Goal: Task Accomplishment & Management: Manage account settings

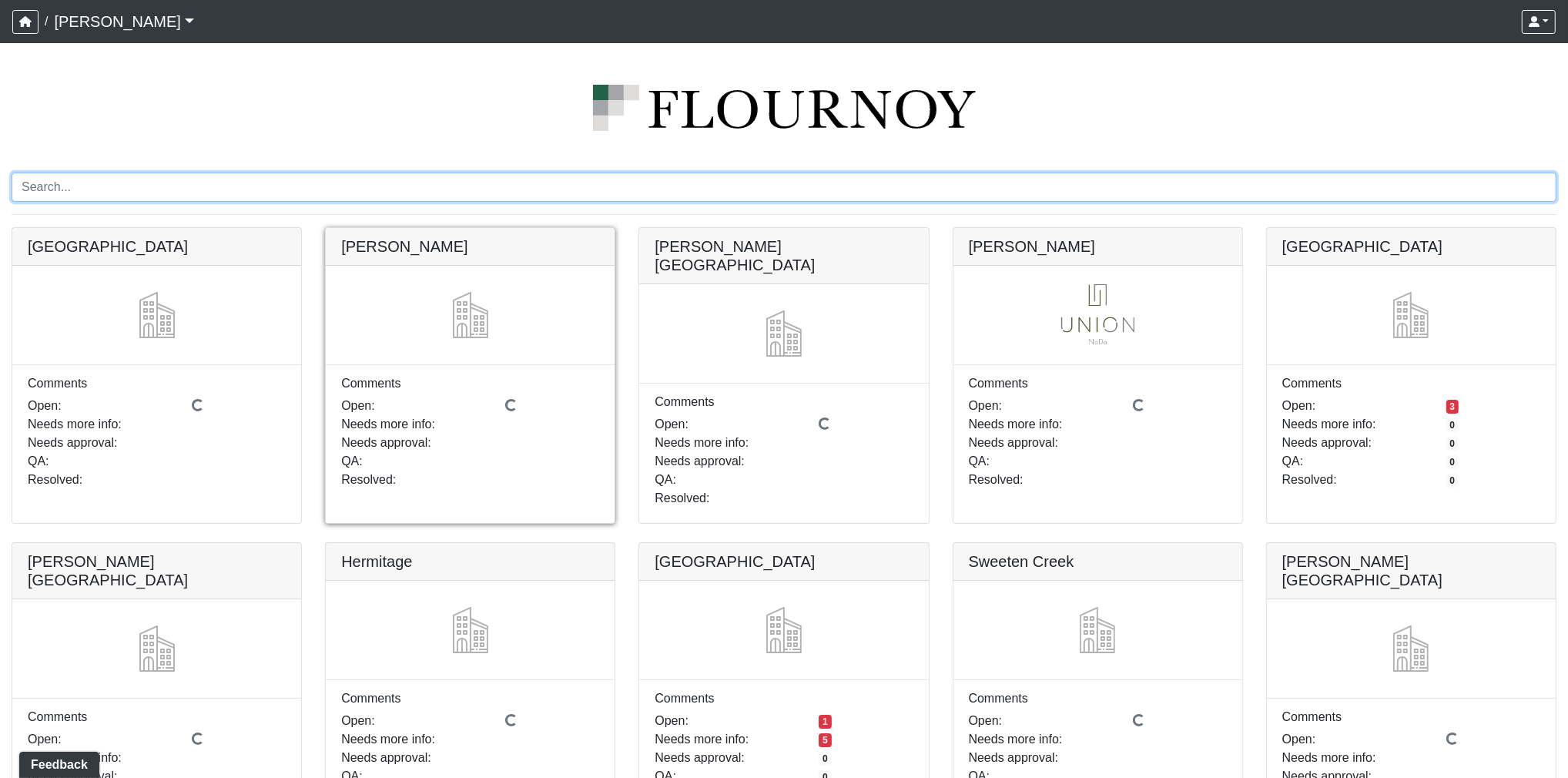
scroll to position [44, 0]
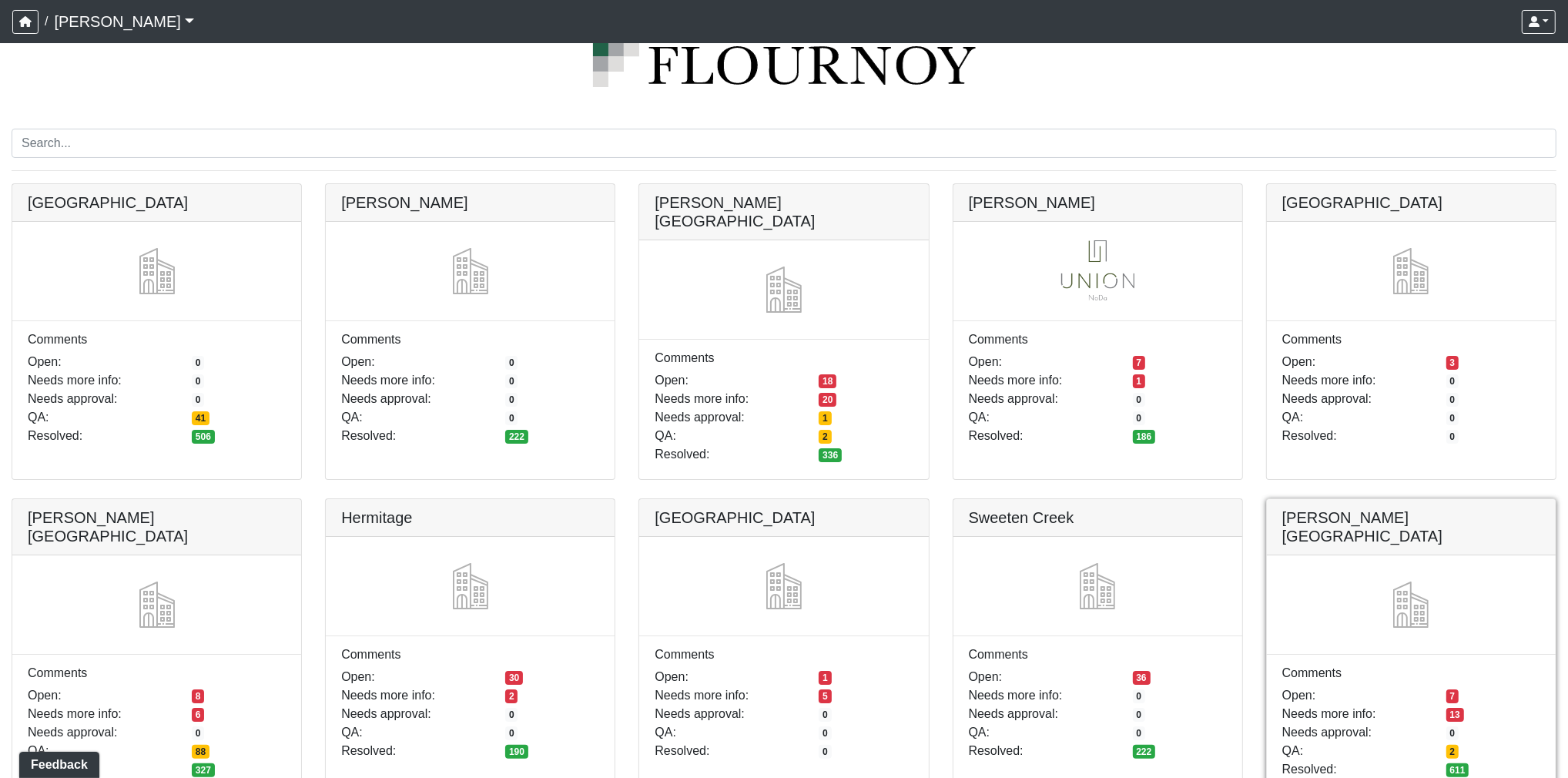
click at [1304, 499] on link at bounding box center [1411, 499] width 288 height 0
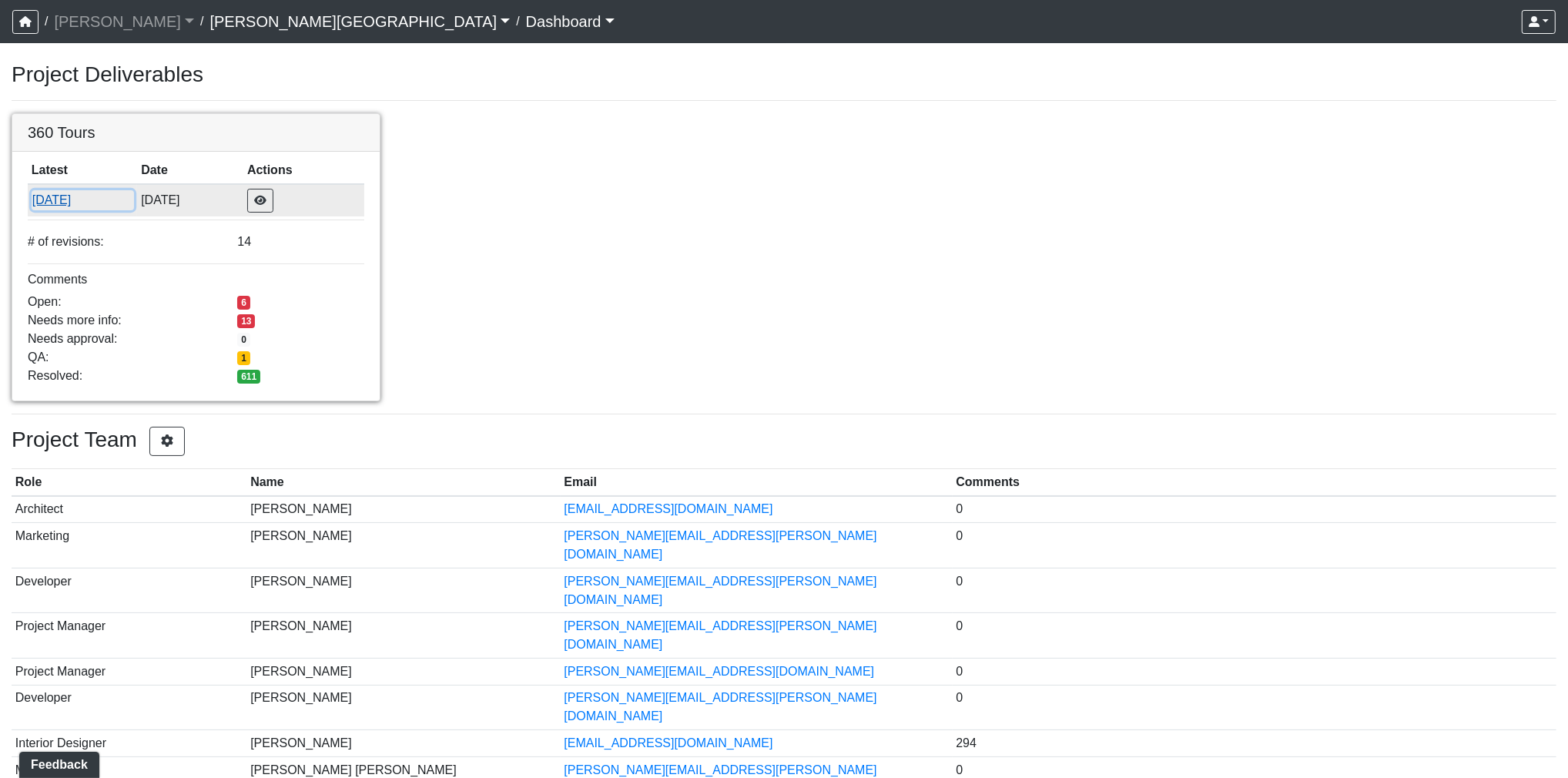
click at [86, 200] on button "9/18/2025" at bounding box center [83, 200] width 102 height 20
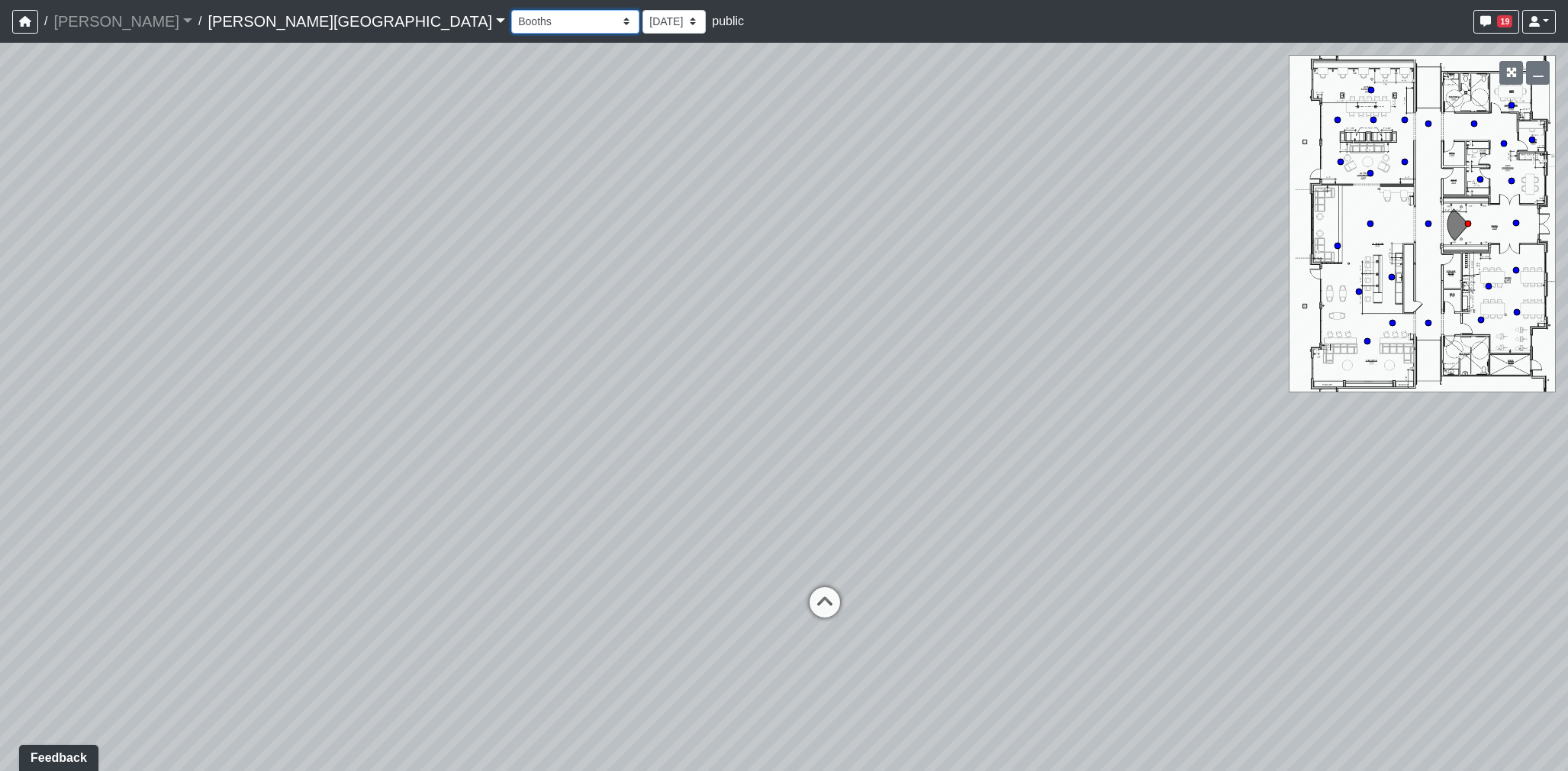
click at [512, 17] on select "Booths 1 Booths 2 Entry Lounge 1 Lounge 2 Lounge 3 Windows Bar Entrance Lounge …" at bounding box center [575, 22] width 128 height 23
click at [512, 10] on select "Booths 1 Booths 2 Entry Lounge 1 Lounge 2 Lounge 3 Windows Bar Entrance Lounge …" at bounding box center [575, 22] width 128 height 23
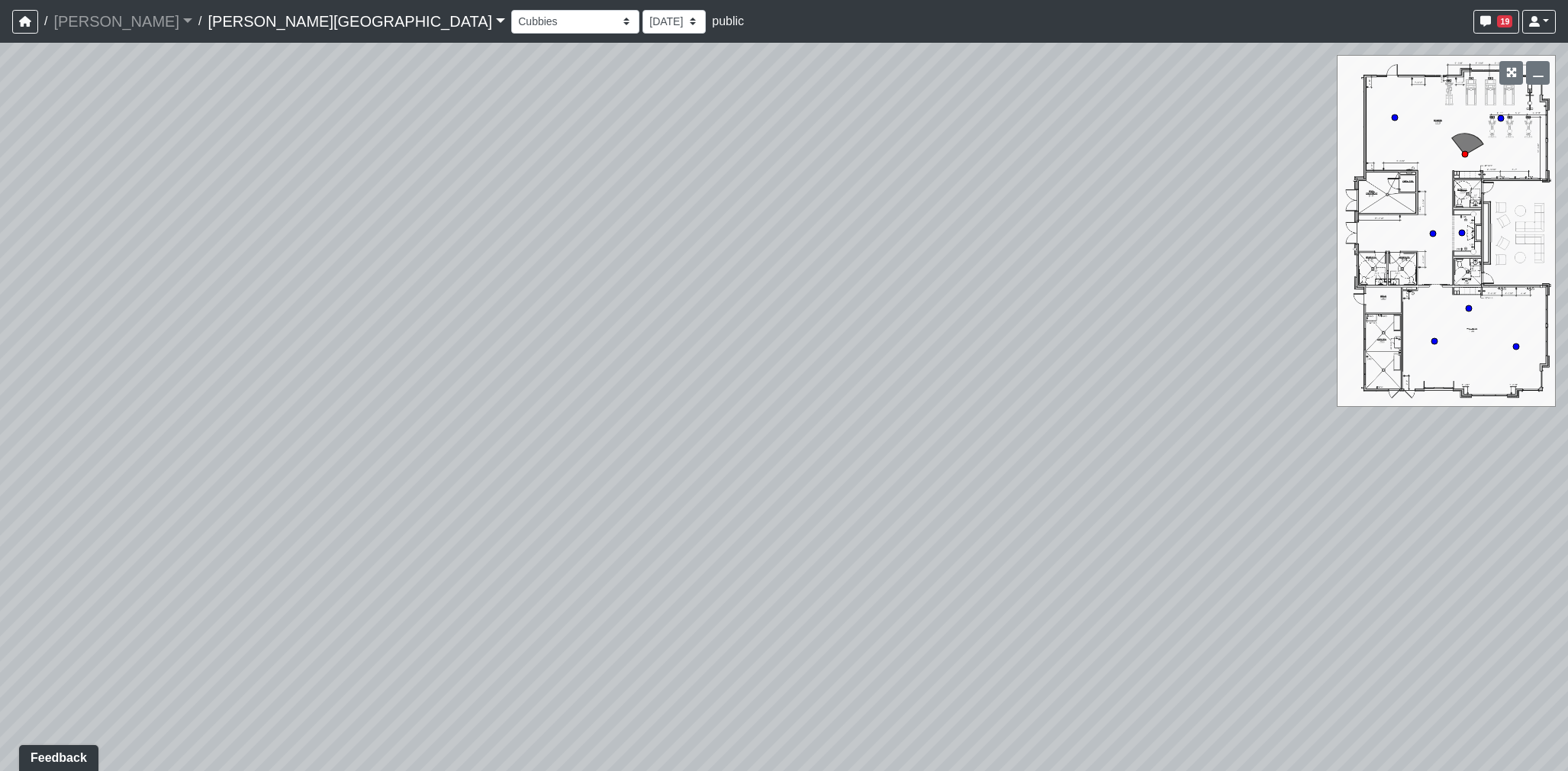
drag, startPoint x: 669, startPoint y: 451, endPoint x: 955, endPoint y: 407, distance: 289.4
click at [1004, 390] on div "Loading... Hallway - Hallway 2 Loading... Entry Loading... Mirrors Loading... M…" at bounding box center [784, 407] width 1568 height 728
drag, startPoint x: 605, startPoint y: 479, endPoint x: 1321, endPoint y: 470, distance: 716.1
click at [1321, 470] on div "Loading... Hallway - Hallway 2 Loading... Entry Loading... Mirrors Loading... M…" at bounding box center [784, 407] width 1568 height 728
drag, startPoint x: 846, startPoint y: 417, endPoint x: 1362, endPoint y: 456, distance: 517.5
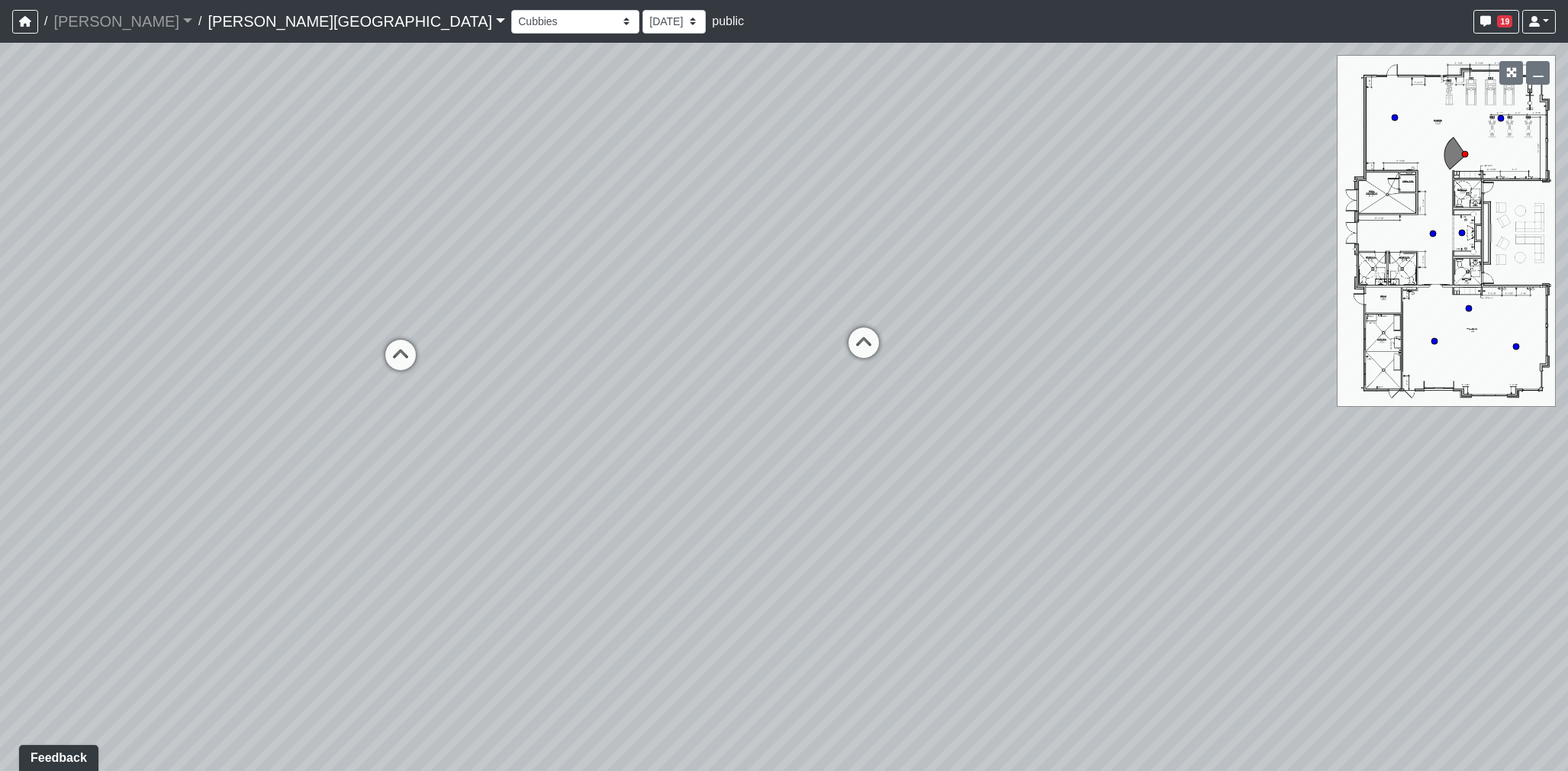
click at [1362, 456] on div "Loading... Hallway - Hallway 2 Loading... Entry Loading... Mirrors Loading... M…" at bounding box center [784, 407] width 1568 height 728
drag, startPoint x: 863, startPoint y: 431, endPoint x: 1264, endPoint y: 449, distance: 401.4
click at [1264, 449] on div "Loading... Hallway - Hallway 2 Loading... Entry Loading... Mirrors Loading... M…" at bounding box center [784, 407] width 1568 height 728
drag, startPoint x: 1040, startPoint y: 463, endPoint x: 1367, endPoint y: 470, distance: 327.1
click at [1367, 470] on div "Loading... Hallway - Hallway 2 Loading... Entry Loading... Mirrors Loading... M…" at bounding box center [784, 407] width 1568 height 728
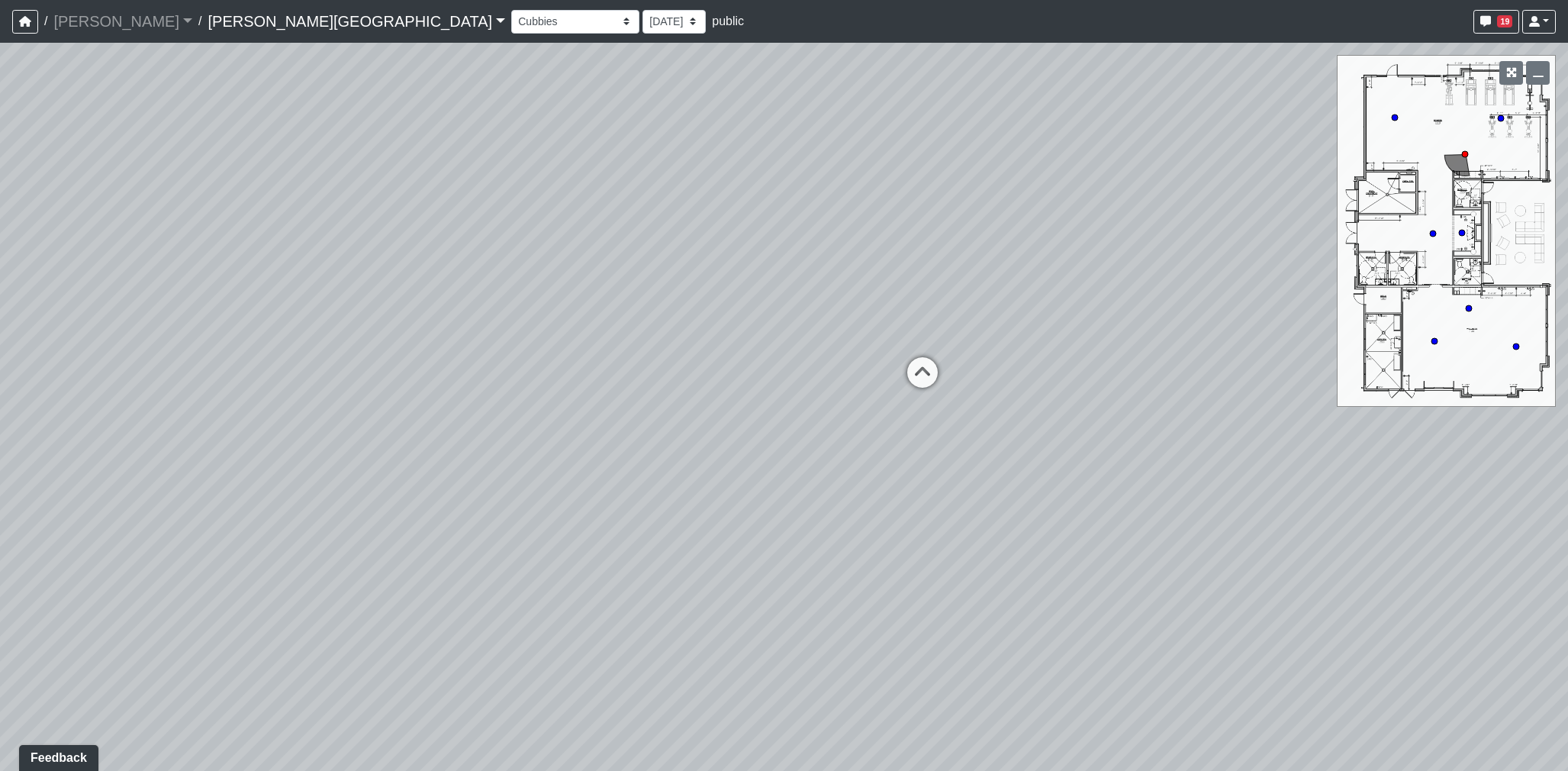
click at [1462, 229] on icon at bounding box center [1462, 233] width 8 height 8
drag, startPoint x: 942, startPoint y: 436, endPoint x: 748, endPoint y: 435, distance: 194.0
click at [750, 435] on div "Loading... Hallway - Hallway 2 Loading... Entry Loading... Mirrors Loading... M…" at bounding box center [784, 407] width 1568 height 728
drag, startPoint x: 929, startPoint y: 447, endPoint x: 1194, endPoint y: 462, distance: 265.4
click at [1291, 459] on div "Loading... Hallway - Hallway 2 Loading... Entry Loading... Mirrors Loading... M…" at bounding box center [784, 407] width 1568 height 728
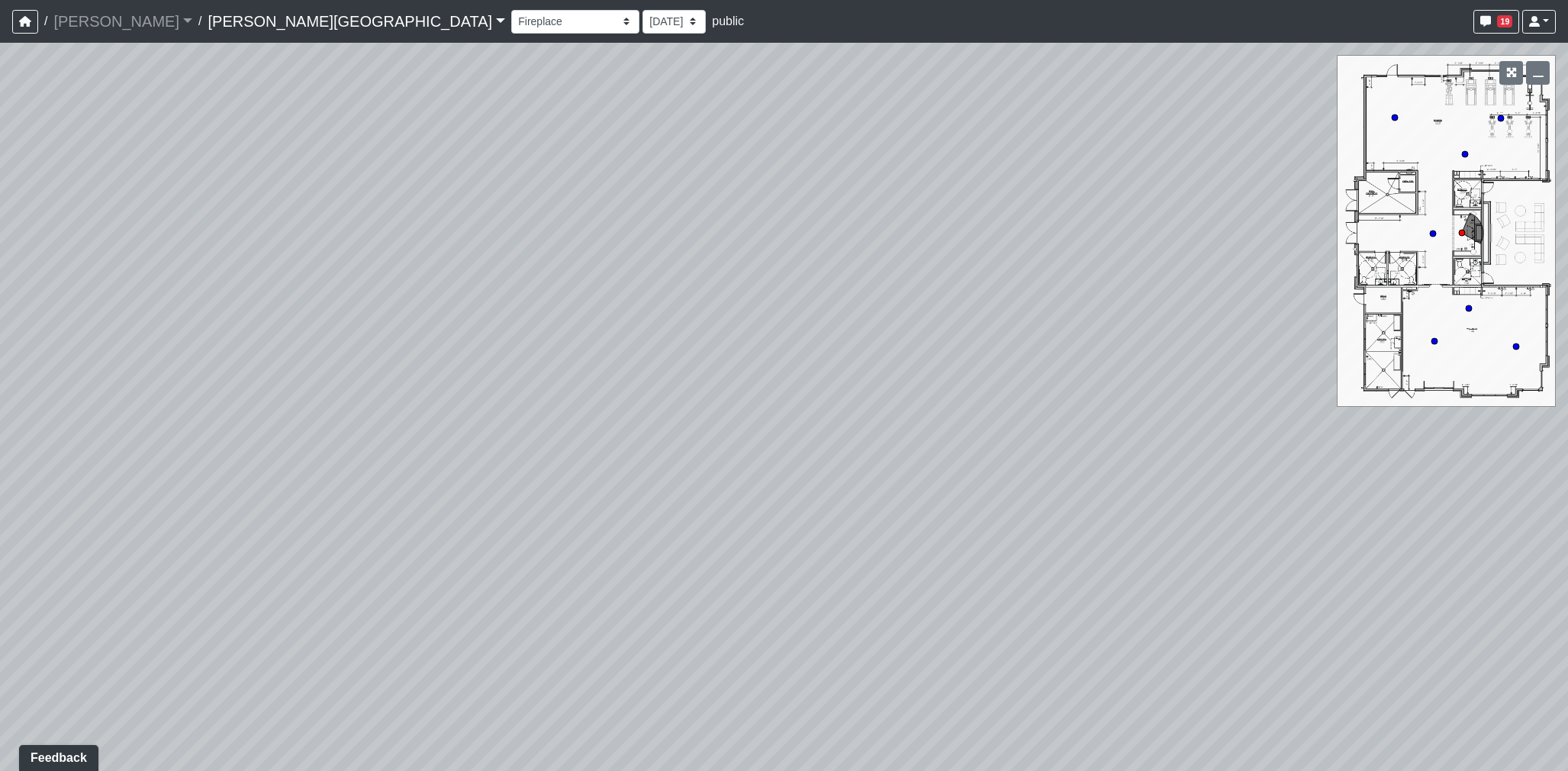
drag, startPoint x: 822, startPoint y: 448, endPoint x: 1009, endPoint y: 449, distance: 187.0
click at [1210, 447] on div "Loading... Hallway - Hallway 2 Loading... Entry Loading... Mirrors Loading... M…" at bounding box center [784, 407] width 1568 height 728
drag, startPoint x: 760, startPoint y: 443, endPoint x: 1215, endPoint y: 455, distance: 455.2
click at [1317, 456] on div "Loading... Hallway - Hallway 2 Loading... Entry Loading... Mirrors Loading... M…" at bounding box center [784, 407] width 1568 height 728
drag, startPoint x: 856, startPoint y: 447, endPoint x: 1175, endPoint y: 436, distance: 319.2
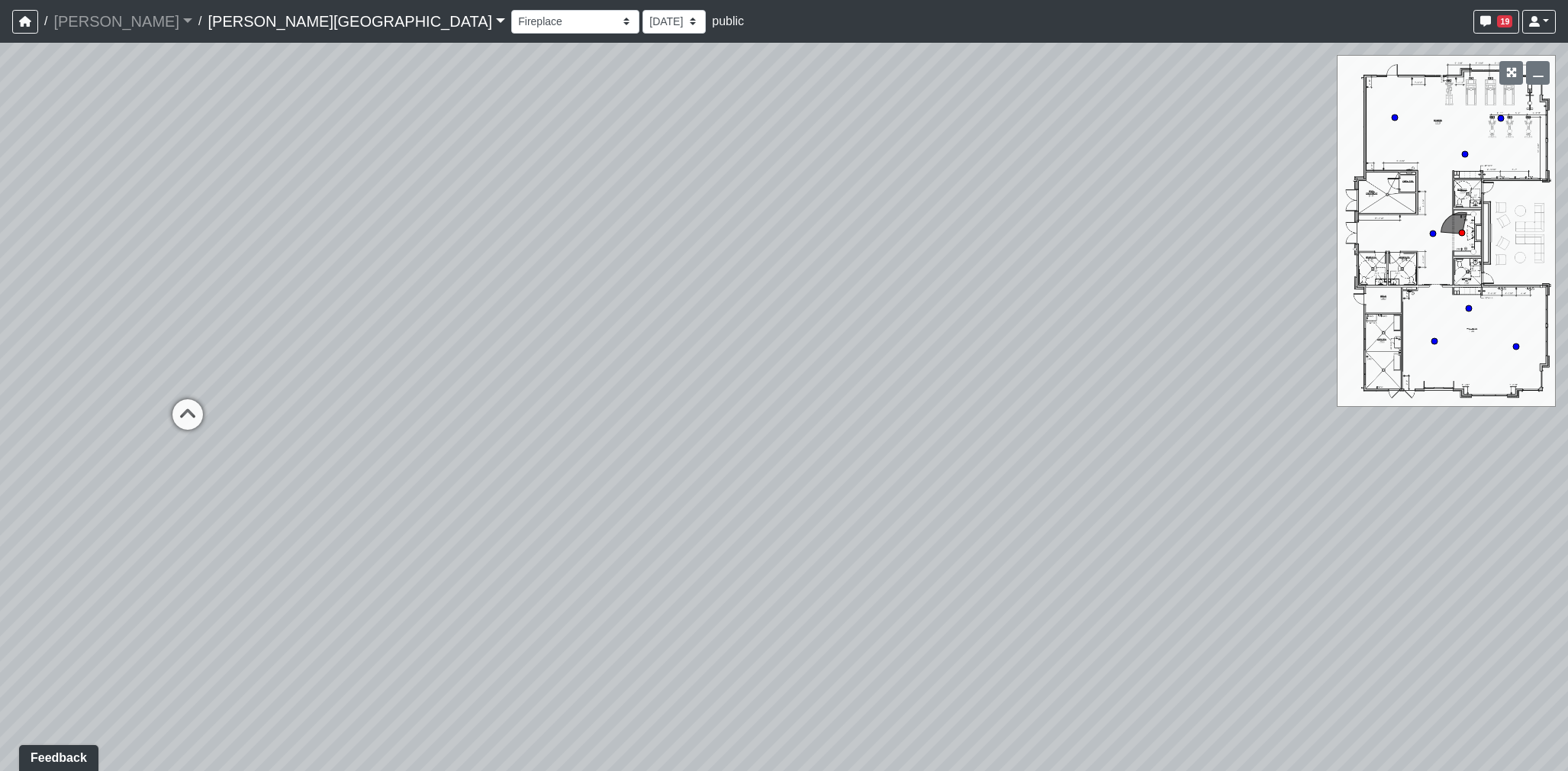
click at [1444, 451] on div "Loading... Hallway - Hallway 2 Loading... Entry Loading... Mirrors Loading... M…" at bounding box center [784, 407] width 1568 height 728
drag, startPoint x: 843, startPoint y: 414, endPoint x: 1512, endPoint y: 430, distance: 669.2
click at [1528, 430] on div "Loading... Hallway - Hallway 2 Loading... Entry Loading... Mirrors Loading... M…" at bounding box center [784, 407] width 1568 height 728
drag, startPoint x: 1066, startPoint y: 407, endPoint x: 1120, endPoint y: 400, distance: 54.5
click at [1120, 400] on div "Loading... Hallway - Hallway 2 Loading... Entry Loading... Mirrors Loading... M…" at bounding box center [784, 407] width 1568 height 728
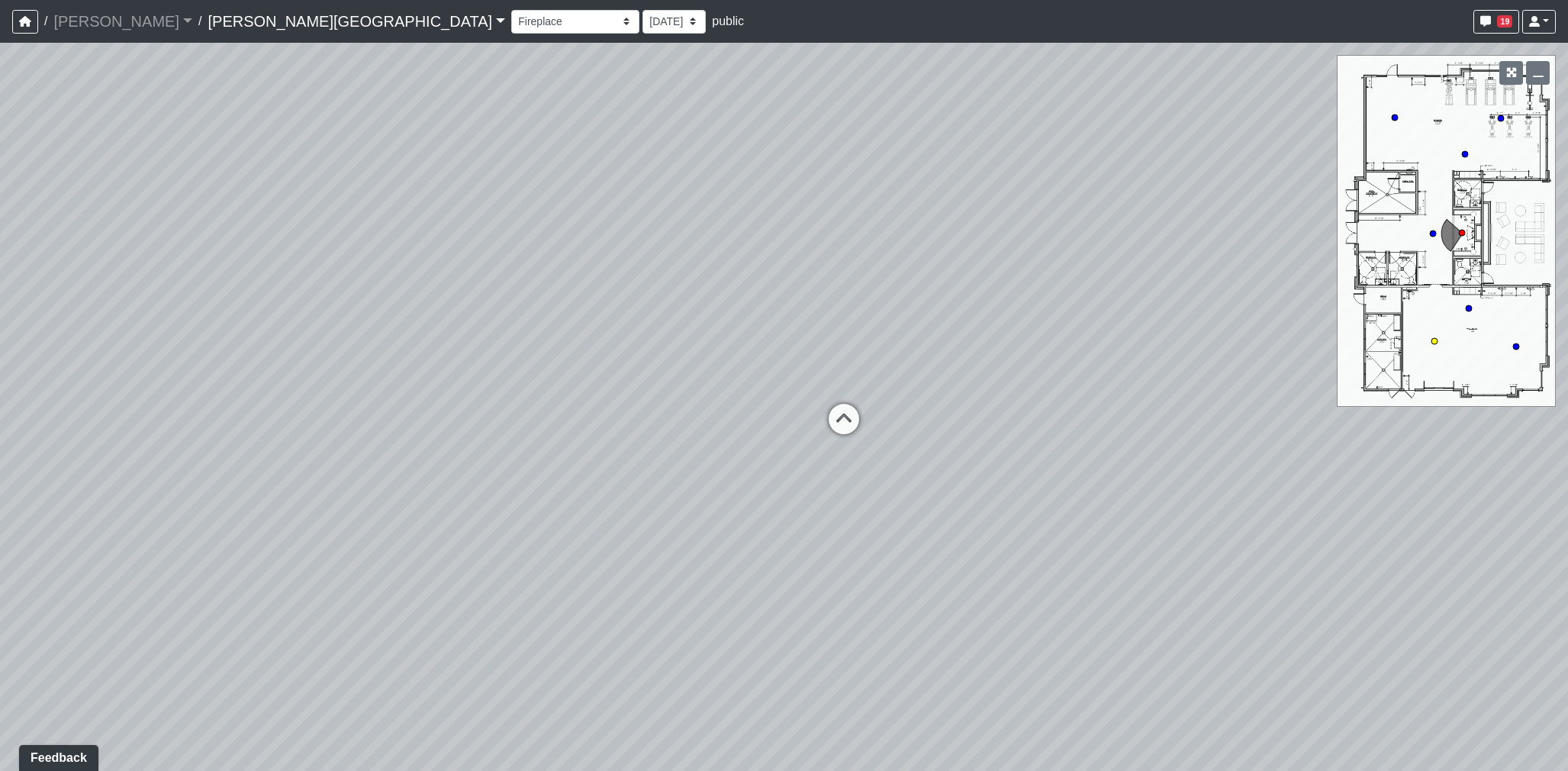
click at [1431, 340] on circle at bounding box center [1434, 341] width 6 height 6
drag, startPoint x: 1187, startPoint y: 436, endPoint x: 591, endPoint y: 396, distance: 597.3
click at [591, 396] on div "Loading... Hallway - Hallway 2 Loading... Entry Loading... Mirrors Loading... M…" at bounding box center [784, 407] width 1568 height 728
drag, startPoint x: 547, startPoint y: 397, endPoint x: 448, endPoint y: 387, distance: 99.5
click at [448, 387] on div "Loading... Hallway - Hallway 2 Loading... Entry Loading... Mirrors Loading... M…" at bounding box center [784, 407] width 1568 height 728
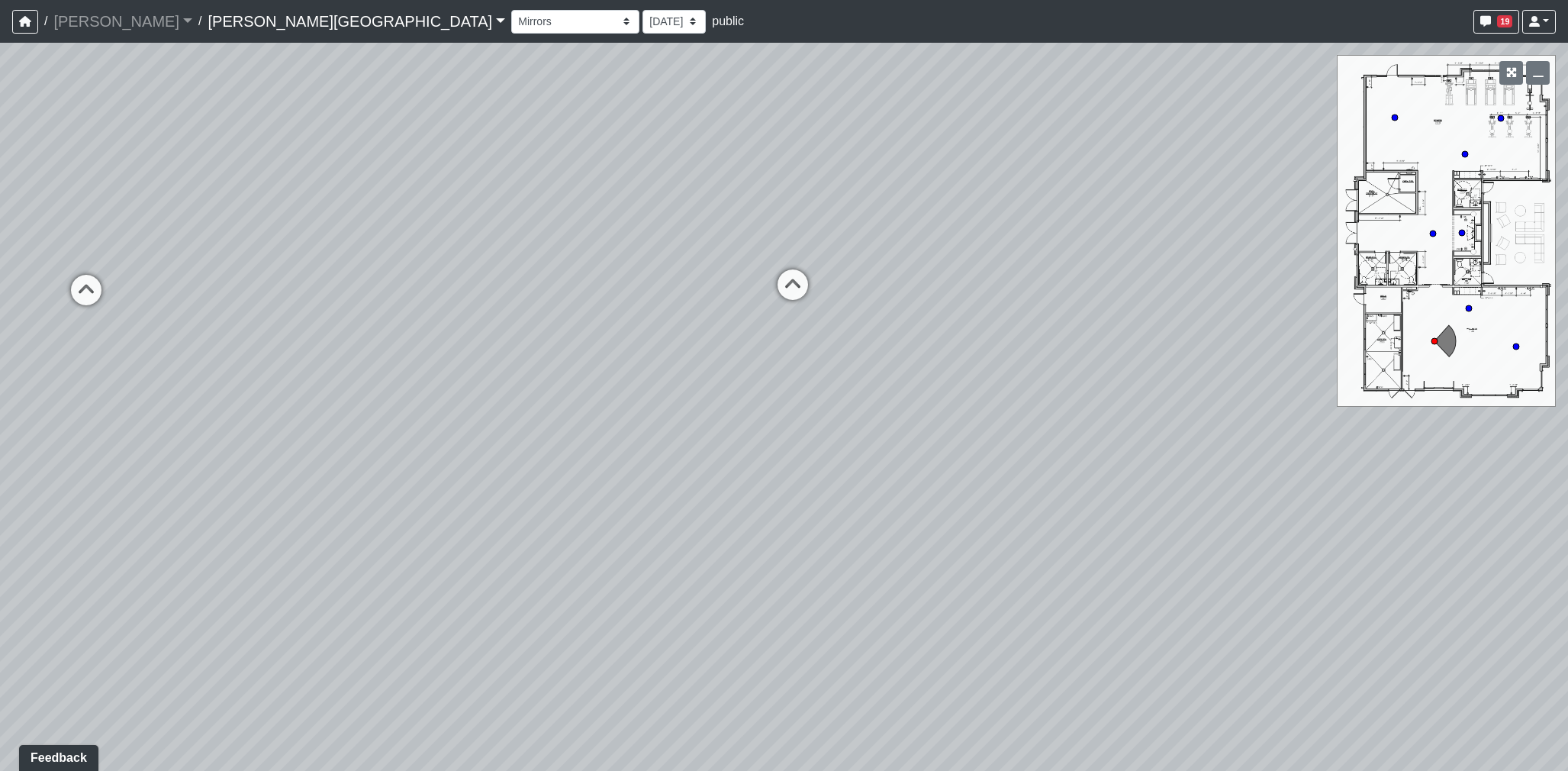
drag, startPoint x: 914, startPoint y: 452, endPoint x: 986, endPoint y: 452, distance: 72.0
click at [986, 452] on div "Loading... Hallway - Hallway 2 Loading... Entry Loading... Mirrors Loading... M…" at bounding box center [784, 407] width 1568 height 728
click at [1396, 116] on circle at bounding box center [1394, 118] width 6 height 6
click at [1499, 116] on circle at bounding box center [1501, 118] width 6 height 6
select select "gSKt7wrQkGHSAj7ngcL1bJ"
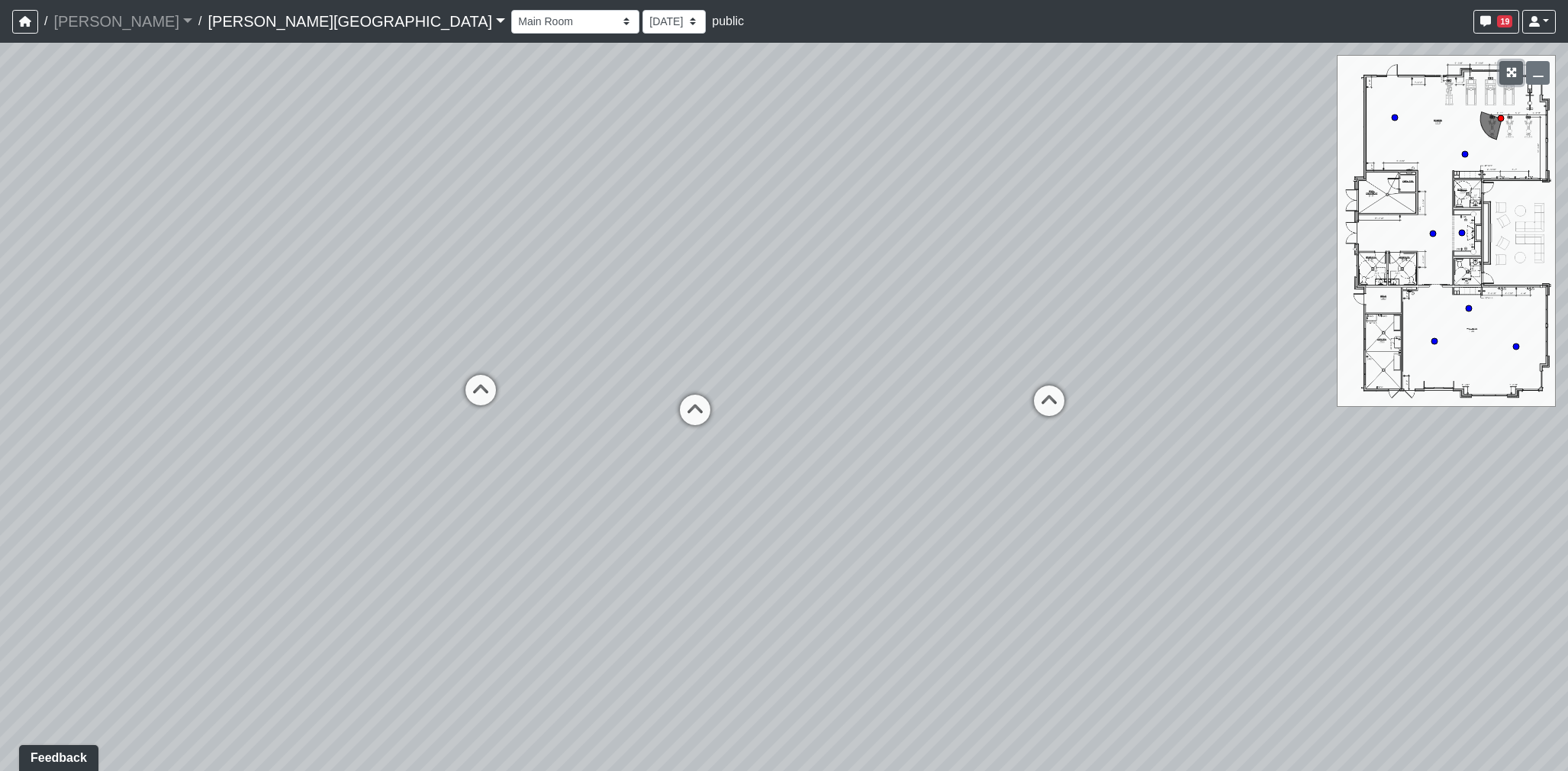
click at [1507, 78] on icon "button" at bounding box center [1511, 72] width 11 height 11
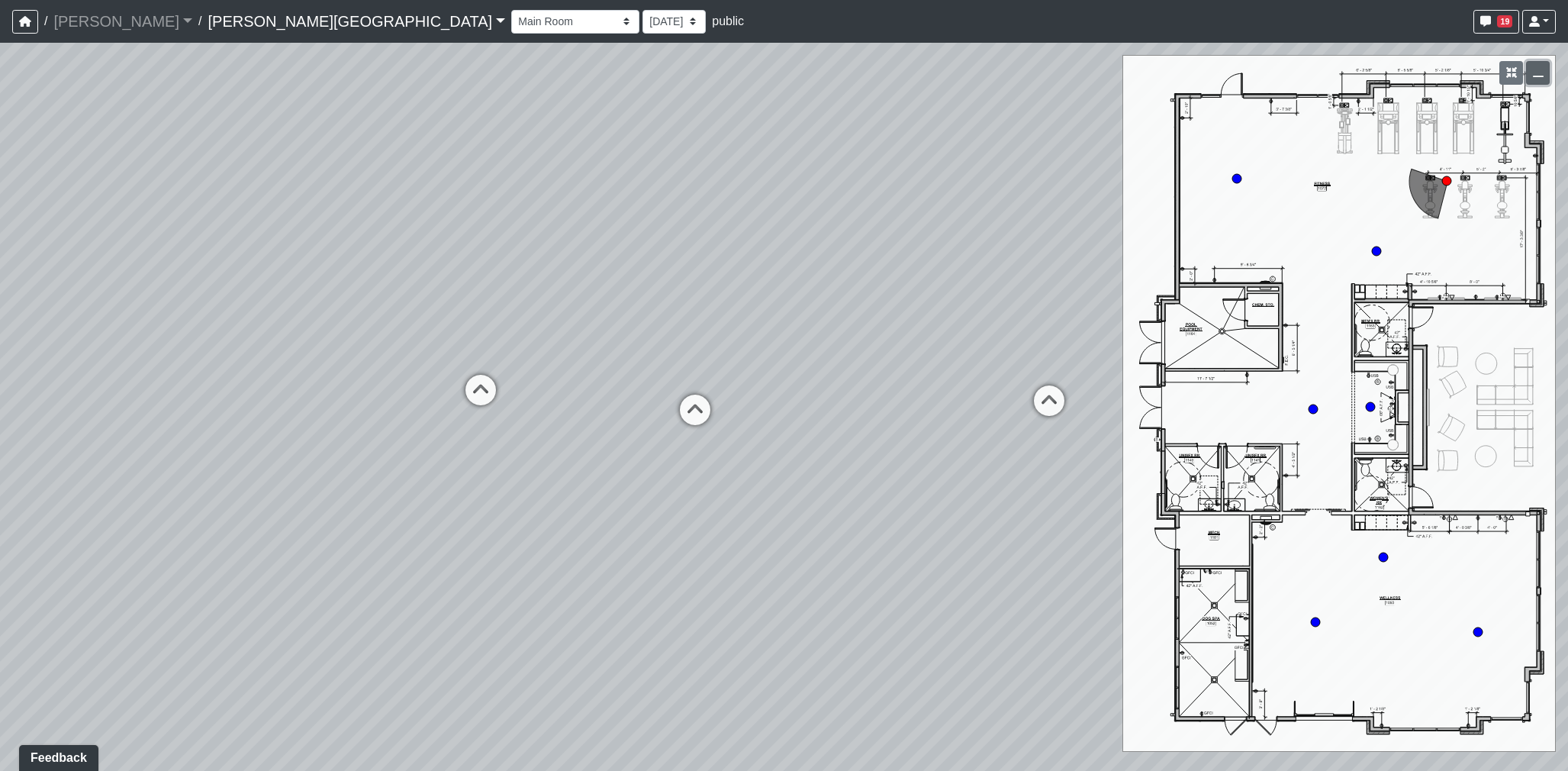
click at [1531, 74] on button "button" at bounding box center [1538, 72] width 23 height 23
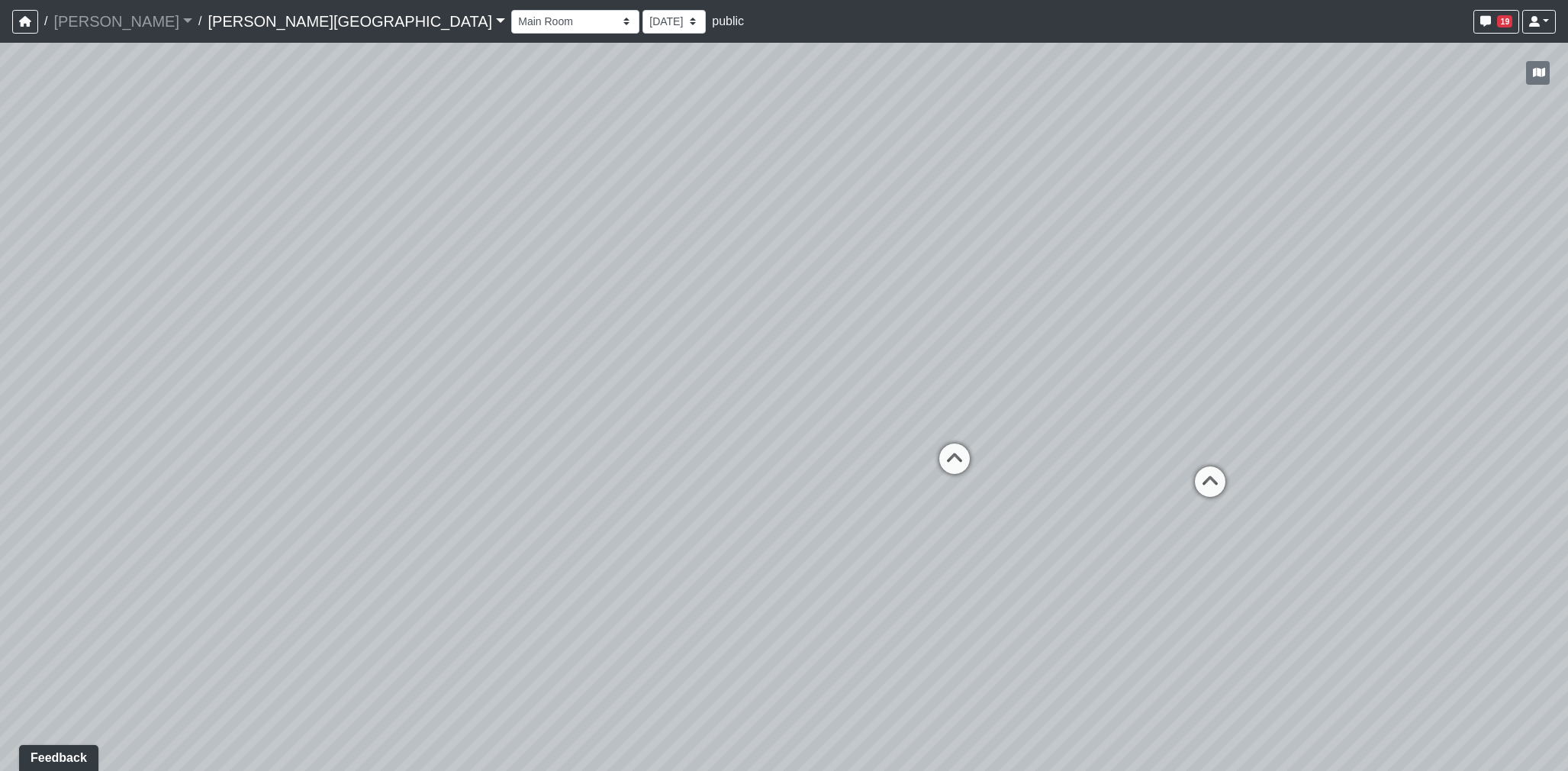
drag, startPoint x: 905, startPoint y: 463, endPoint x: 1545, endPoint y: 523, distance: 642.8
click at [1567, 533] on html "/ Flournoy Flournoy Loading... / Tanner Road Tanner Road Loading... Tanner Road…" at bounding box center [784, 386] width 1568 height 771
drag, startPoint x: 1104, startPoint y: 481, endPoint x: 1127, endPoint y: 371, distance: 112.4
click at [1197, 462] on div "Loading... Hallway - Hallway 2 Loading... Entry Loading... Mirrors Loading... M…" at bounding box center [784, 407] width 1568 height 728
click at [208, 13] on link "Tanner Road" at bounding box center [357, 21] width 297 height 30
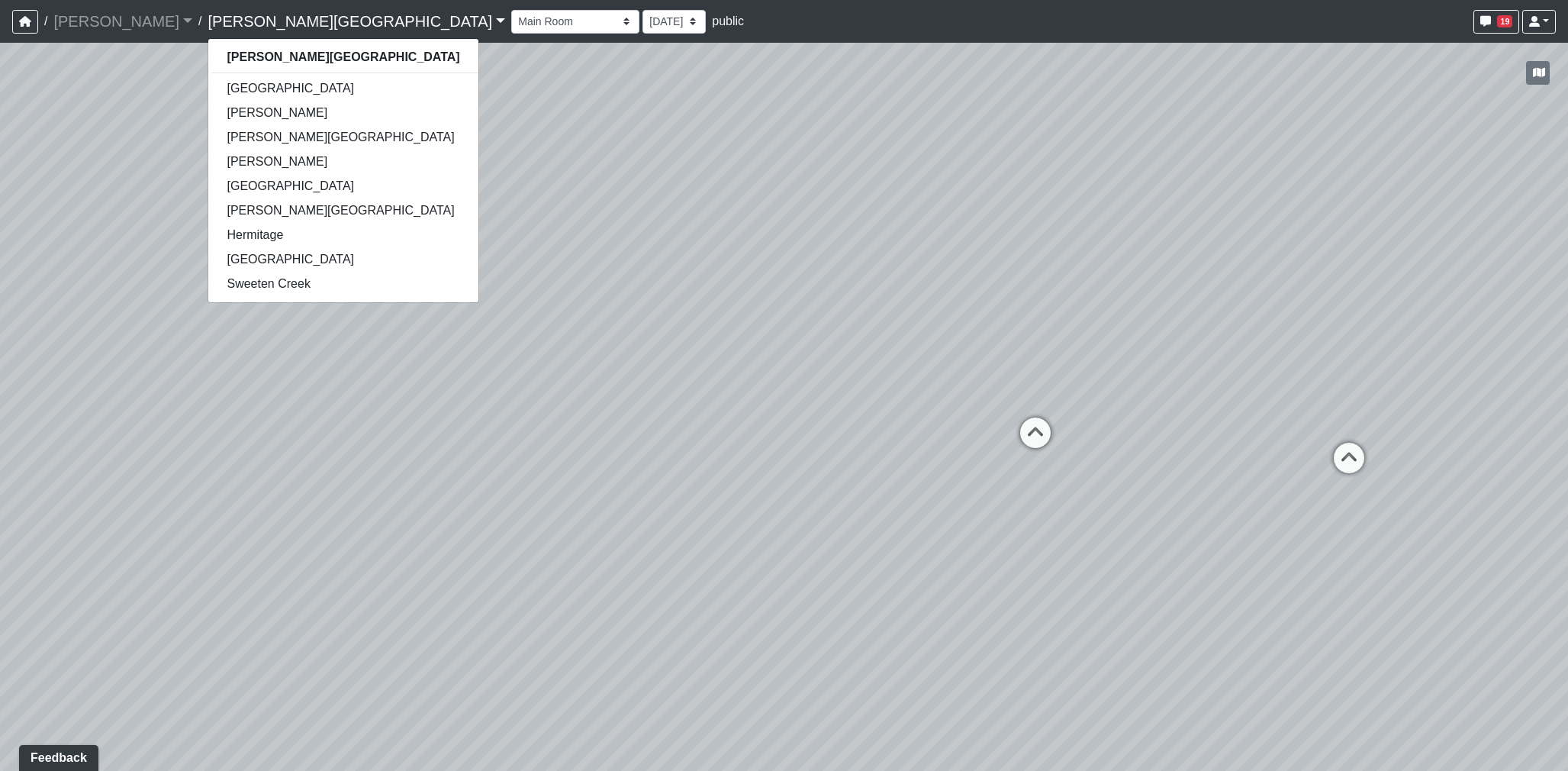
click at [208, 13] on link "Tanner Road" at bounding box center [357, 21] width 297 height 30
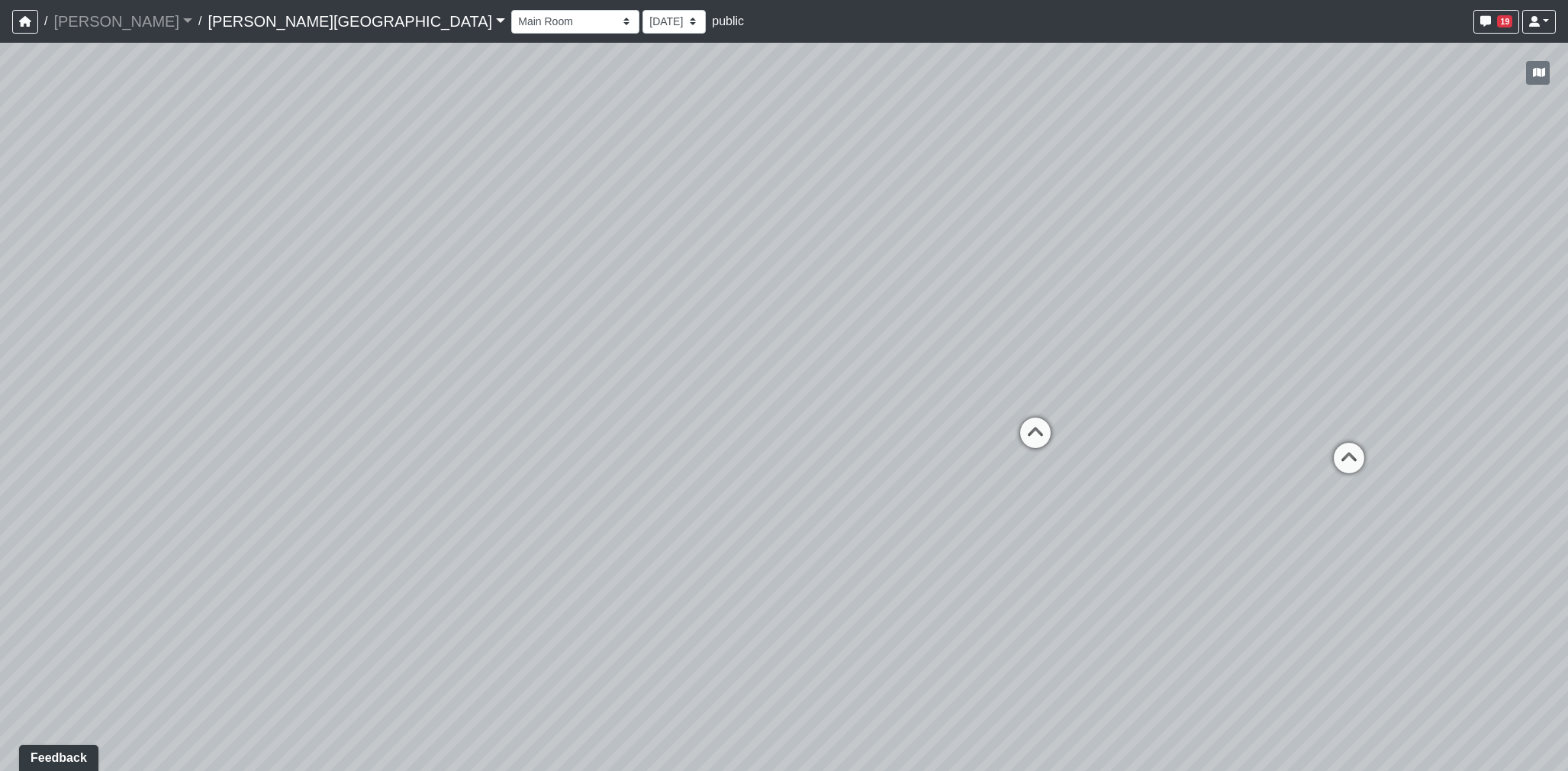
click at [208, 23] on link "Tanner Road" at bounding box center [357, 21] width 297 height 30
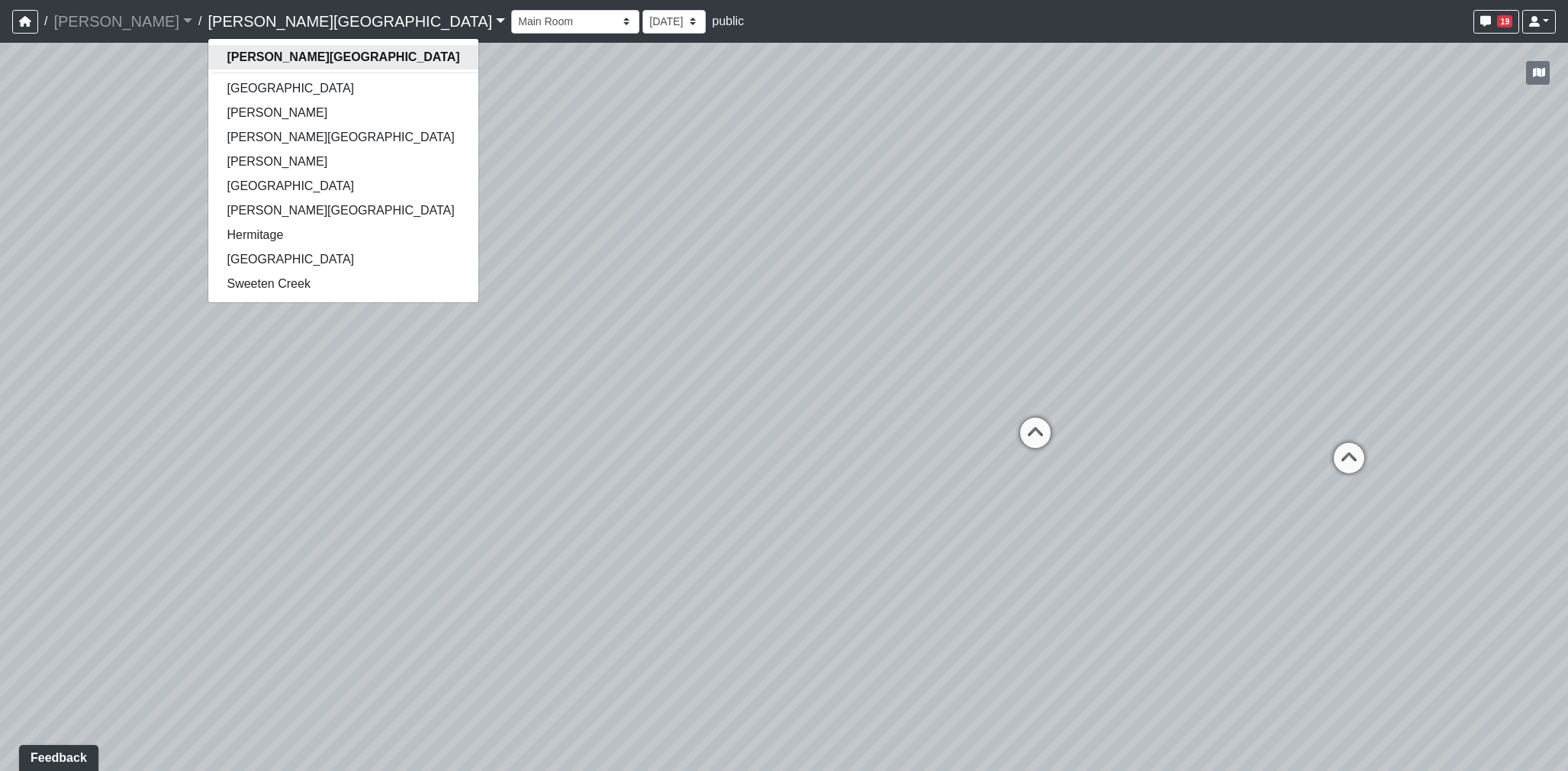
click at [227, 51] on strong "Tanner Road" at bounding box center [343, 57] width 233 height 13
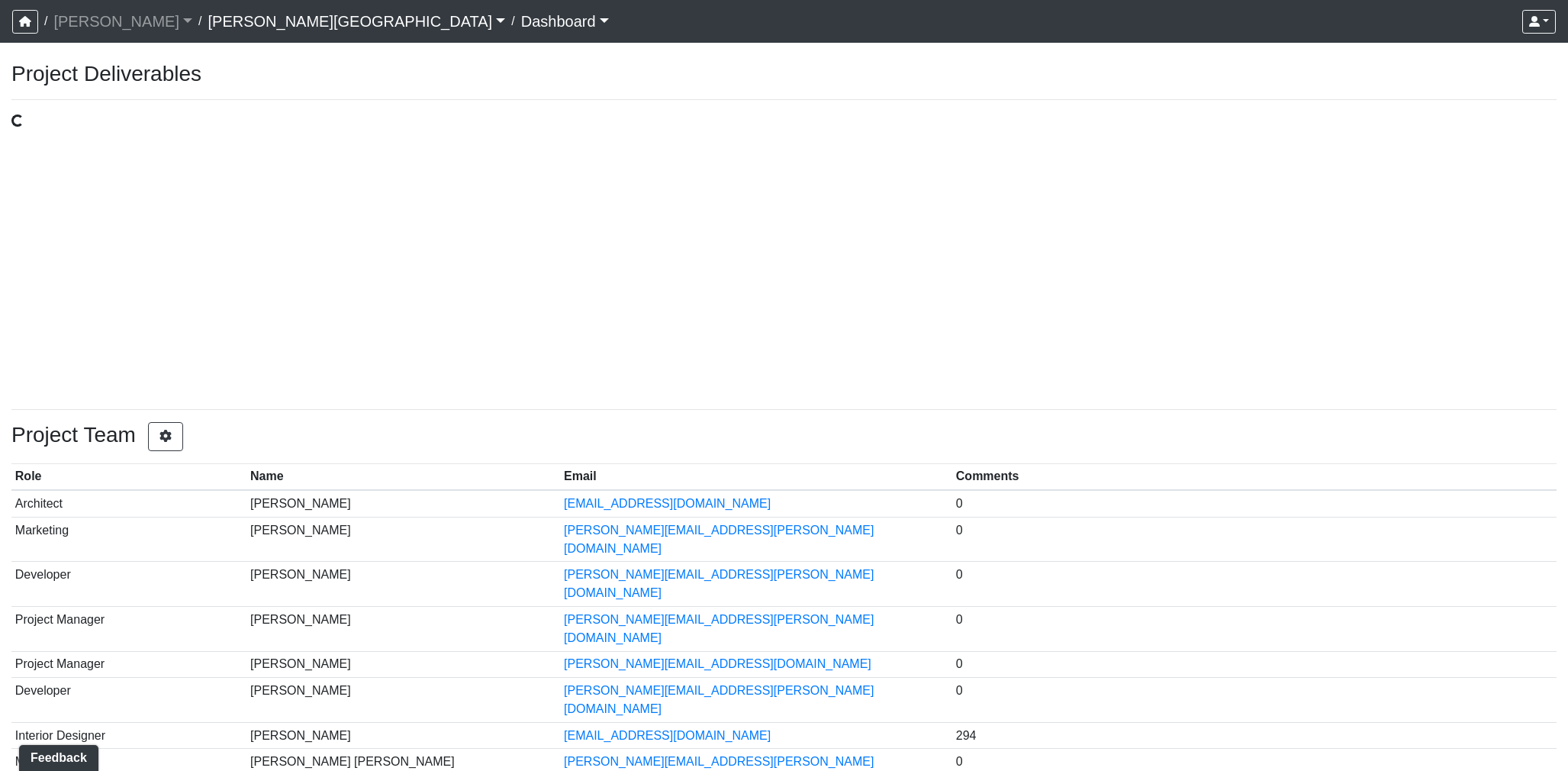
select select "design"
select select "public"
select select "basic"
select select "design"
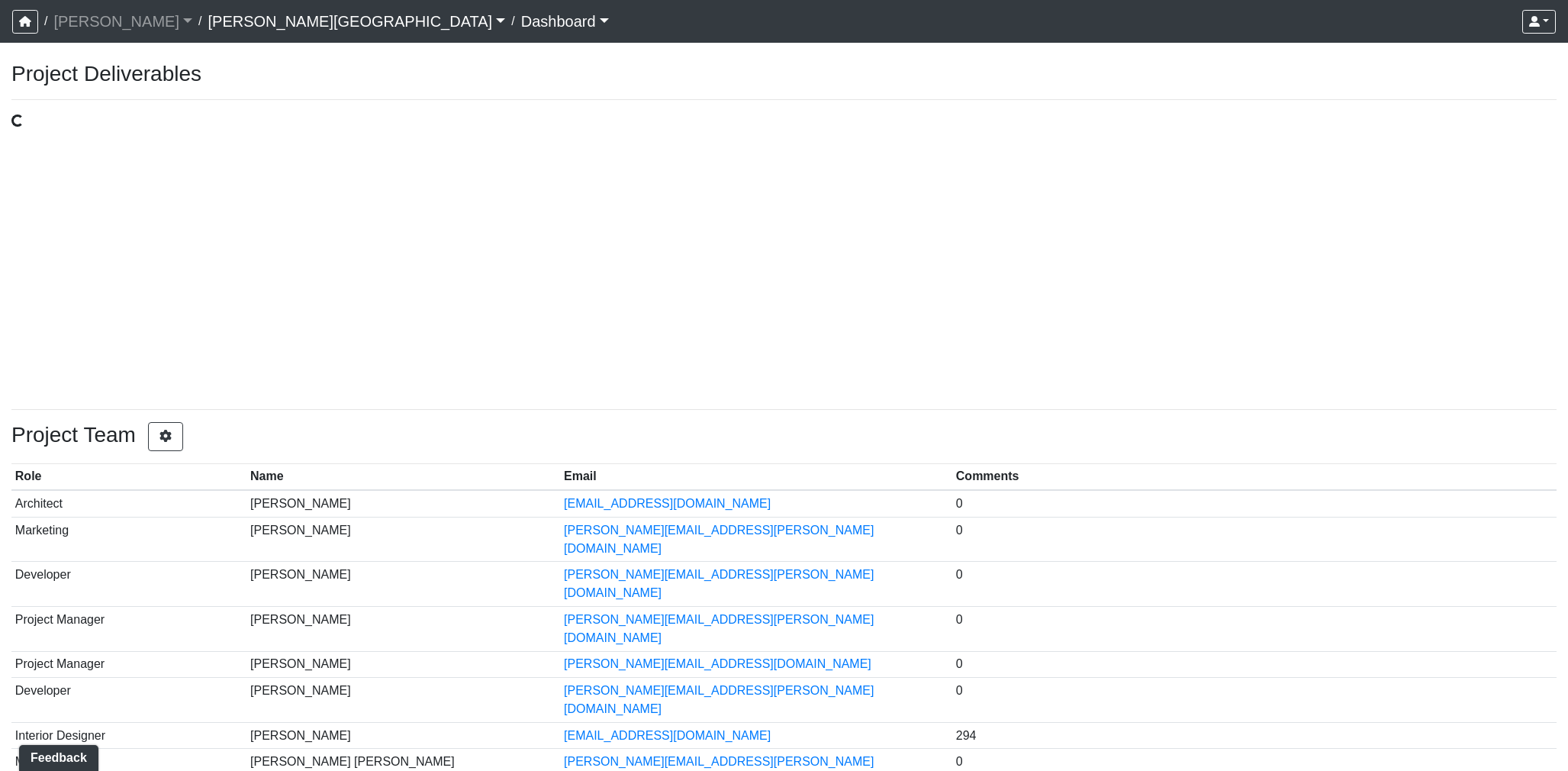
select select "design"
select select "external"
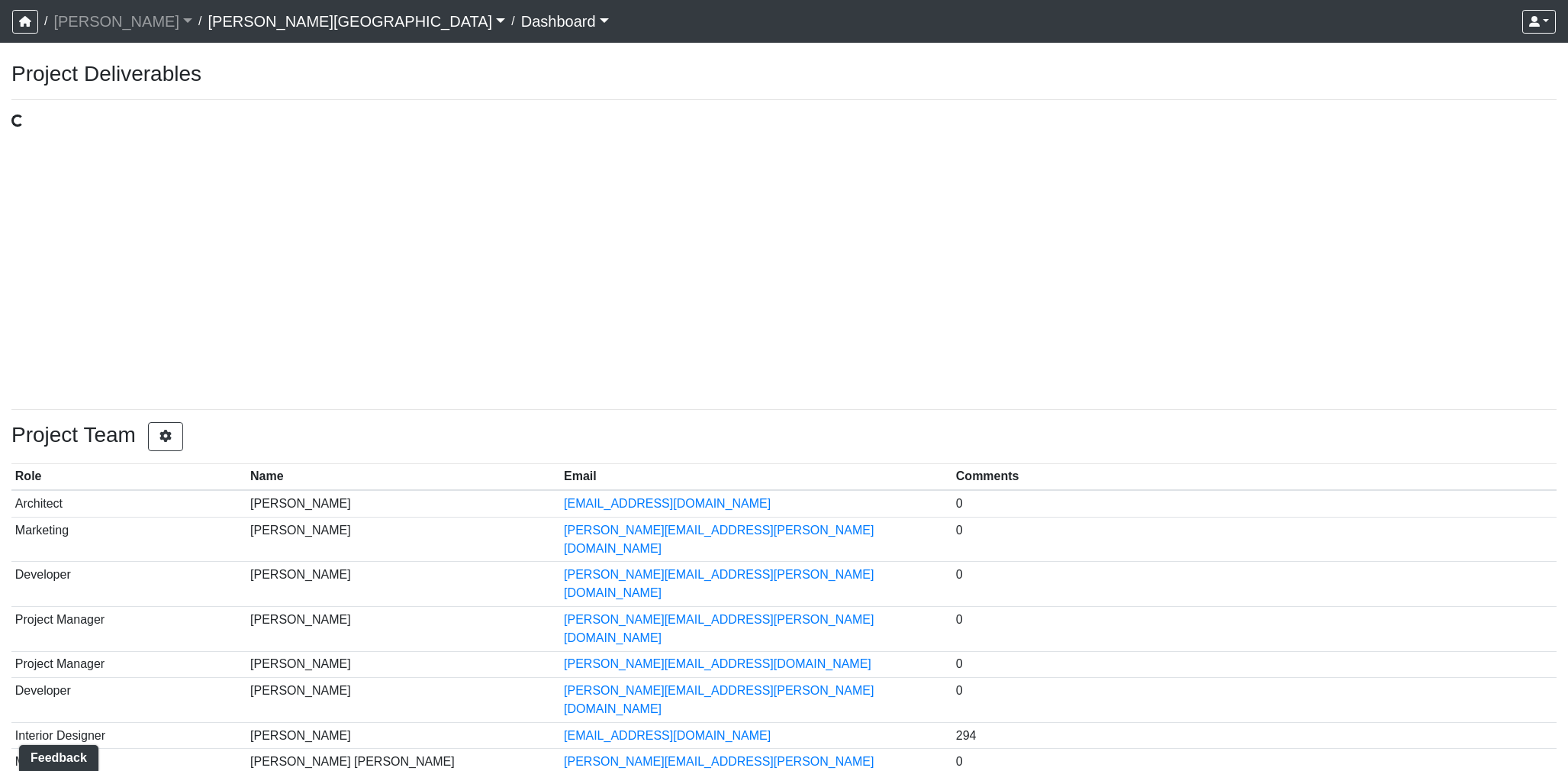
select select "basic"
select select "design"
select select "public"
select select "design"
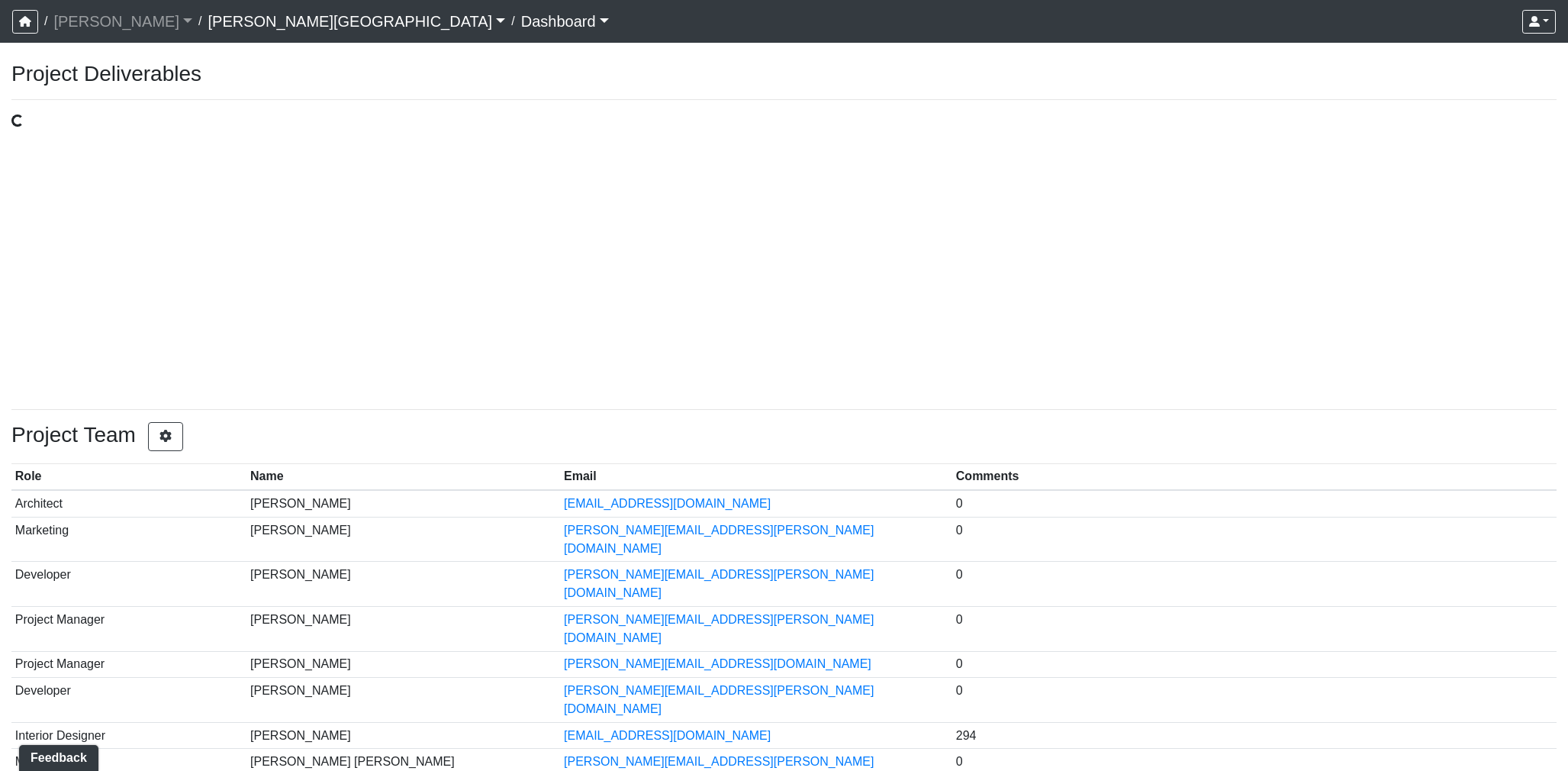
select select "basic"
select select "public"
select select "design"
select select "public"
select select "design"
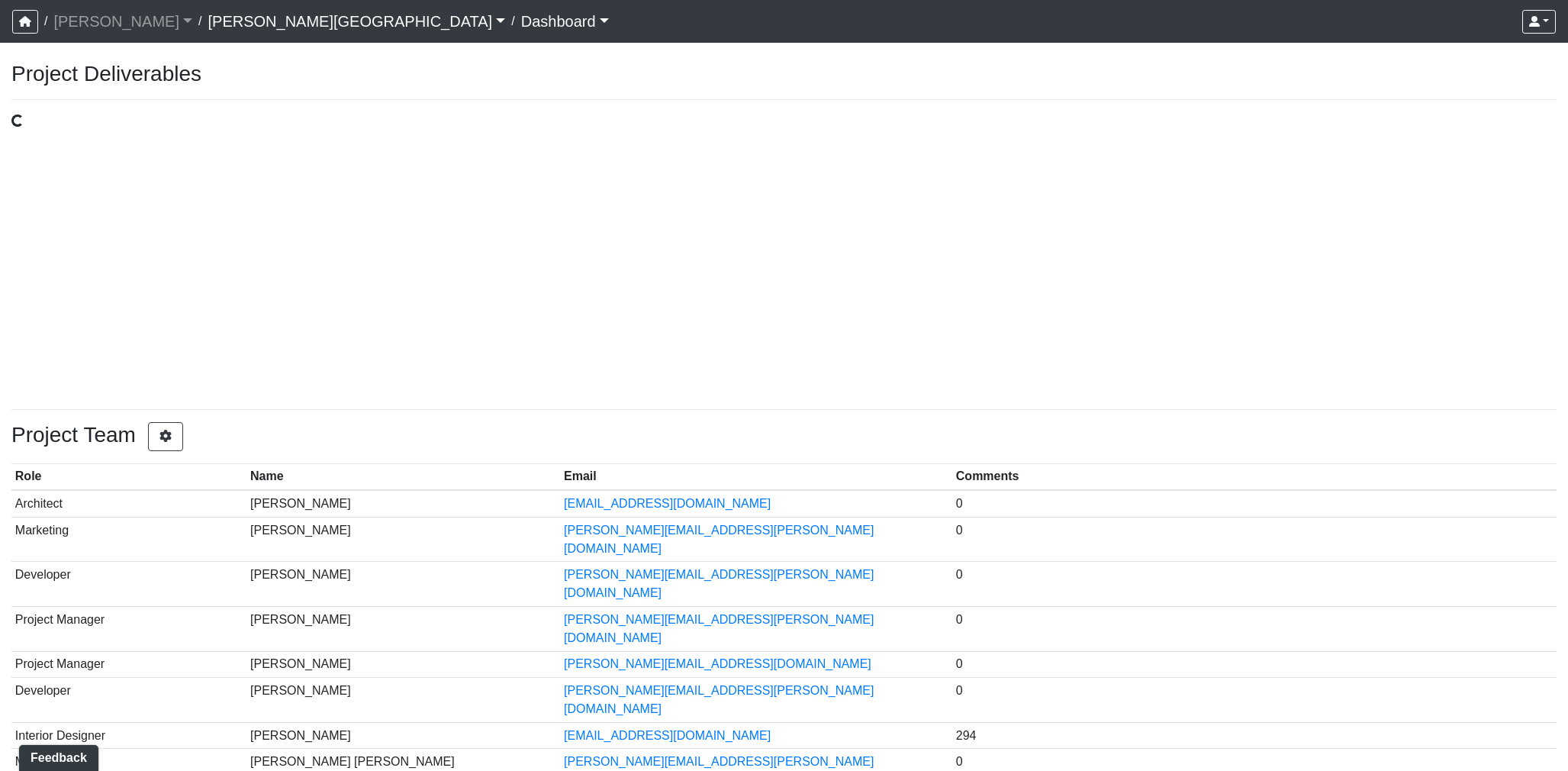
select select "design"
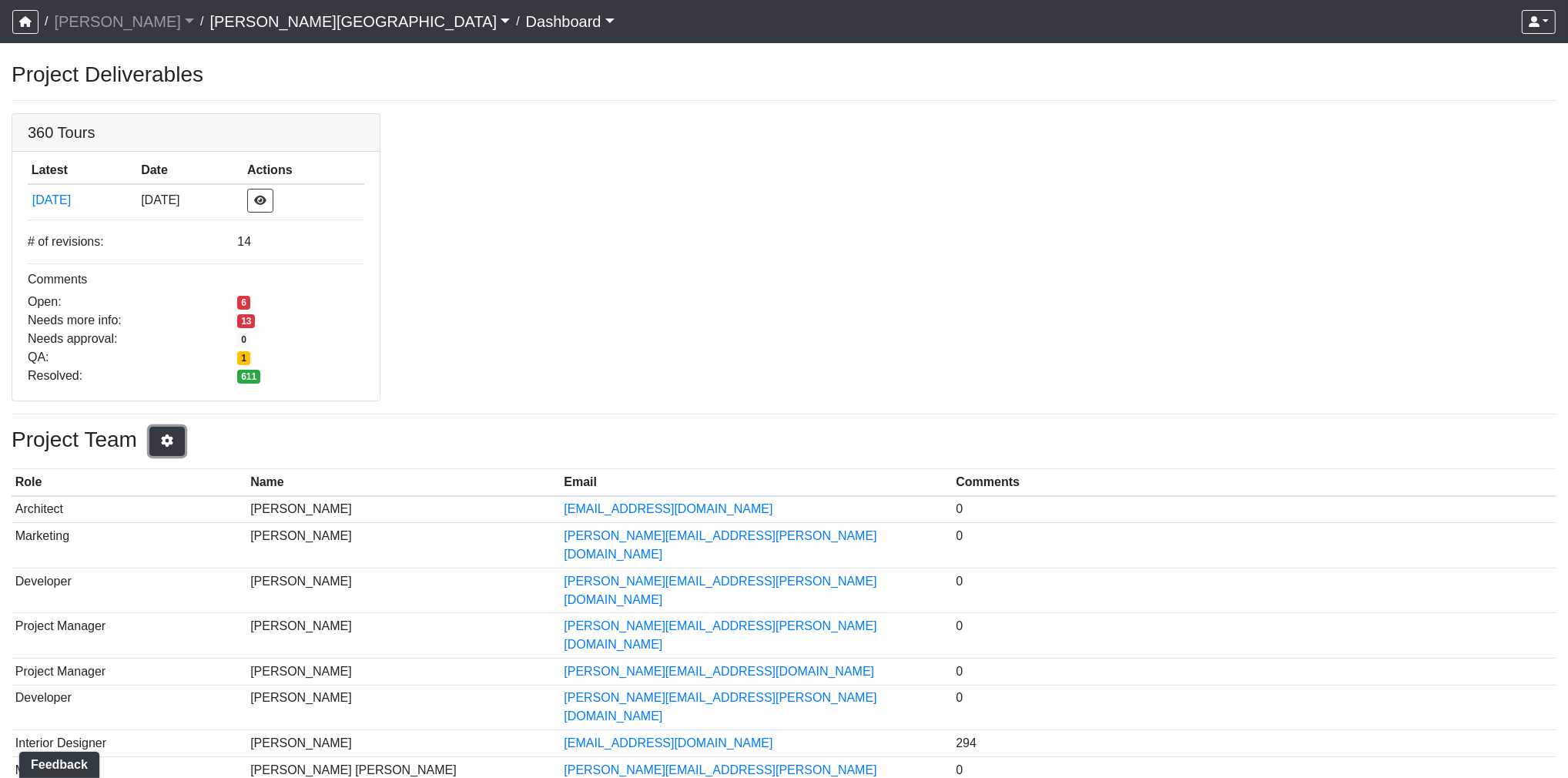
click at [174, 445] on icon "button" at bounding box center [167, 441] width 16 height 13
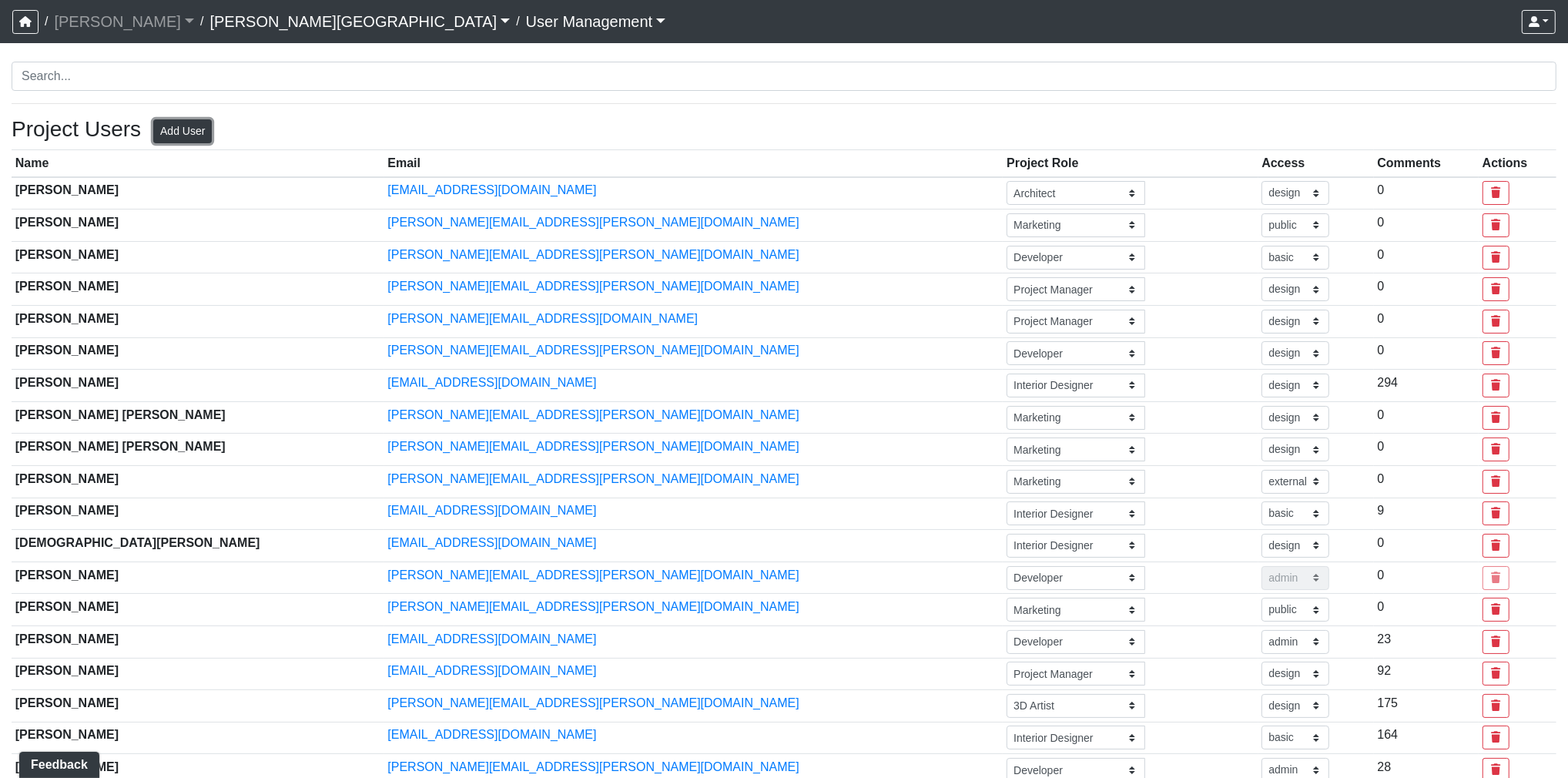
click at [193, 135] on button "Add User" at bounding box center [182, 131] width 58 height 24
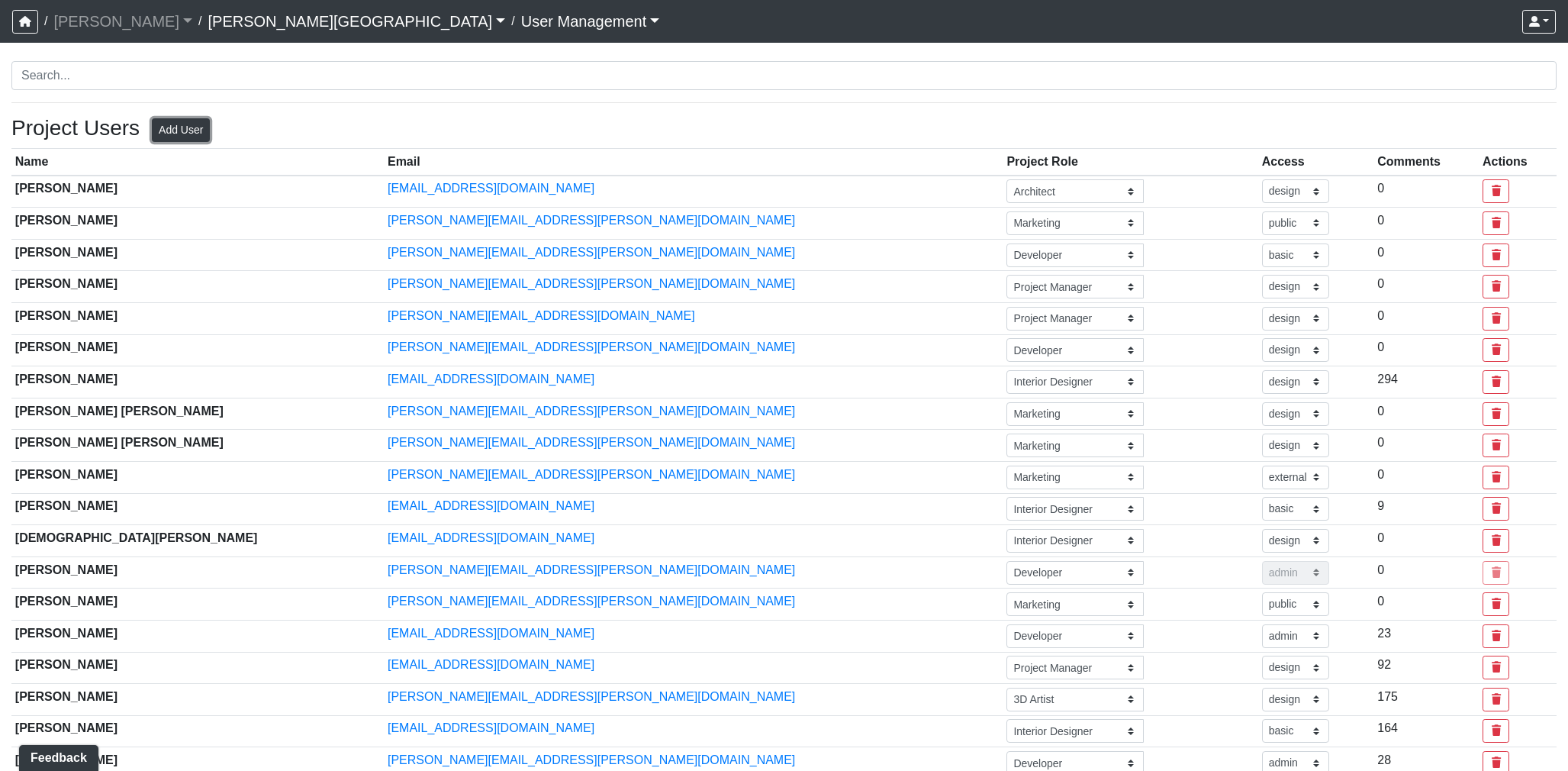
select select "basic"
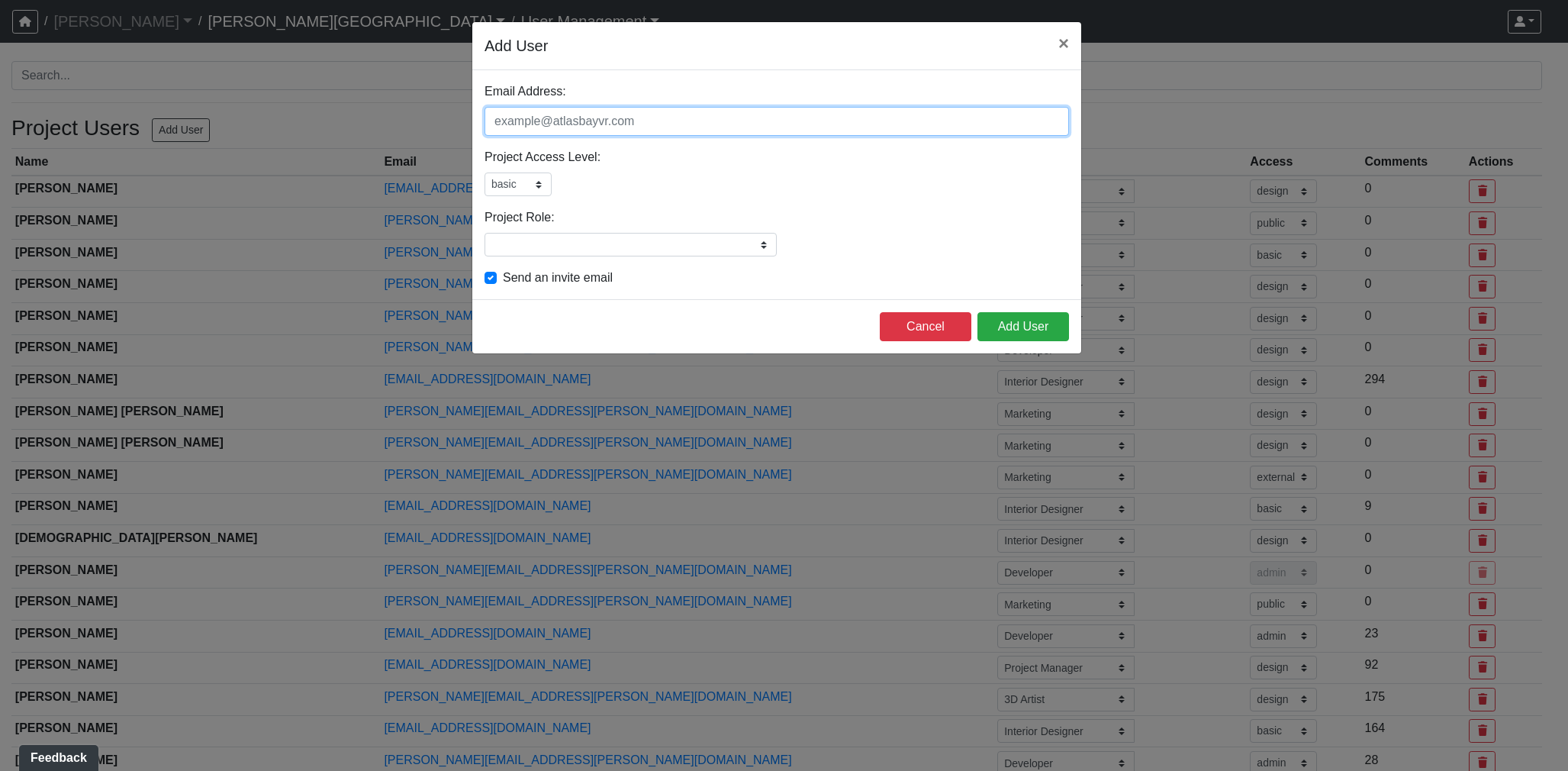
click at [523, 109] on input "Email Address:" at bounding box center [776, 121] width 585 height 29
type input "celia@readyfitness.com"
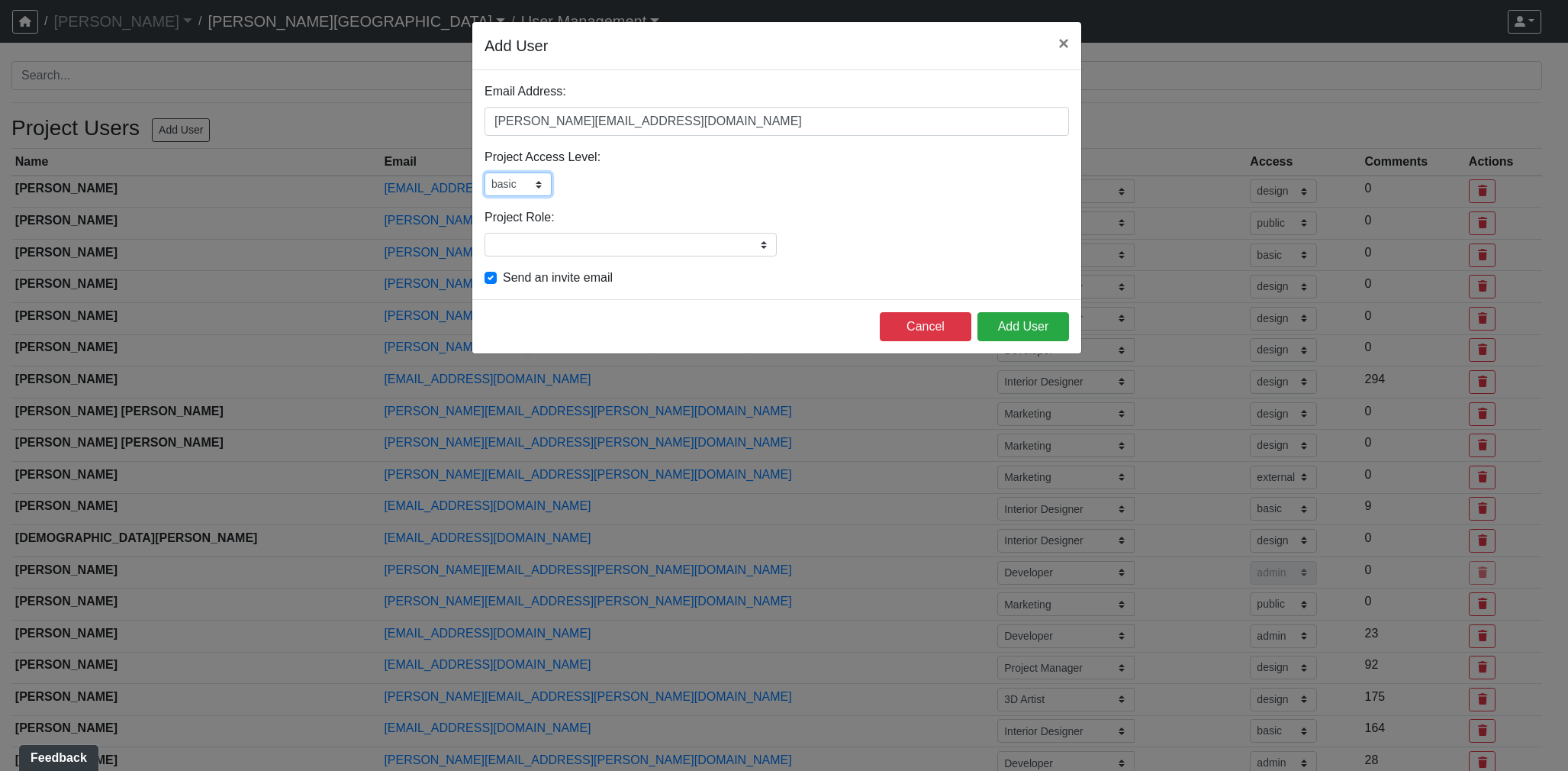
click at [515, 175] on select "admin design basic external public" at bounding box center [518, 184] width 67 height 23
select select "design"
click at [484, 172] on select "admin design basic external public" at bounding box center [518, 184] width 67 height 23
click at [626, 245] on input "Project Role:" at bounding box center [630, 245] width 292 height 23
type input "Interior Designer"
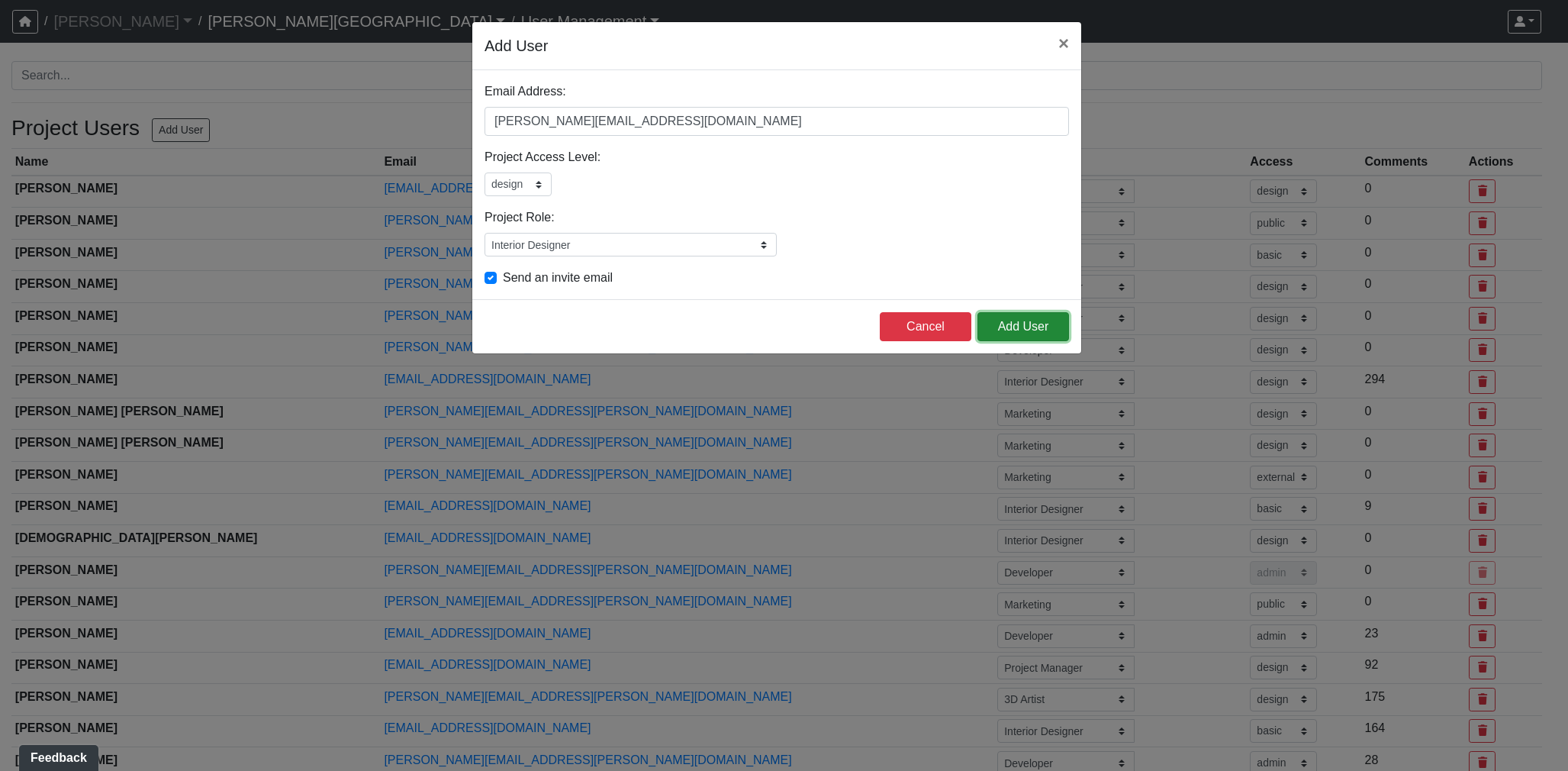
click at [1016, 329] on button "Add User" at bounding box center [1023, 326] width 92 height 29
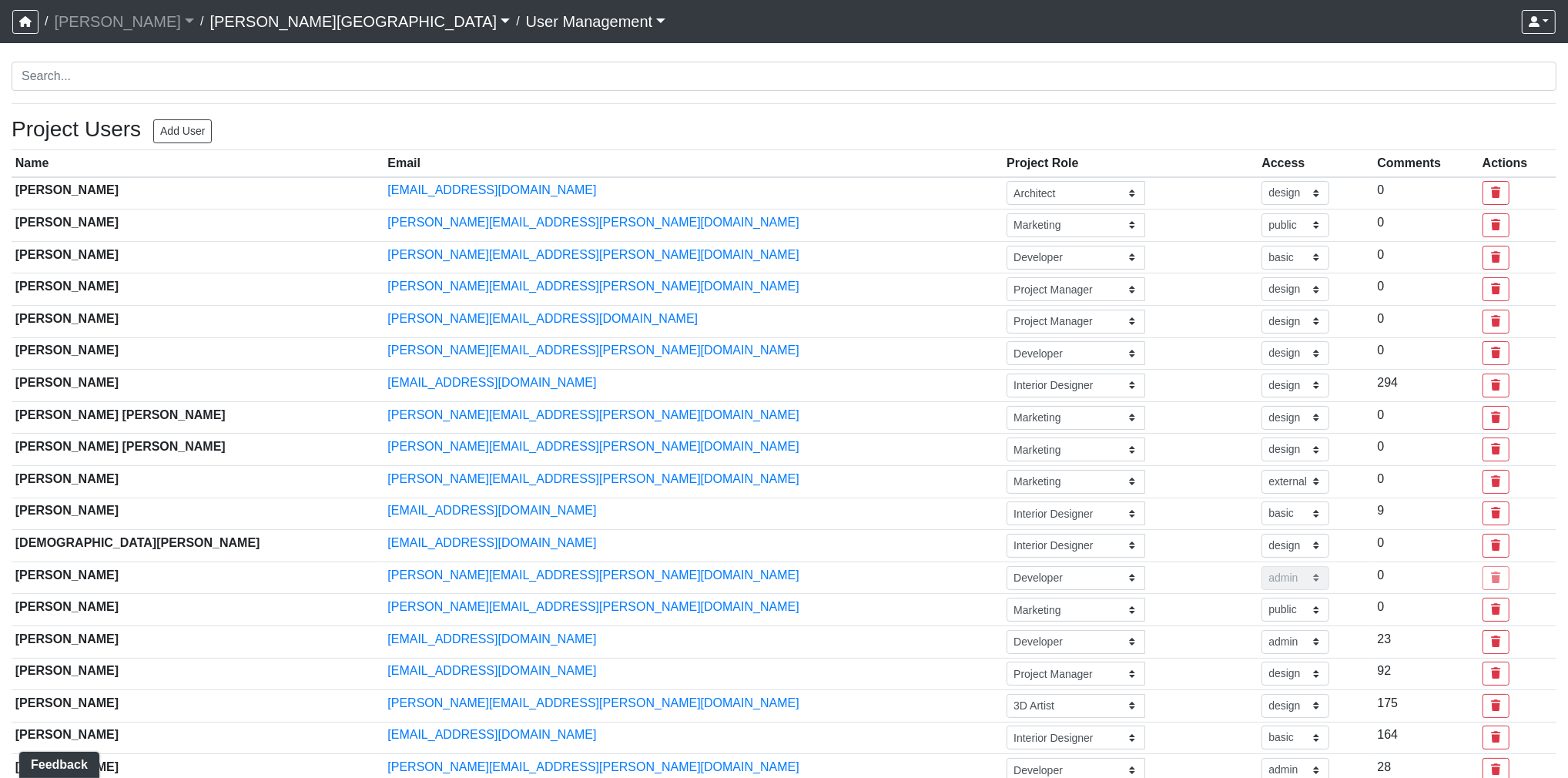
click at [230, 28] on link "Tanner Road" at bounding box center [360, 21] width 300 height 31
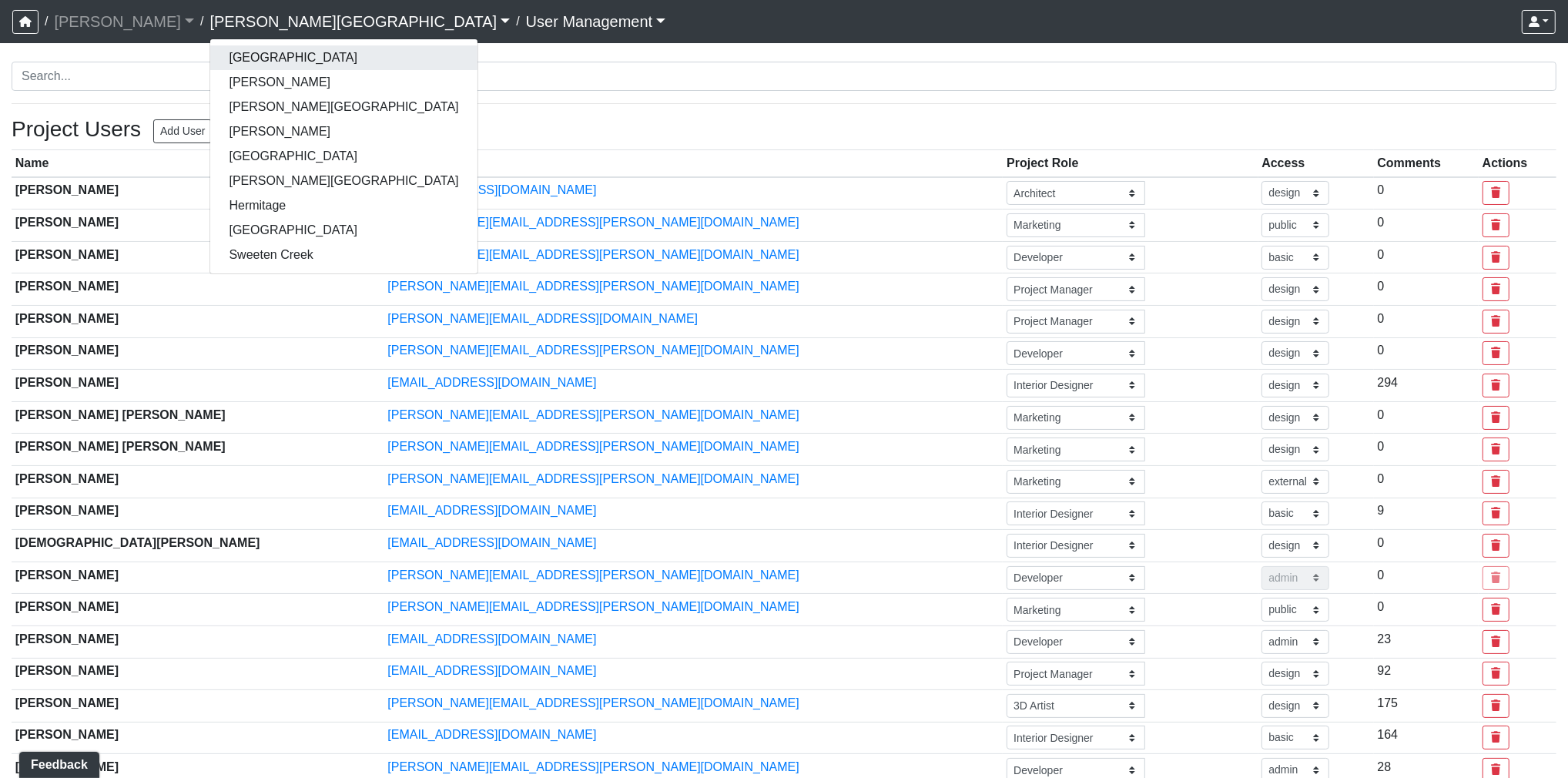
click at [226, 62] on link "Boiling Springs" at bounding box center [343, 57] width 266 height 24
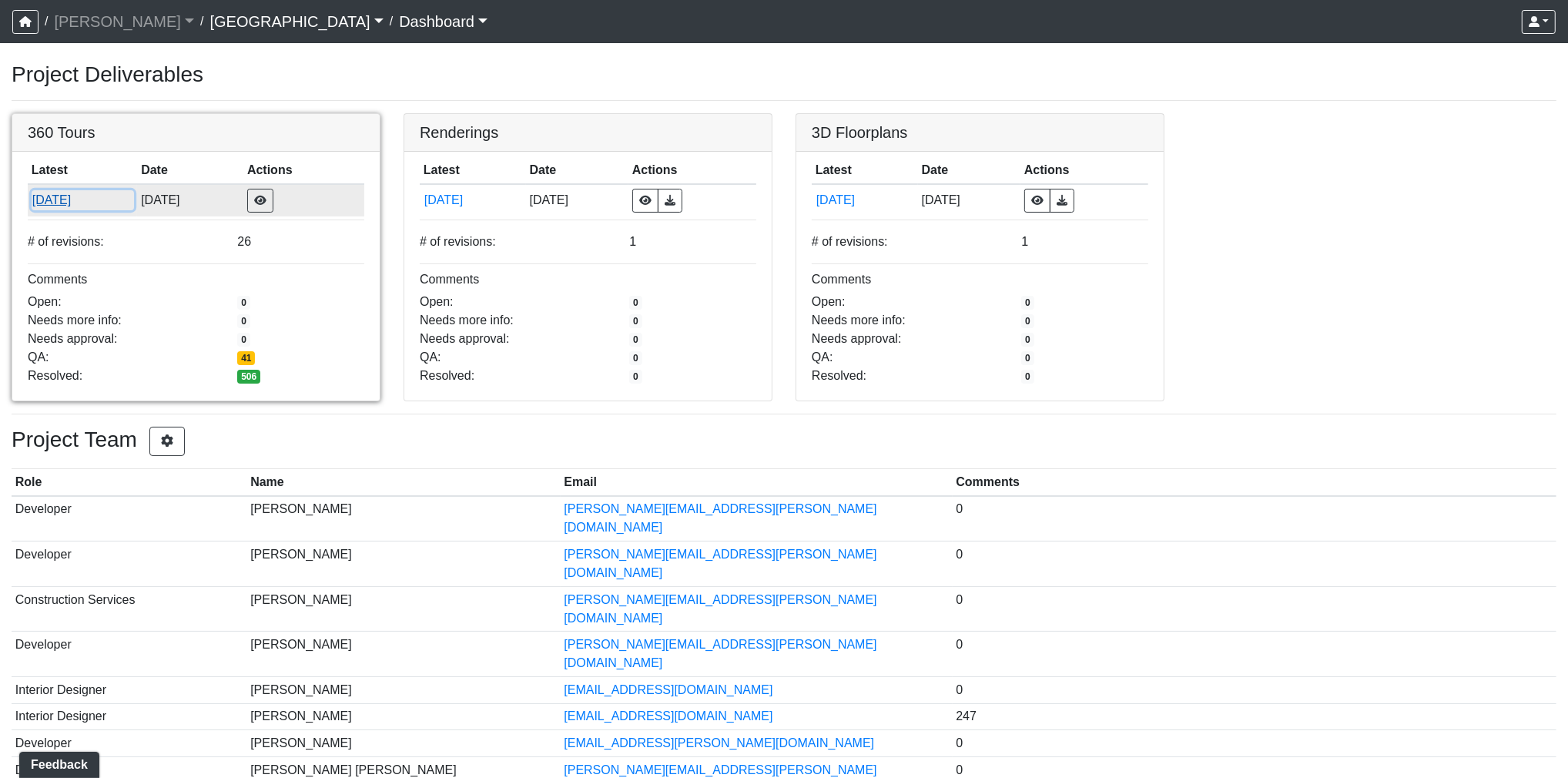
click at [79, 202] on button "[DATE]" at bounding box center [83, 200] width 102 height 20
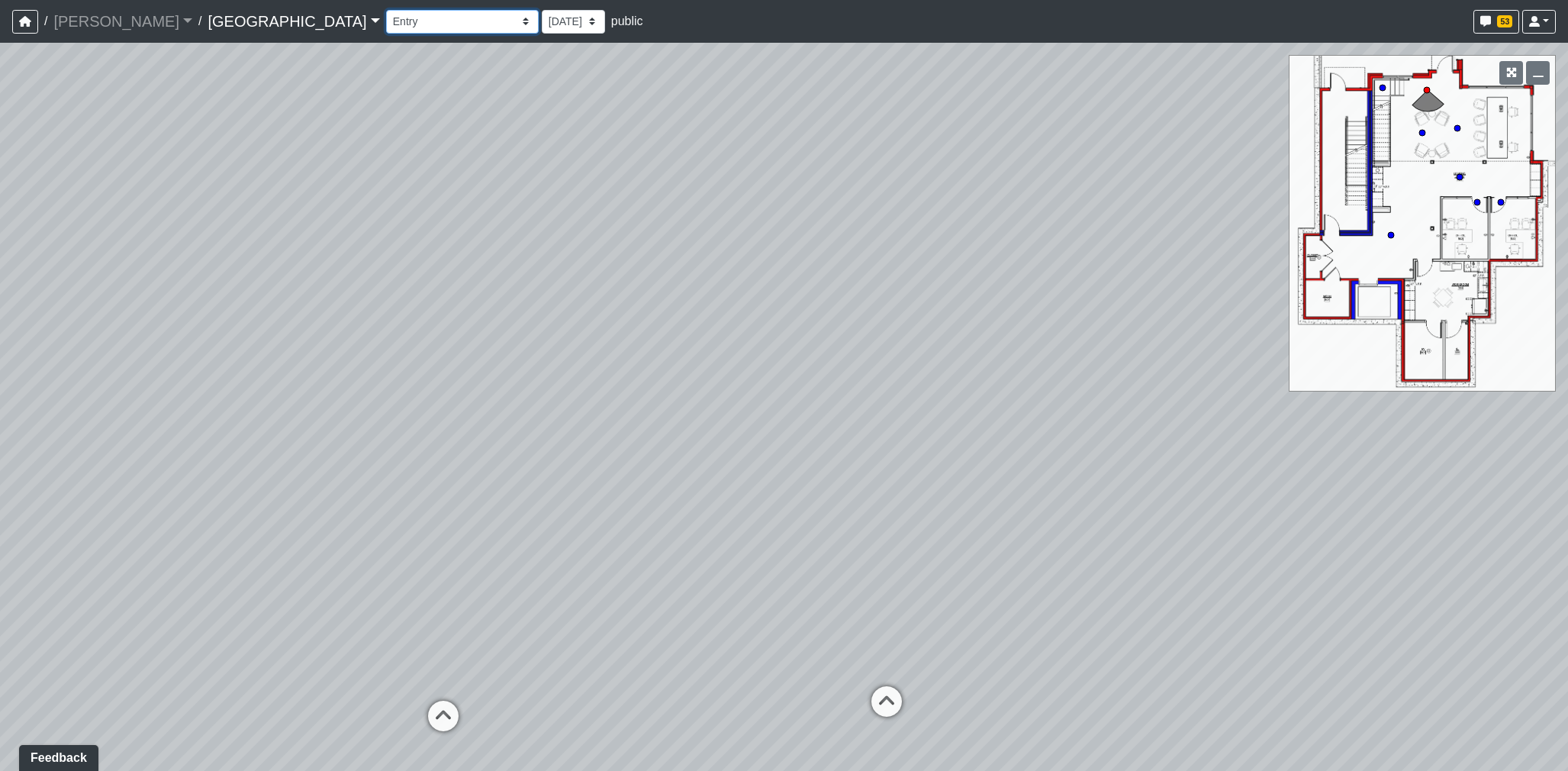
click at [386, 31] on select "Clubroom Lobby Courtyard Entry Kitchen Kitchen Stools Seating TV Lounge Banquet…" at bounding box center [462, 22] width 153 height 23
click at [386, 10] on select "Clubroom Lobby Courtyard Entry Kitchen Kitchen Stools Seating TV Lounge Banquet…" at bounding box center [462, 22] width 153 height 23
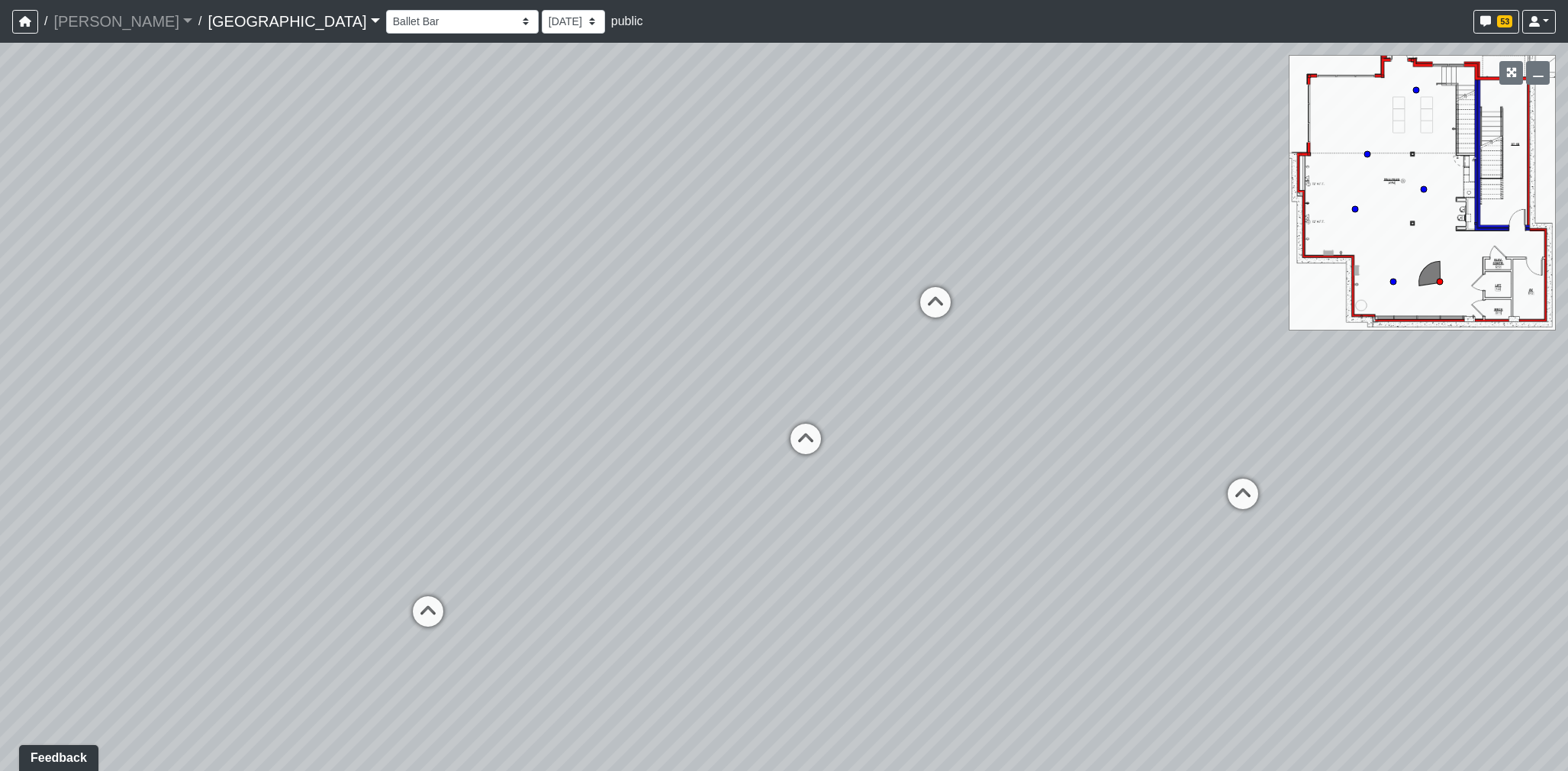
drag, startPoint x: 661, startPoint y: 460, endPoint x: 1055, endPoint y: 336, distance: 413.1
click at [1185, 310] on div "Loading... Reception Desk Loading... Lobby Loading... Landing Loading... Create…" at bounding box center [784, 407] width 1568 height 728
drag, startPoint x: 817, startPoint y: 338, endPoint x: 1065, endPoint y: 363, distance: 249.3
click at [1065, 363] on div "Loading... Reception Desk Loading... Lobby Loading... Landing Loading... Create…" at bounding box center [784, 407] width 1568 height 728
drag, startPoint x: 800, startPoint y: 361, endPoint x: 1114, endPoint y: 380, distance: 314.6
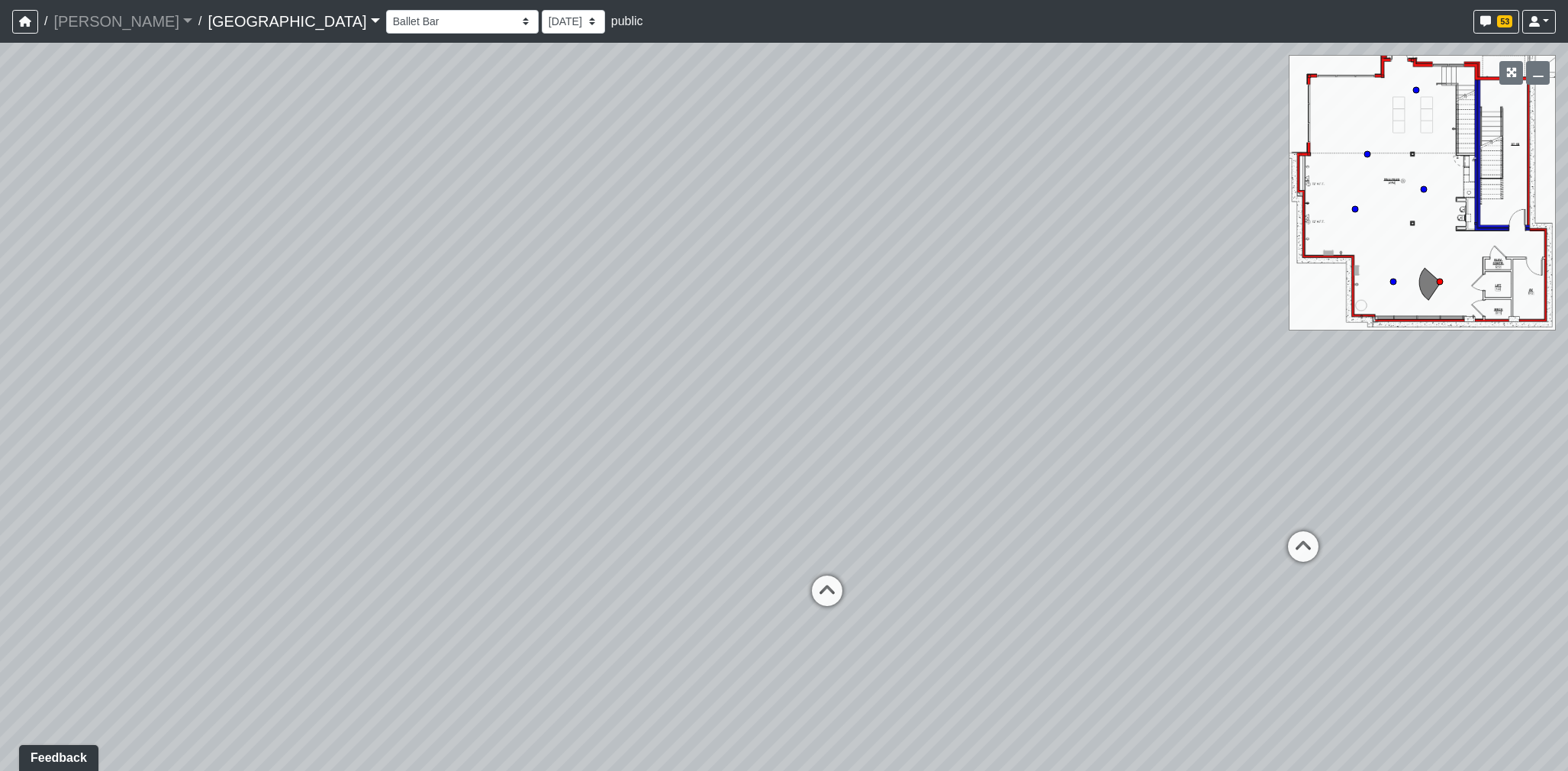
click at [1114, 380] on div "Loading... Reception Desk Loading... Lobby Loading... Landing Loading... Create…" at bounding box center [784, 407] width 1568 height 728
click at [1288, 543] on icon at bounding box center [1303, 554] width 46 height 46
drag, startPoint x: 547, startPoint y: 476, endPoint x: 847, endPoint y: 439, distance: 302.3
click at [847, 439] on div "Loading... Reception Desk Loading... Lobby Loading... Landing Loading... Create…" at bounding box center [784, 407] width 1568 height 728
drag, startPoint x: 1285, startPoint y: 558, endPoint x: 585, endPoint y: 491, distance: 703.2
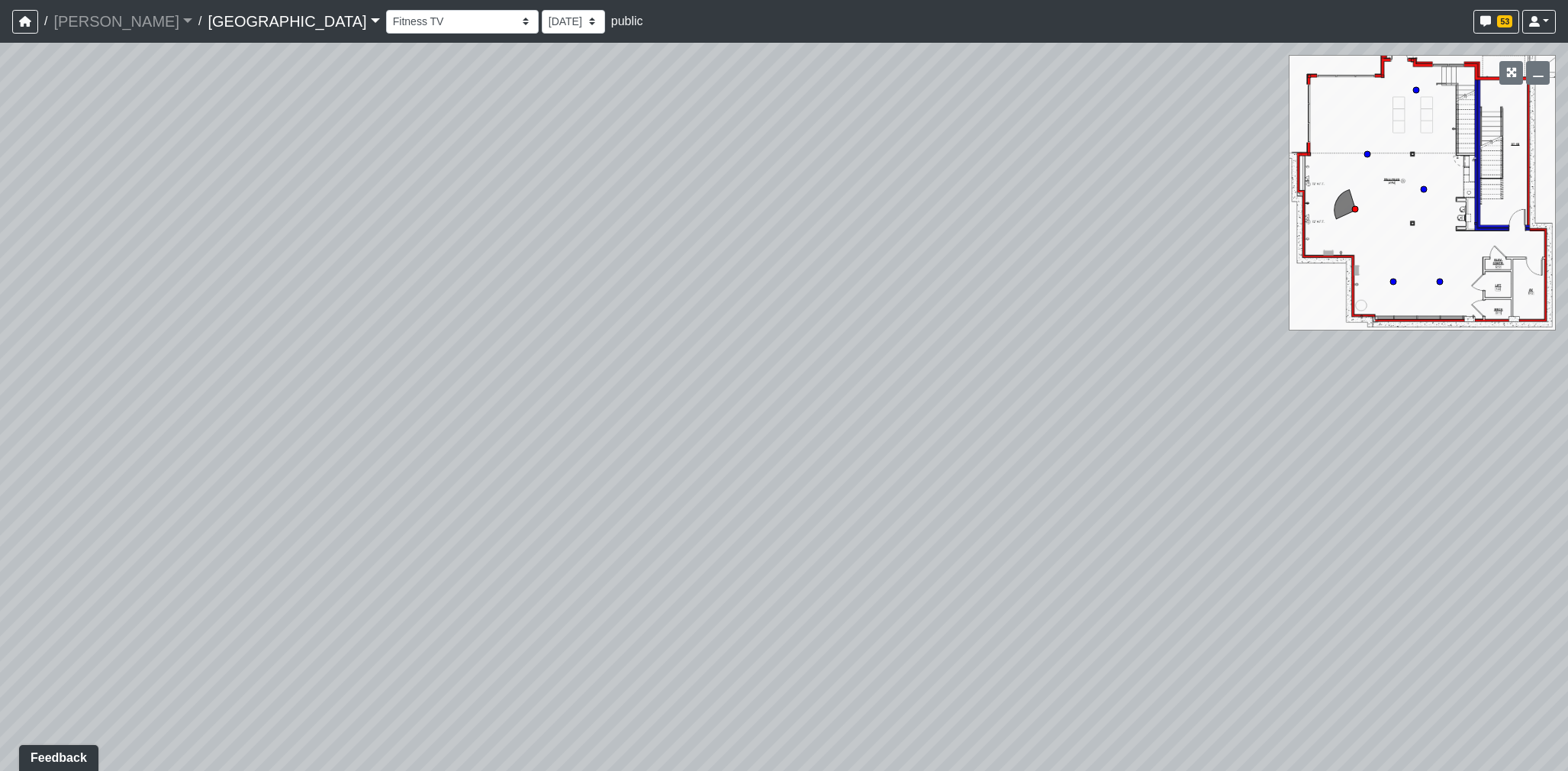
click at [585, 491] on div "Loading... Reception Desk Loading... Lobby Loading... Landing Loading... Create…" at bounding box center [784, 407] width 1568 height 728
drag, startPoint x: 863, startPoint y: 484, endPoint x: 420, endPoint y: 512, distance: 443.9
click at [420, 512] on div "Loading... Reception Desk Loading... Lobby Loading... Landing Loading... Create…" at bounding box center [784, 407] width 1568 height 728
drag, startPoint x: 1148, startPoint y: 429, endPoint x: 982, endPoint y: 311, distance: 203.7
click at [1013, 454] on div "Loading... Reception Desk Loading... Lobby Loading... Landing Loading... Create…" at bounding box center [784, 407] width 1568 height 728
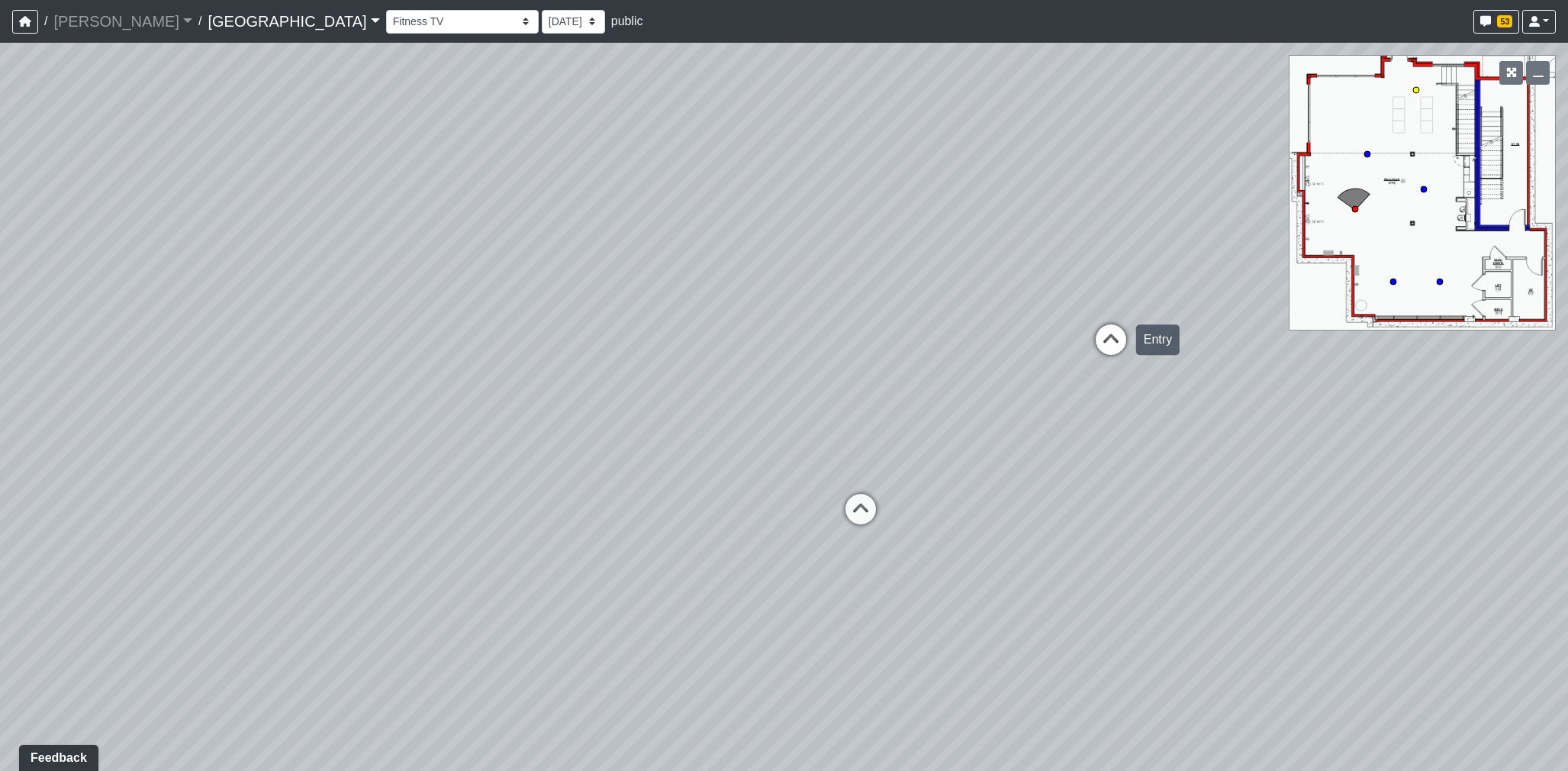
click at [1104, 351] on icon at bounding box center [1110, 347] width 46 height 46
select select "gXMDG6i8xDLFd2EdUUb3xi"
drag, startPoint x: 840, startPoint y: 464, endPoint x: 1024, endPoint y: 451, distance: 184.5
click at [1145, 462] on div "Loading... Reception Desk Loading... Lobby Loading... Landing Loading... Create…" at bounding box center [784, 407] width 1568 height 728
drag, startPoint x: 1092, startPoint y: 443, endPoint x: 803, endPoint y: 375, distance: 296.9
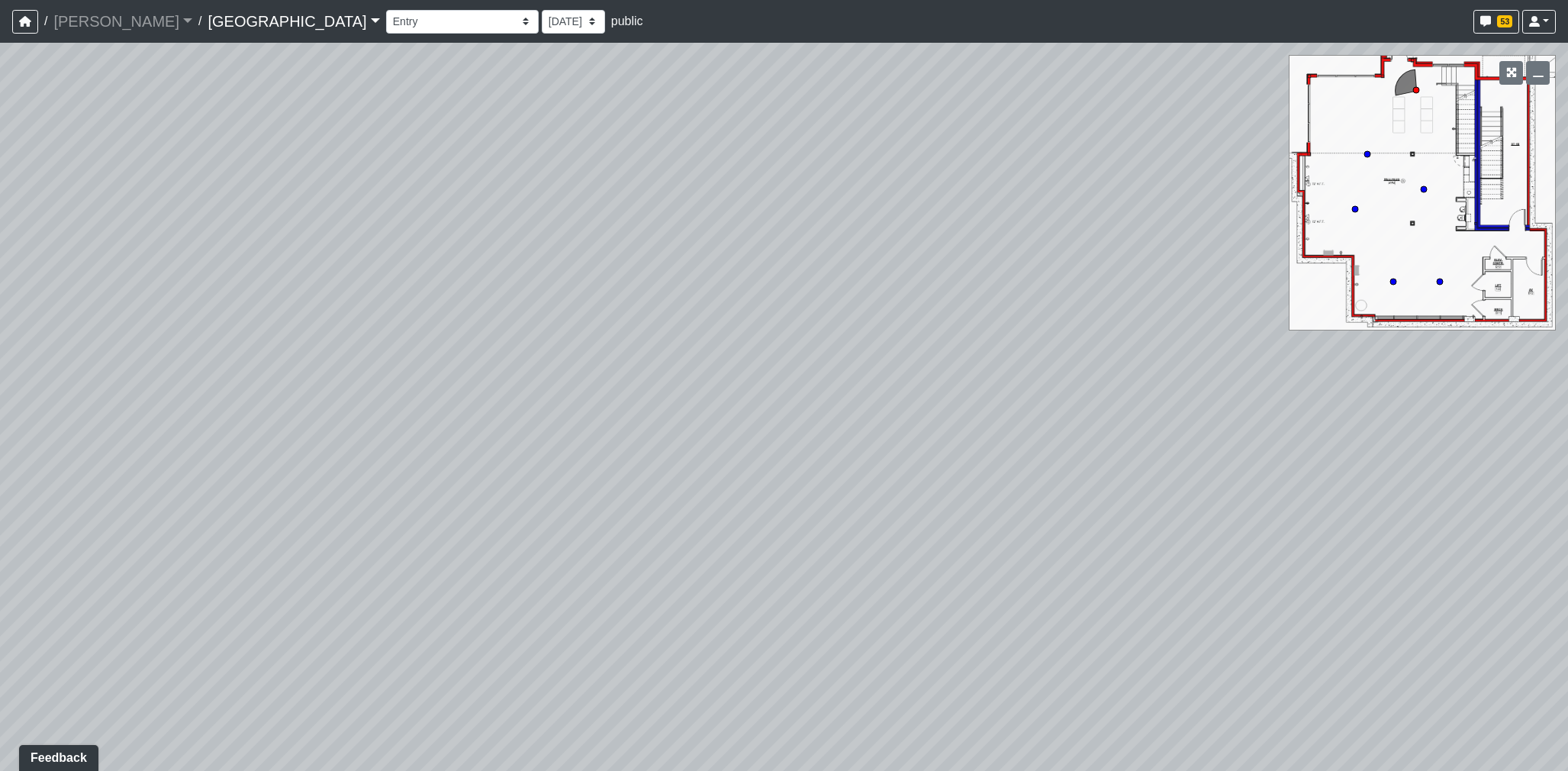
click at [1199, 447] on div "Loading... Reception Desk Loading... Lobby Loading... Landing Loading... Create…" at bounding box center [784, 407] width 1568 height 728
drag, startPoint x: 817, startPoint y: 387, endPoint x: 797, endPoint y: 212, distance: 176.1
click at [1190, 467] on div "Loading... Reception Desk Loading... Lobby Loading... Landing Loading... Create…" at bounding box center [784, 407] width 1568 height 728
drag, startPoint x: 722, startPoint y: 315, endPoint x: 779, endPoint y: 380, distance: 86.5
click at [909, 605] on div "Loading... Reception Desk Loading... Lobby Loading... Landing Loading... Create…" at bounding box center [784, 407] width 1568 height 728
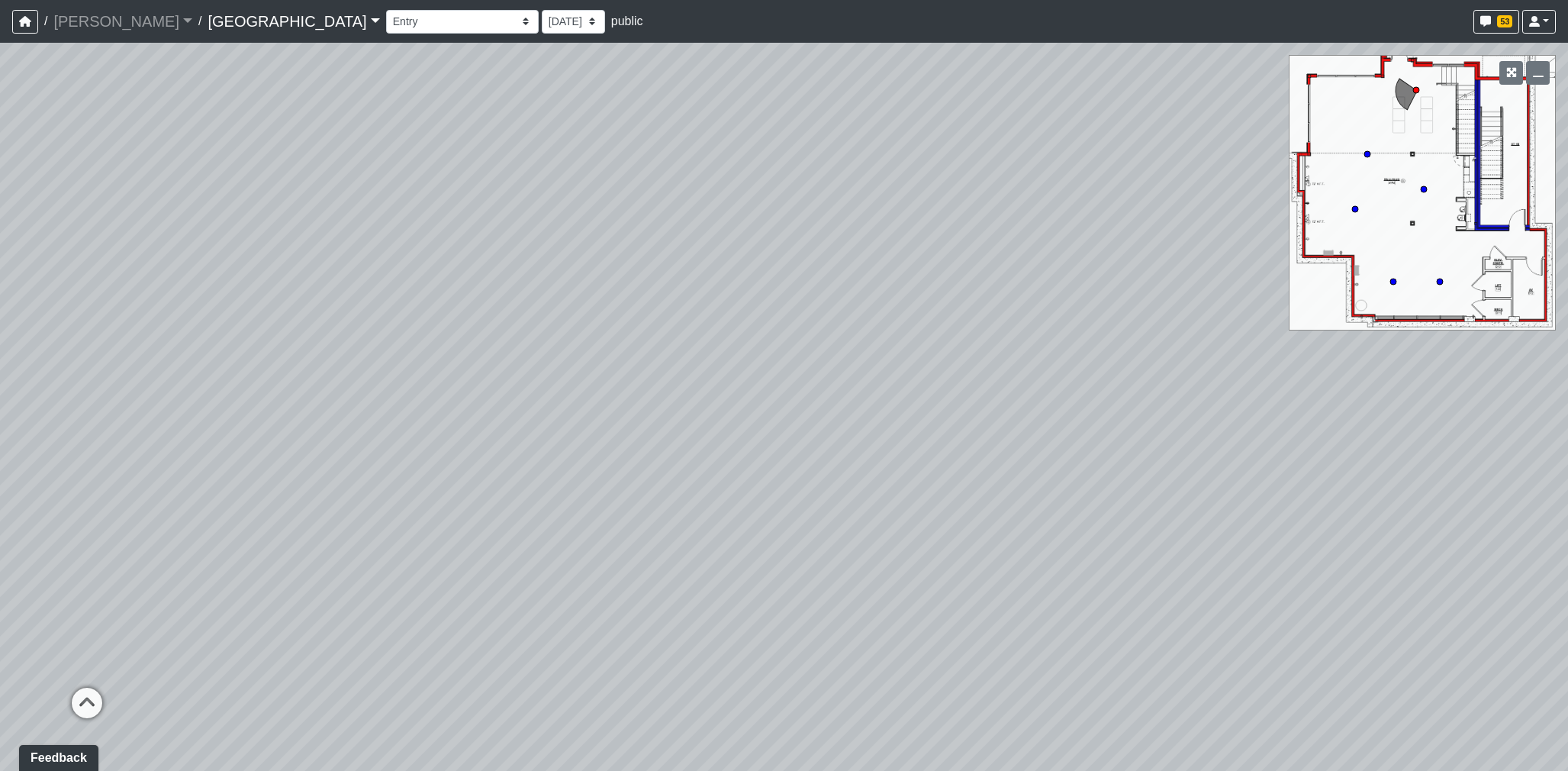
click at [881, 551] on div "Loading... Reception Desk Loading... Lobby Loading... Landing Loading... Create…" at bounding box center [784, 407] width 1568 height 728
drag, startPoint x: 908, startPoint y: 345, endPoint x: 970, endPoint y: 288, distance: 84.2
click at [970, 288] on div "Loading... Reception Desk Loading... Lobby Loading... Landing Loading... Create…" at bounding box center [784, 407] width 1568 height 728
drag, startPoint x: 877, startPoint y: 418, endPoint x: 993, endPoint y: 393, distance: 118.7
click at [993, 393] on div "Loading... Reception Desk Loading... Lobby Loading... Landing Loading... Create…" at bounding box center [784, 407] width 1568 height 728
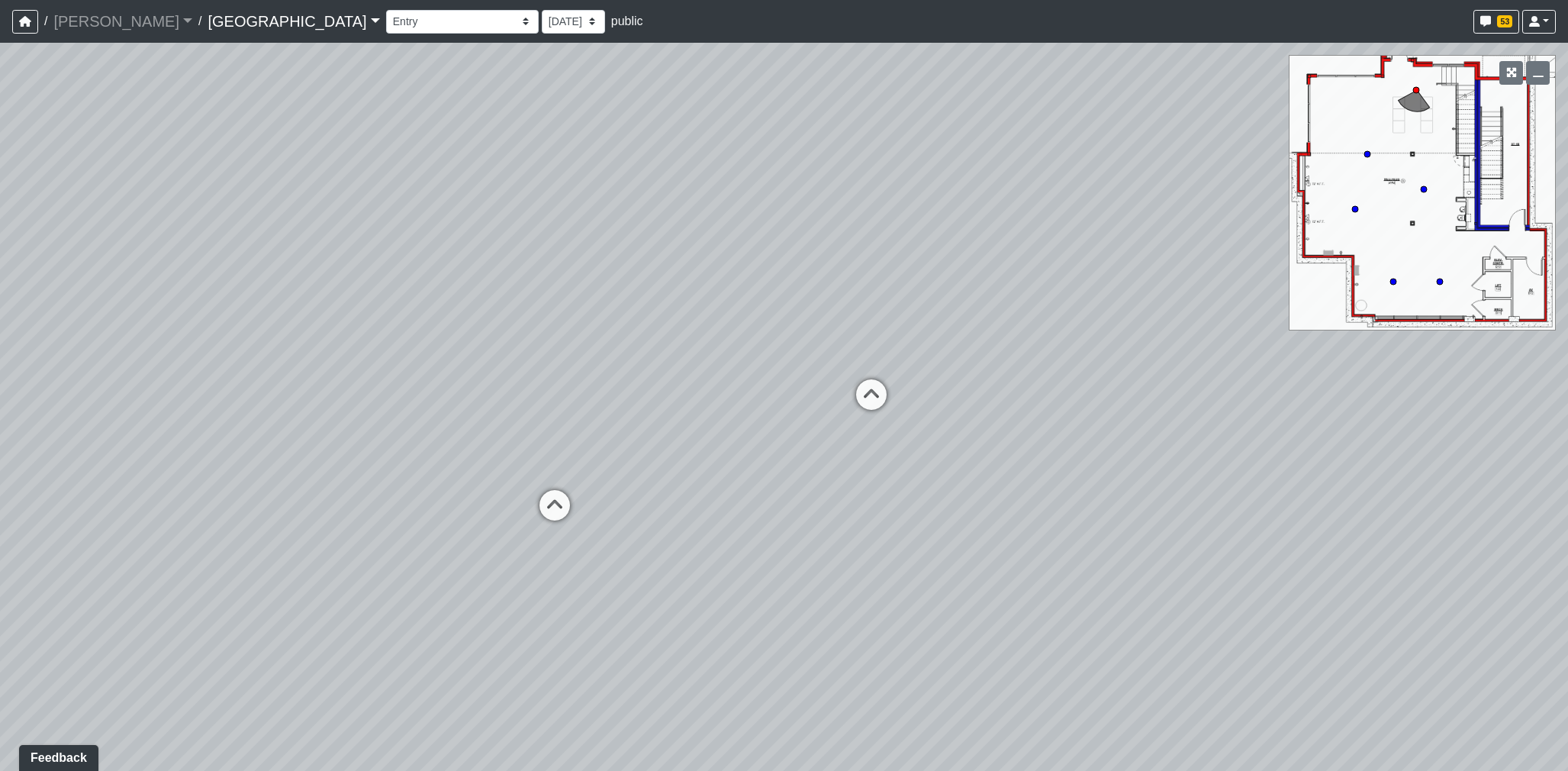
drag, startPoint x: 753, startPoint y: 467, endPoint x: 1138, endPoint y: 330, distance: 408.6
click at [1138, 330] on div "Loading... Reception Desk Loading... Lobby Loading... Landing Loading... Create…" at bounding box center [784, 407] width 1568 height 728
drag, startPoint x: 820, startPoint y: 479, endPoint x: 1072, endPoint y: 429, distance: 256.9
click at [1072, 429] on div "Loading... Reception Desk Loading... Lobby Loading... Landing Loading... Create…" at bounding box center [784, 407] width 1568 height 728
drag, startPoint x: 528, startPoint y: 553, endPoint x: 786, endPoint y: 492, distance: 265.1
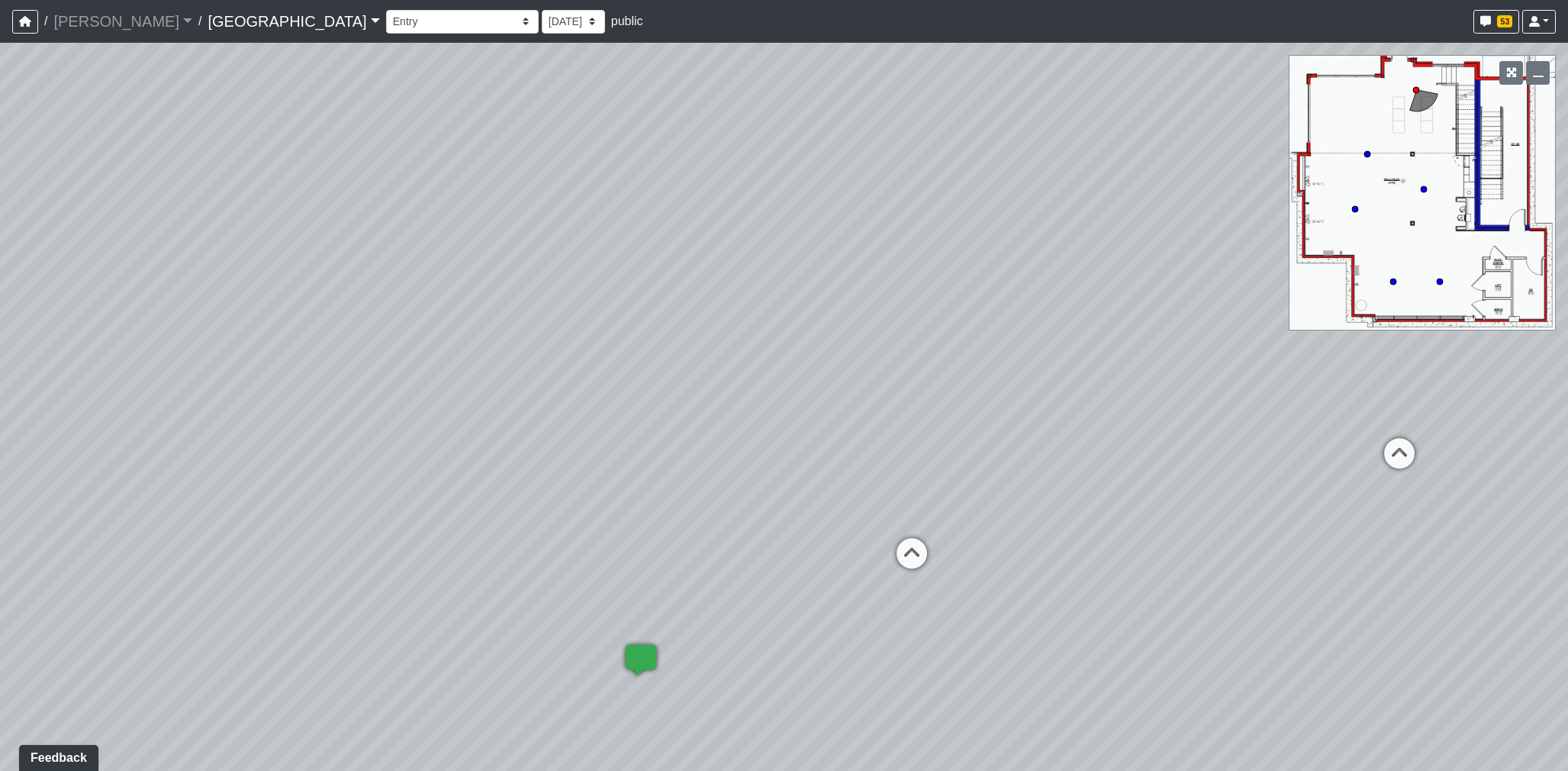
click at [829, 662] on div "Loading... Reception Desk Loading... Lobby Loading... Landing Loading... Create…" at bounding box center [784, 407] width 1568 height 728
drag, startPoint x: 443, startPoint y: 515, endPoint x: 378, endPoint y: 542, distance: 70.4
click at [378, 542] on div "Loading... Reception Desk Loading... Lobby Loading... Landing Loading... Create…" at bounding box center [784, 407] width 1568 height 728
drag, startPoint x: 742, startPoint y: 334, endPoint x: 622, endPoint y: 294, distance: 126.5
click at [622, 294] on div "Loading... Reception Desk Loading... Lobby Loading... Landing Loading... Create…" at bounding box center [784, 407] width 1568 height 728
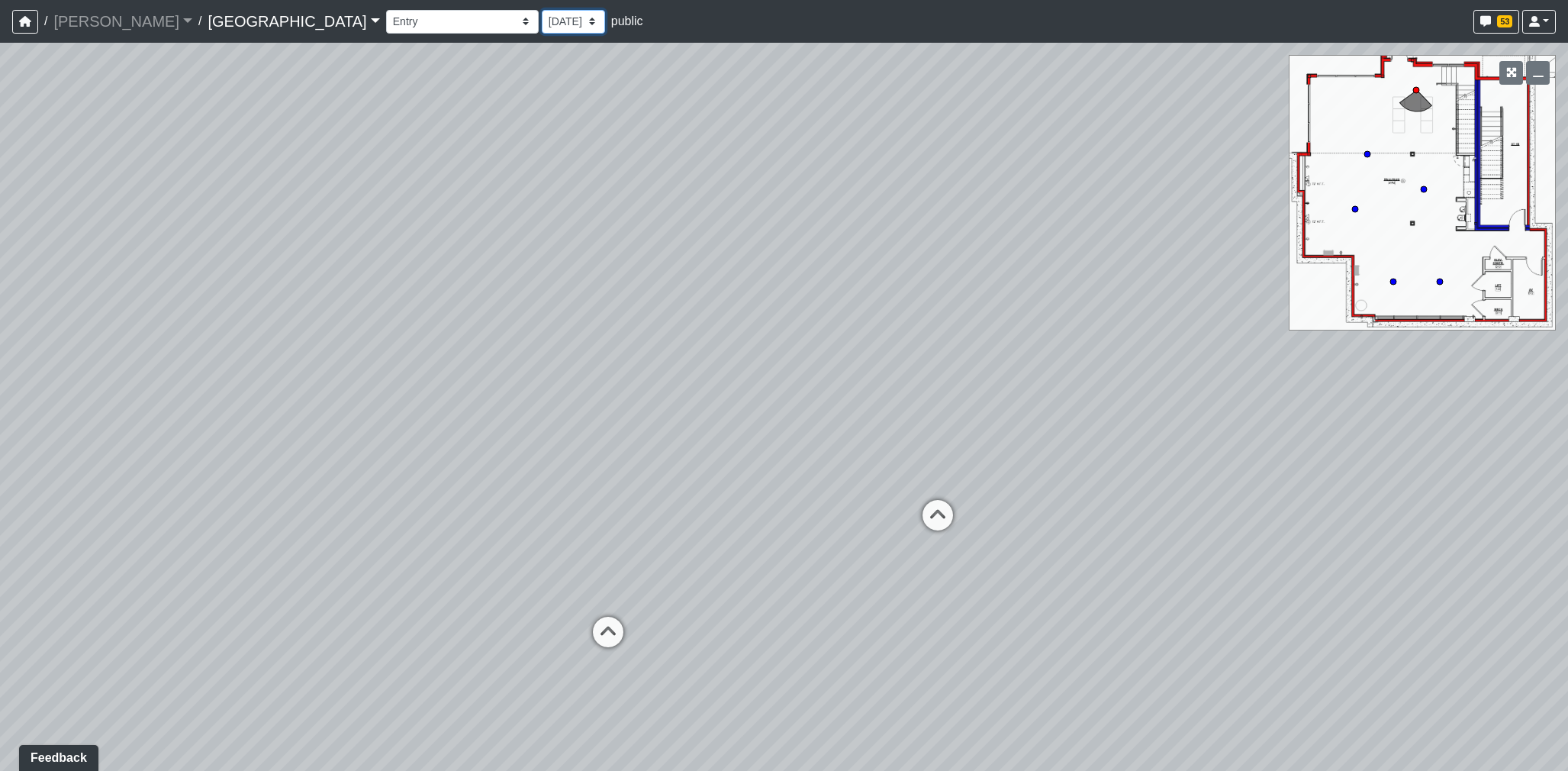
click at [542, 24] on select "7/1/2025 5/30/2025 5/22/2025 5/13/2025 5/7/2025 5/5/2025 4/21/2025 4/17/2025 4/…" at bounding box center [573, 22] width 63 height 23
select select "xyaofwtXFmCwp1NjxUYJvj"
click at [542, 10] on select "7/1/2025 5/30/2025 5/22/2025 5/13/2025 5/7/2025 5/5/2025 4/21/2025 4/17/2025 4/…" at bounding box center [573, 22] width 63 height 23
select select "gXMDG6i8xDLFd2EdUUb3xi"
select select "xyaofwtXFmCwp1NjxUYJvj"
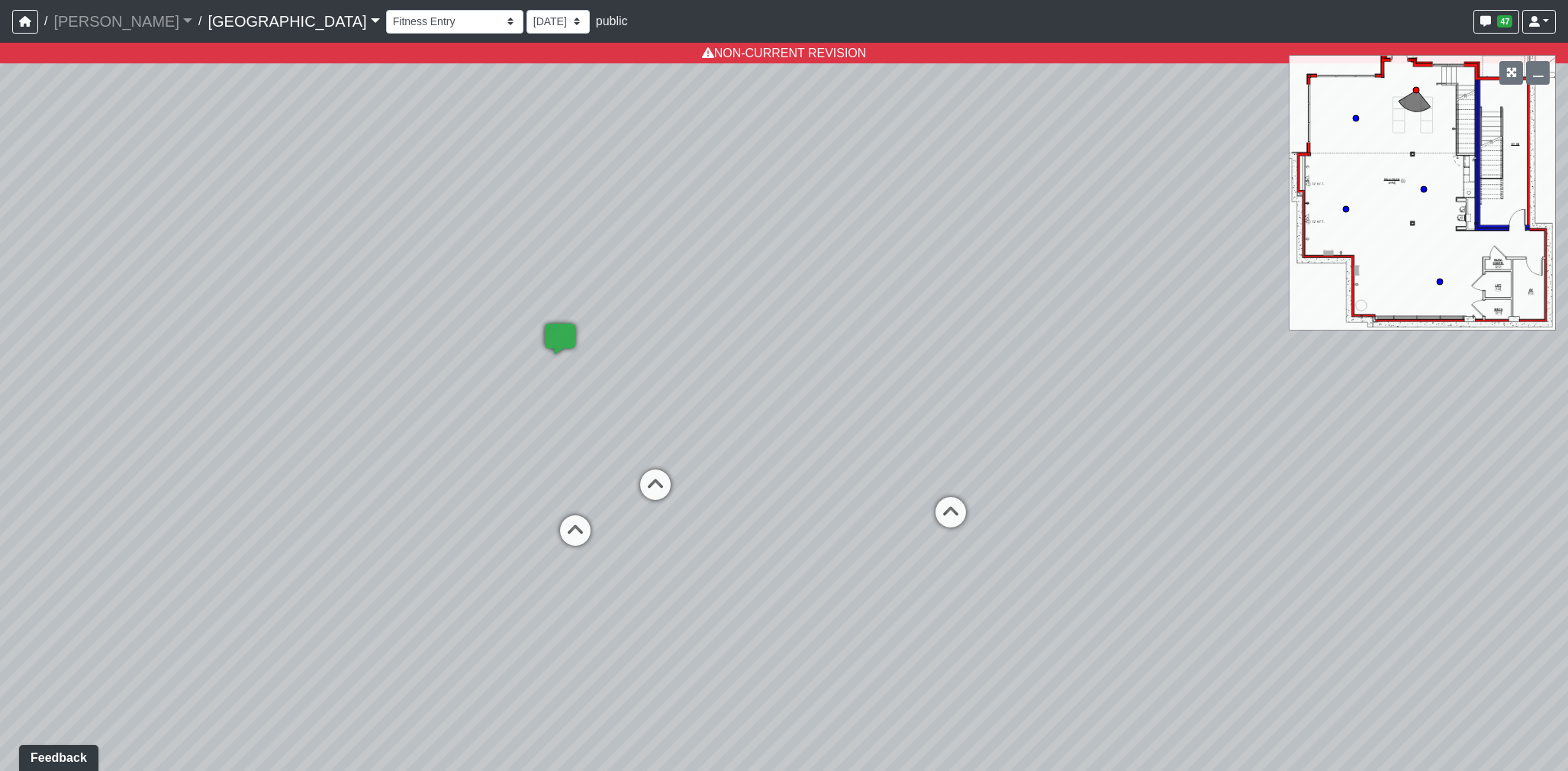
drag, startPoint x: 818, startPoint y: 280, endPoint x: 754, endPoint y: 136, distance: 157.6
click at [754, 136] on div "Loading... Reception Desk Loading... Lobby Loading... Landing Loading... Create…" at bounding box center [784, 407] width 1568 height 728
drag, startPoint x: 1144, startPoint y: 413, endPoint x: 1194, endPoint y: 357, distance: 75.1
click at [1191, 357] on div "Loading... Reception Desk Loading... Lobby Loading... Landing Loading... Create…" at bounding box center [784, 407] width 1568 height 728
drag, startPoint x: 832, startPoint y: 253, endPoint x: 1386, endPoint y: 540, distance: 623.9
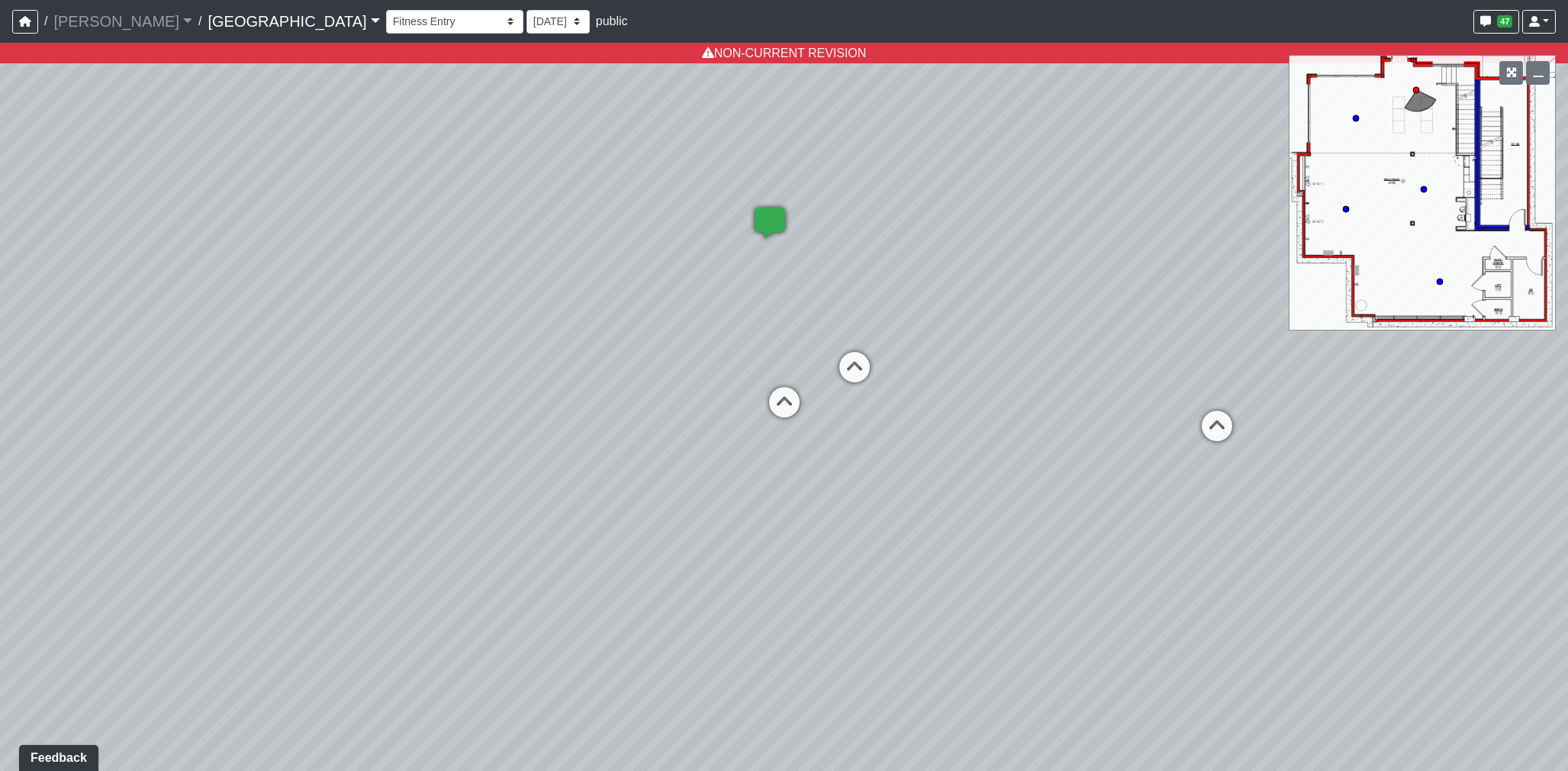
click at [1386, 540] on div "Loading... Reception Desk Loading... Lobby Loading... Landing Loading... Create…" at bounding box center [784, 407] width 1568 height 728
drag, startPoint x: 617, startPoint y: 235, endPoint x: 1133, endPoint y: 477, distance: 569.9
click at [1133, 477] on div "Loading... Reception Desk Loading... Lobby Loading... Landing Loading... Create…" at bounding box center [784, 407] width 1568 height 728
drag, startPoint x: 932, startPoint y: 206, endPoint x: 751, endPoint y: 227, distance: 182.2
click at [751, 227] on div "Loading... Reception Desk Loading... Lobby Loading... Landing Loading... Create…" at bounding box center [784, 407] width 1568 height 728
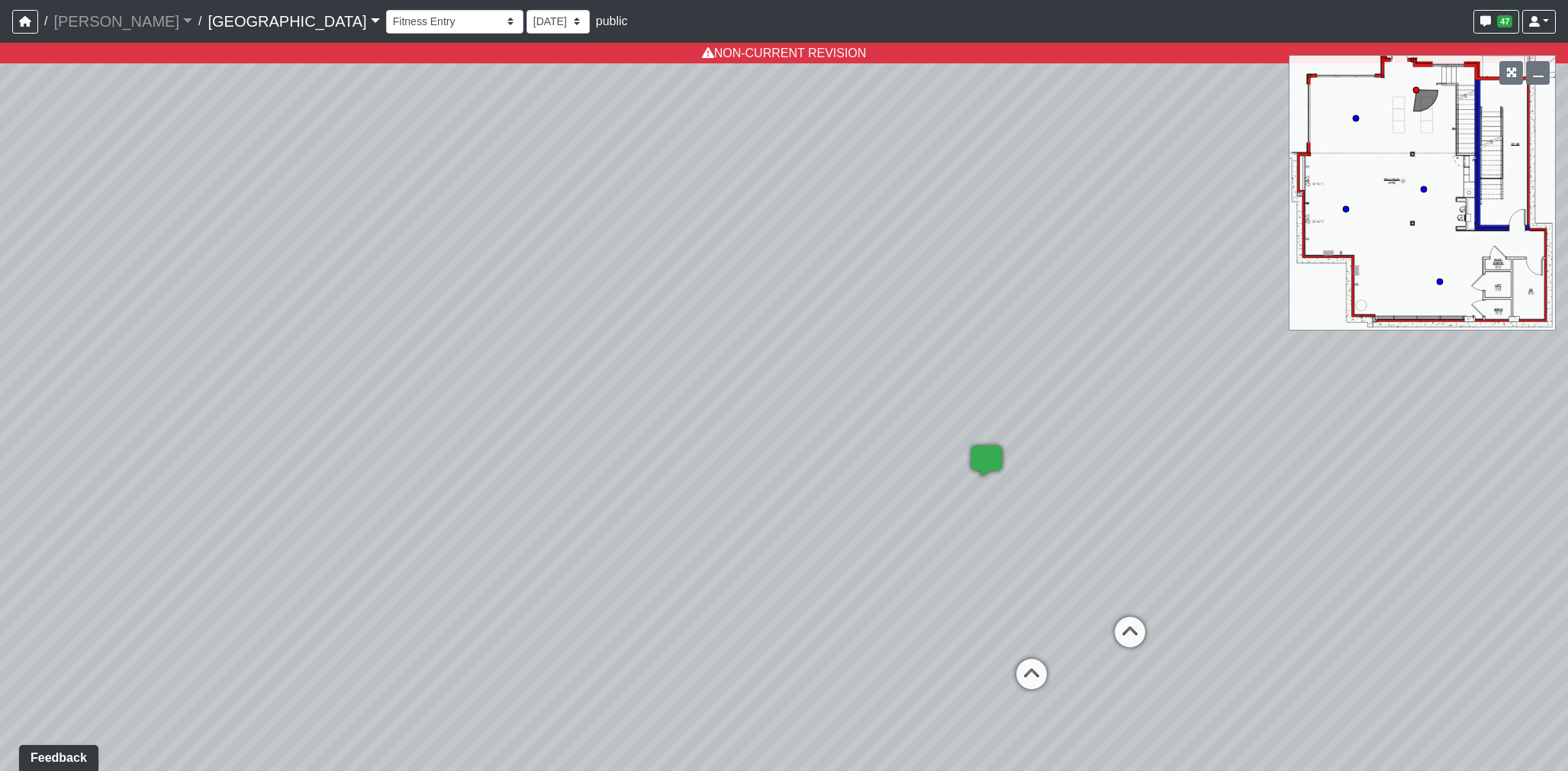
drag, startPoint x: 963, startPoint y: 254, endPoint x: 1120, endPoint y: 192, distance: 168.8
click at [879, 252] on div "Loading... Reception Desk Loading... Lobby Loading... Landing Loading... Create…" at bounding box center [784, 407] width 1568 height 728
click at [799, 264] on div "Loading... Reception Desk Loading... Lobby Loading... Landing Loading... Create…" at bounding box center [784, 407] width 1568 height 728
click at [891, 307] on div "Loading... Reception Desk Loading... Lobby Loading... Landing Loading... Create…" at bounding box center [784, 407] width 1568 height 728
drag, startPoint x: 909, startPoint y: 280, endPoint x: 996, endPoint y: 227, distance: 101.9
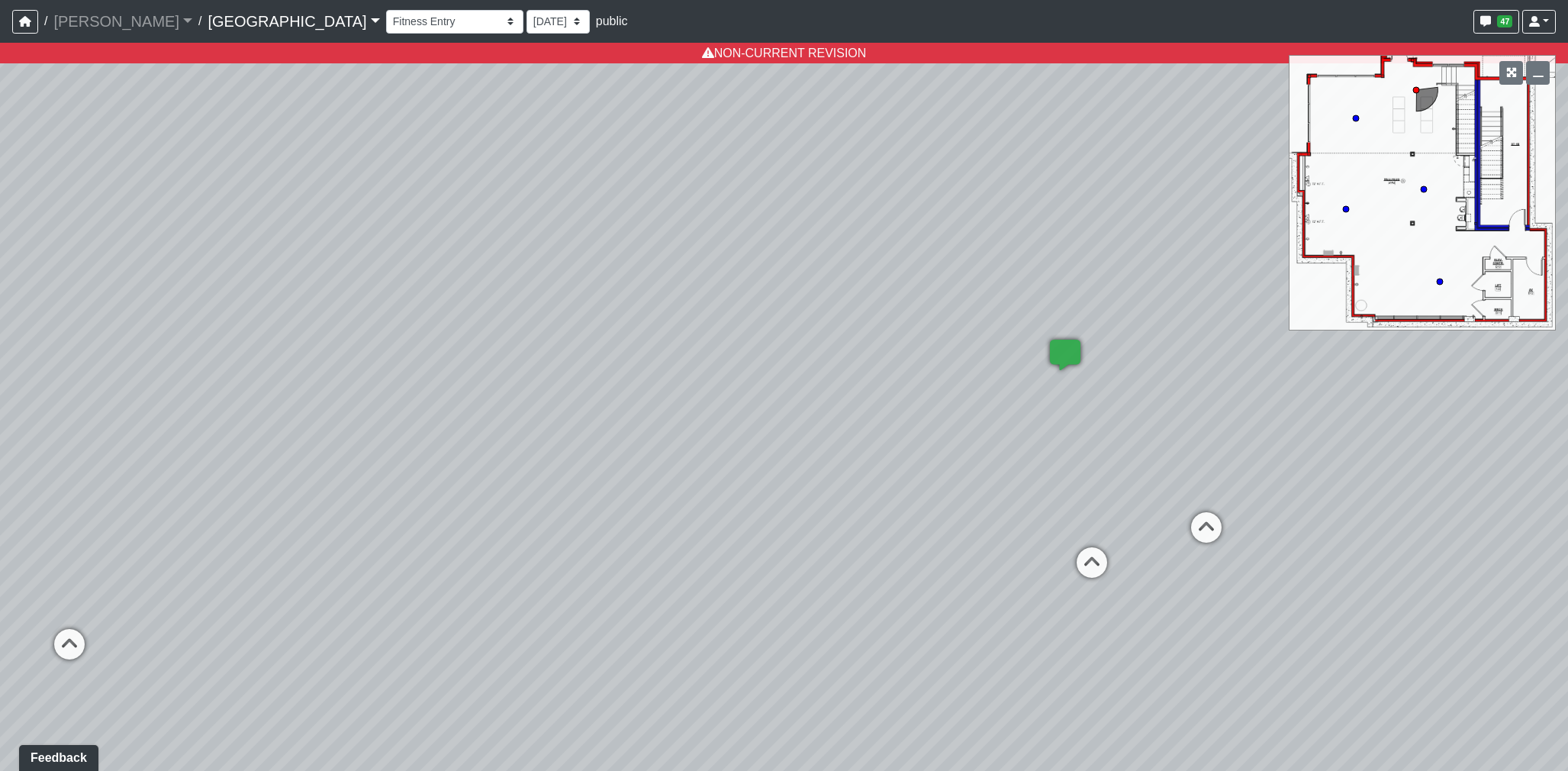
click at [1068, 166] on div "Loading... Reception Desk Loading... Lobby Loading... Landing Loading... Create…" at bounding box center [784, 407] width 1568 height 728
click at [142, 609] on icon at bounding box center [164, 613] width 46 height 46
select select "uLEYRht9U4uGAT4vfNNp7e"
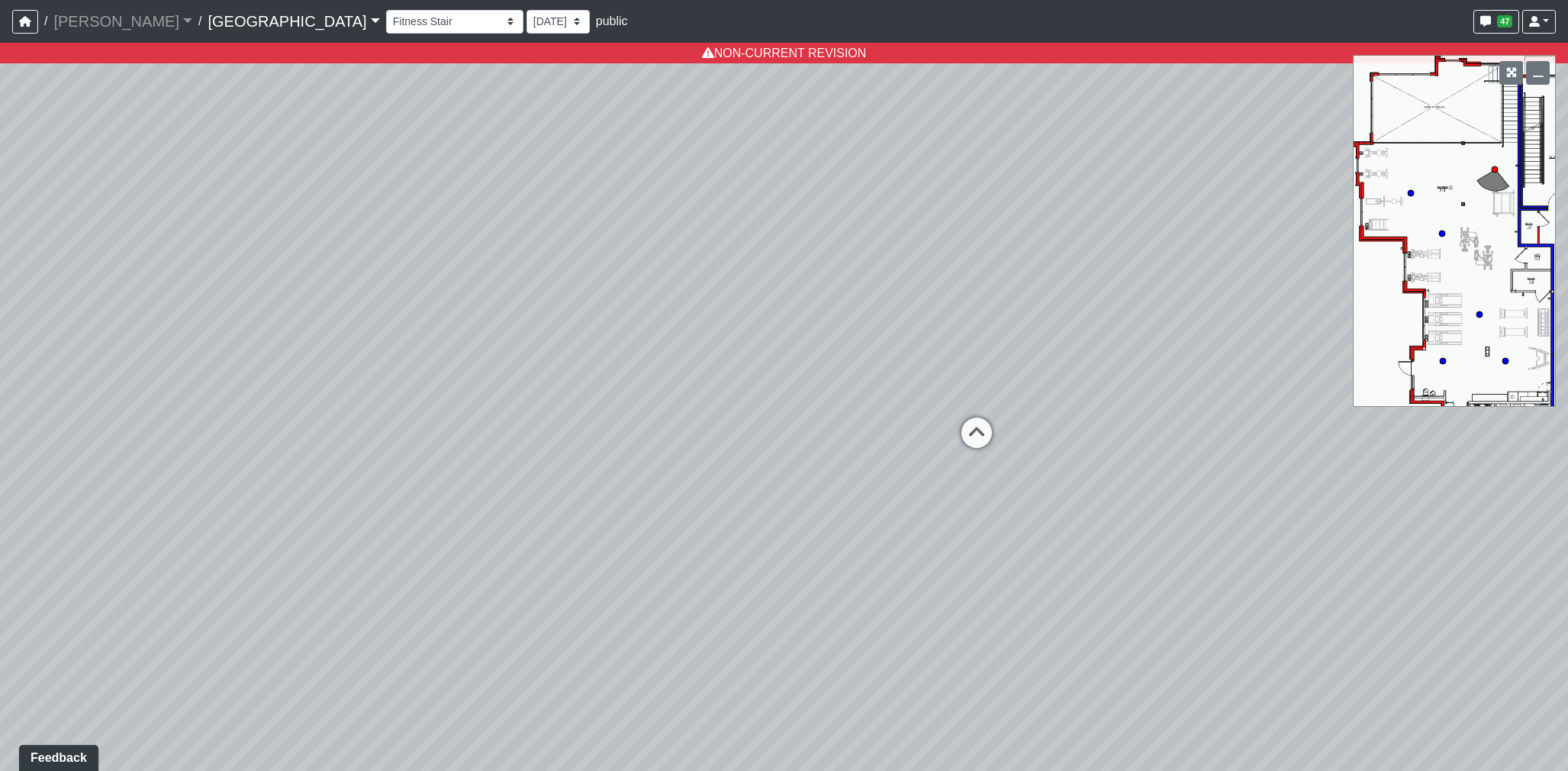
drag, startPoint x: 512, startPoint y: 333, endPoint x: 340, endPoint y: 283, distance: 179.1
click at [197, 261] on div "Loading... Reception Desk Loading... Lobby Loading... Landing Loading... Create…" at bounding box center [784, 407] width 1568 height 728
drag, startPoint x: 1113, startPoint y: 382, endPoint x: 756, endPoint y: 317, distance: 362.9
click at [566, 389] on div "Loading... Reception Desk Loading... Lobby Loading... Landing Loading... Create…" at bounding box center [784, 407] width 1568 height 728
click at [526, 25] on select "7/1/2025 5/30/2025 5/22/2025 5/13/2025 5/7/2025 5/5/2025 4/21/2025 4/17/2025 4/…" at bounding box center [557, 22] width 63 height 23
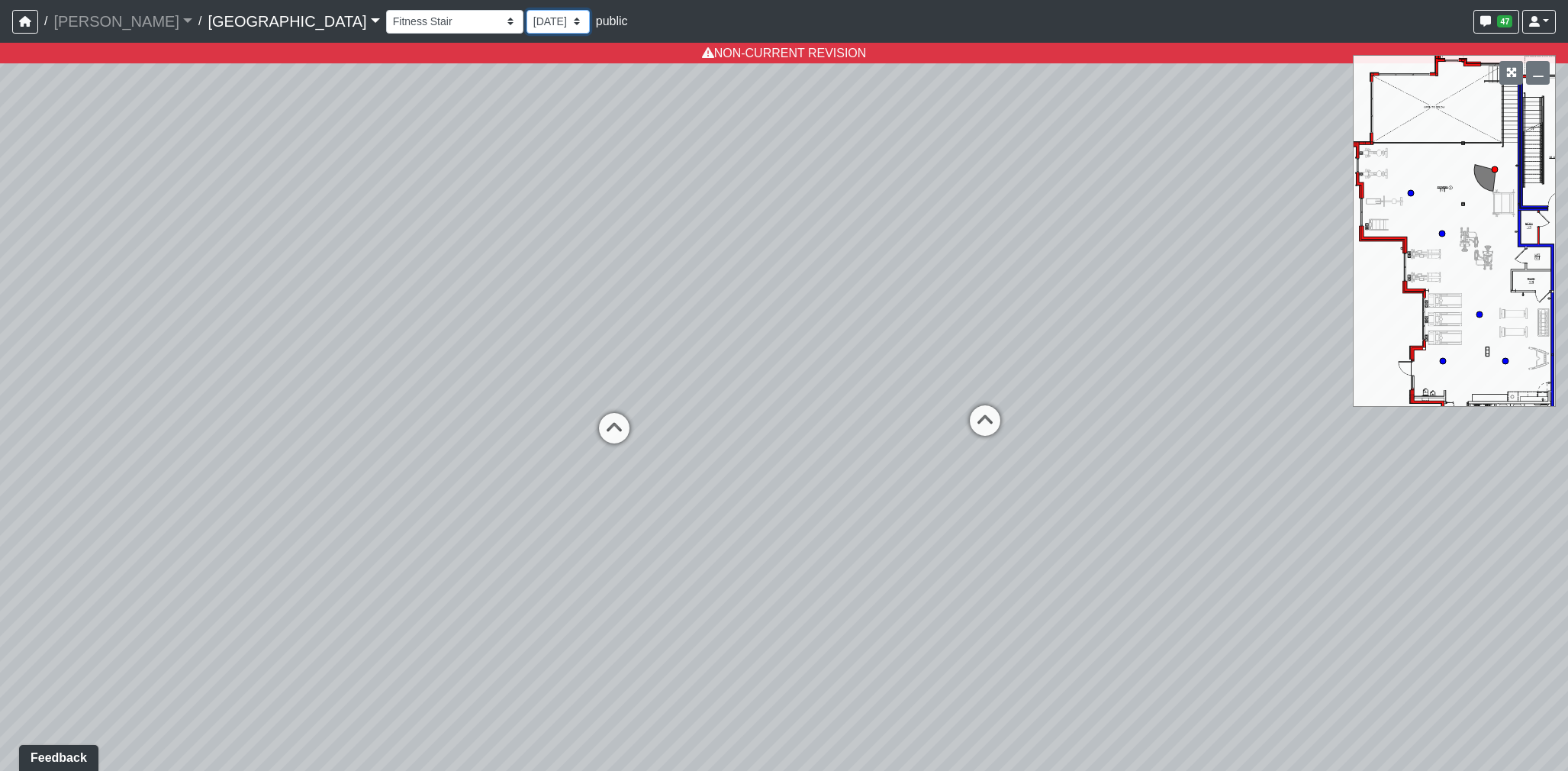
select select "dq3TFYPmQWKqyghEd7aYyE"
click at [526, 10] on select "7/1/2025 5/30/2025 5/22/2025 5/13/2025 5/7/2025 5/5/2025 4/21/2025 4/17/2025 4/…" at bounding box center [557, 22] width 63 height 23
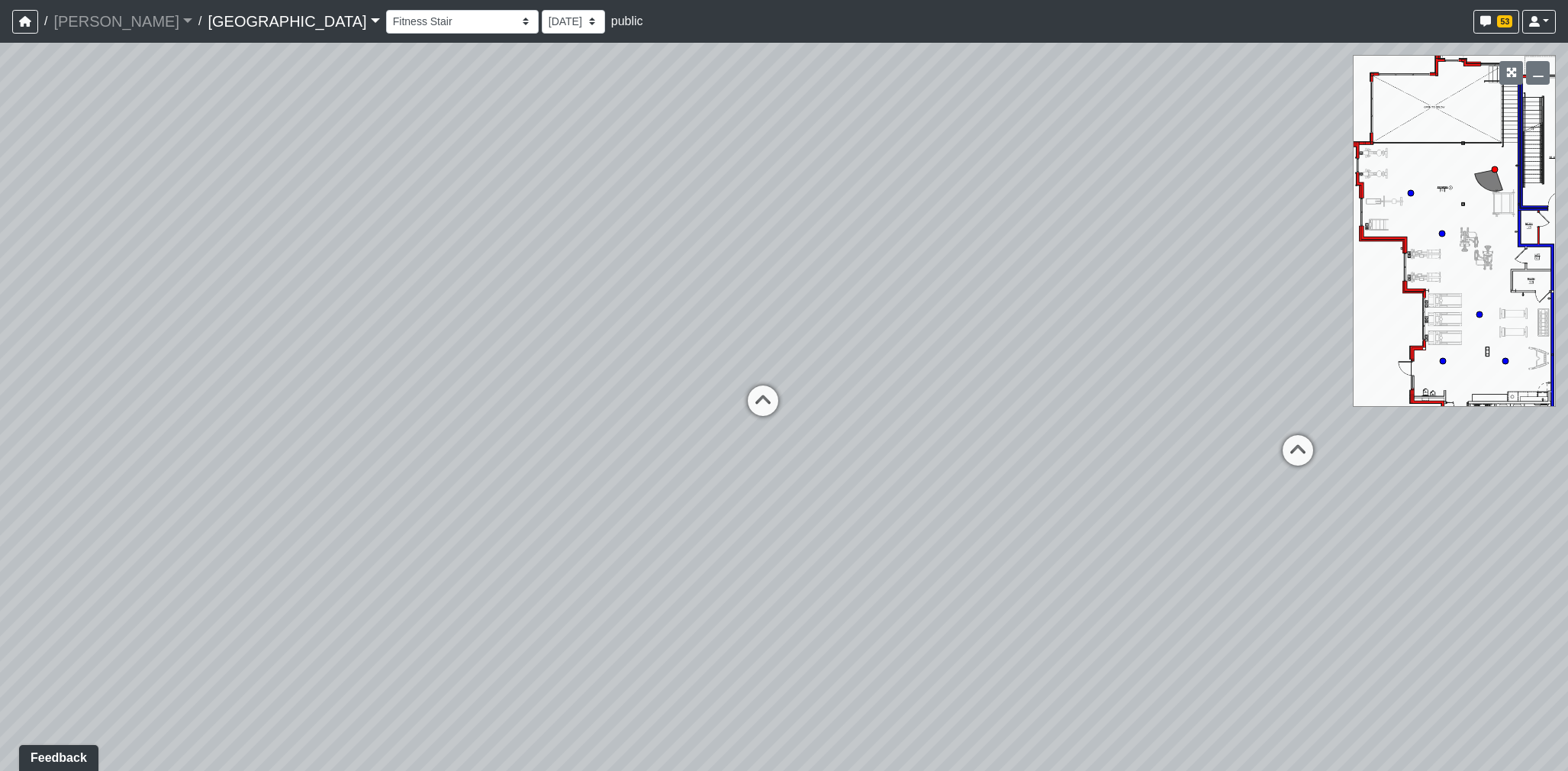
drag, startPoint x: 406, startPoint y: 391, endPoint x: 751, endPoint y: 368, distance: 345.8
click at [751, 368] on div "Loading... Reception Desk Loading... Lobby Loading... Landing Loading... Create…" at bounding box center [784, 407] width 1568 height 728
click at [754, 403] on icon at bounding box center [763, 408] width 46 height 46
select select "4UHqNwsQX53TxjprYWWGPz"
drag, startPoint x: 481, startPoint y: 397, endPoint x: 1015, endPoint y: 452, distance: 536.8
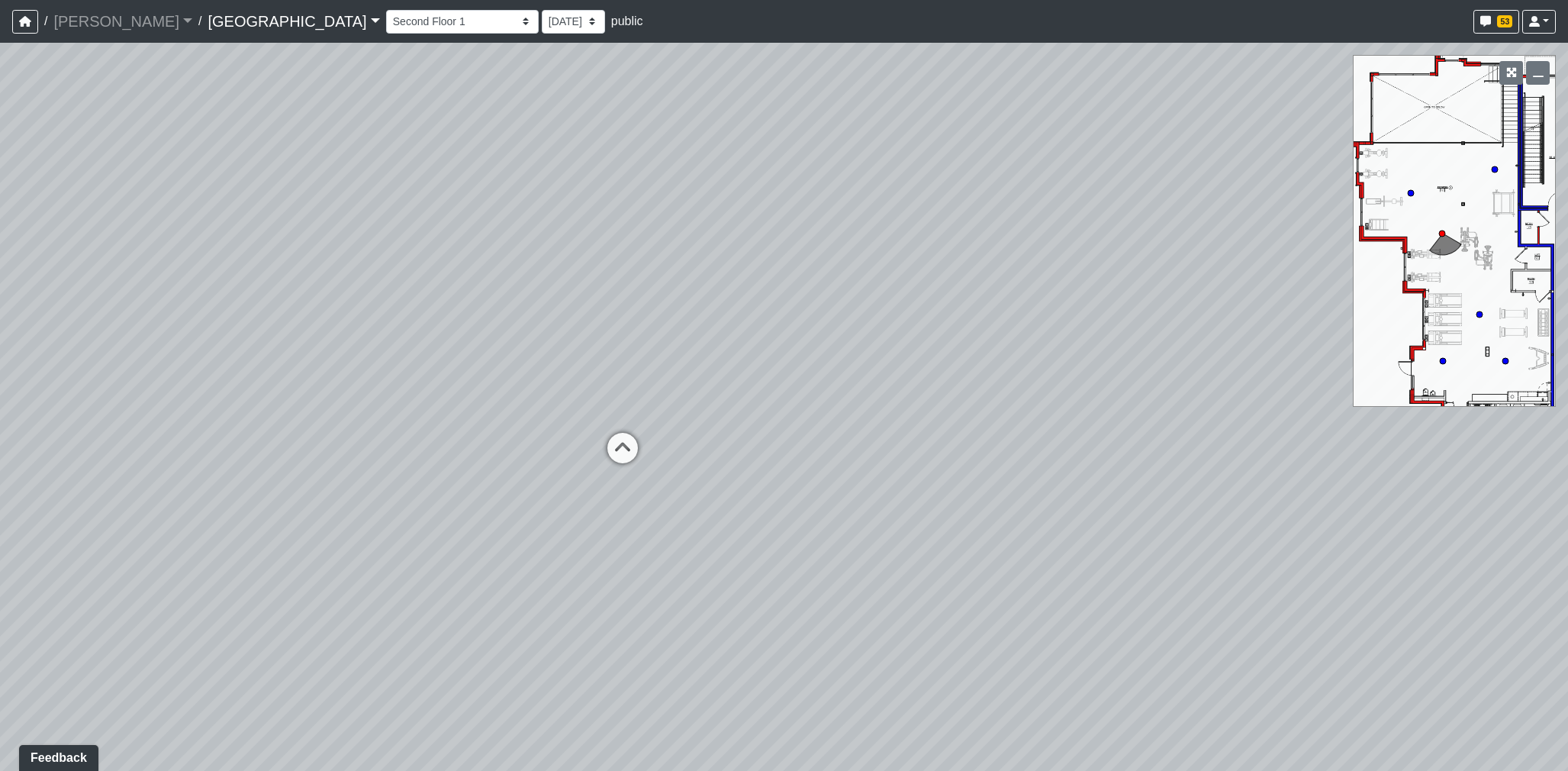
click at [1015, 452] on div "Loading... Reception Desk Loading... Lobby Loading... Landing Loading... Create…" at bounding box center [784, 407] width 1568 height 728
drag, startPoint x: 462, startPoint y: 300, endPoint x: 1013, endPoint y: 362, distance: 554.5
click at [1127, 428] on div "Loading... Reception Desk Loading... Lobby Loading... Landing Loading... Create…" at bounding box center [784, 407] width 1568 height 728
drag, startPoint x: 780, startPoint y: 398, endPoint x: 1049, endPoint y: 409, distance: 269.2
click at [1049, 409] on div "Loading... Reception Desk Loading... Lobby Loading... Landing Loading... Create…" at bounding box center [784, 407] width 1568 height 728
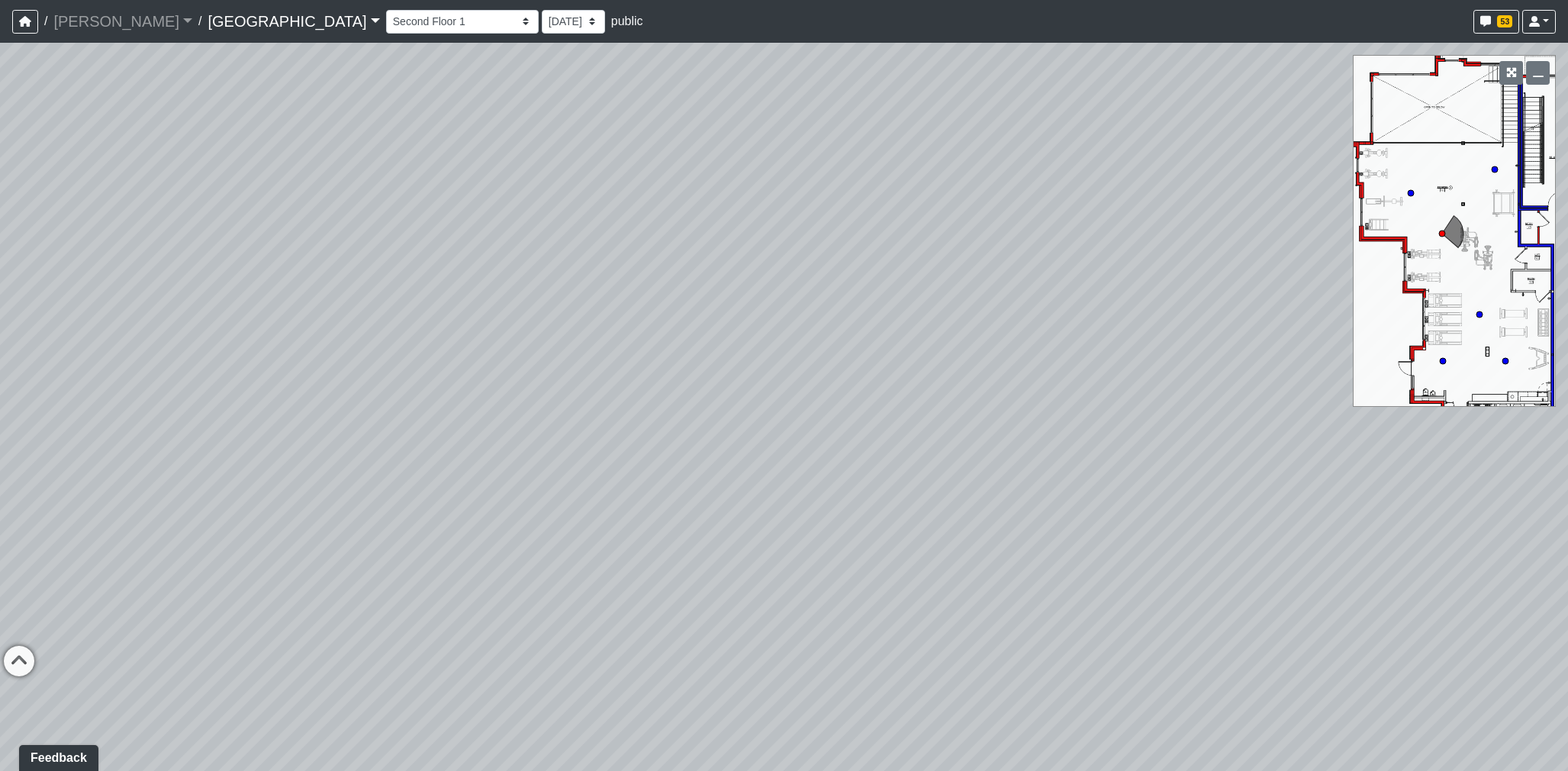
drag, startPoint x: 968, startPoint y: 431, endPoint x: 1225, endPoint y: 384, distance: 261.3
click at [1225, 384] on div "Loading... Reception Desk Loading... Lobby Loading... Landing Loading... Create…" at bounding box center [784, 407] width 1568 height 728
drag, startPoint x: 1116, startPoint y: 382, endPoint x: 1173, endPoint y: 378, distance: 57.1
click at [1173, 378] on div "Loading... Reception Desk Loading... Lobby Loading... Landing Loading... Create…" at bounding box center [784, 407] width 1568 height 728
drag, startPoint x: 884, startPoint y: 367, endPoint x: 954, endPoint y: 367, distance: 70.0
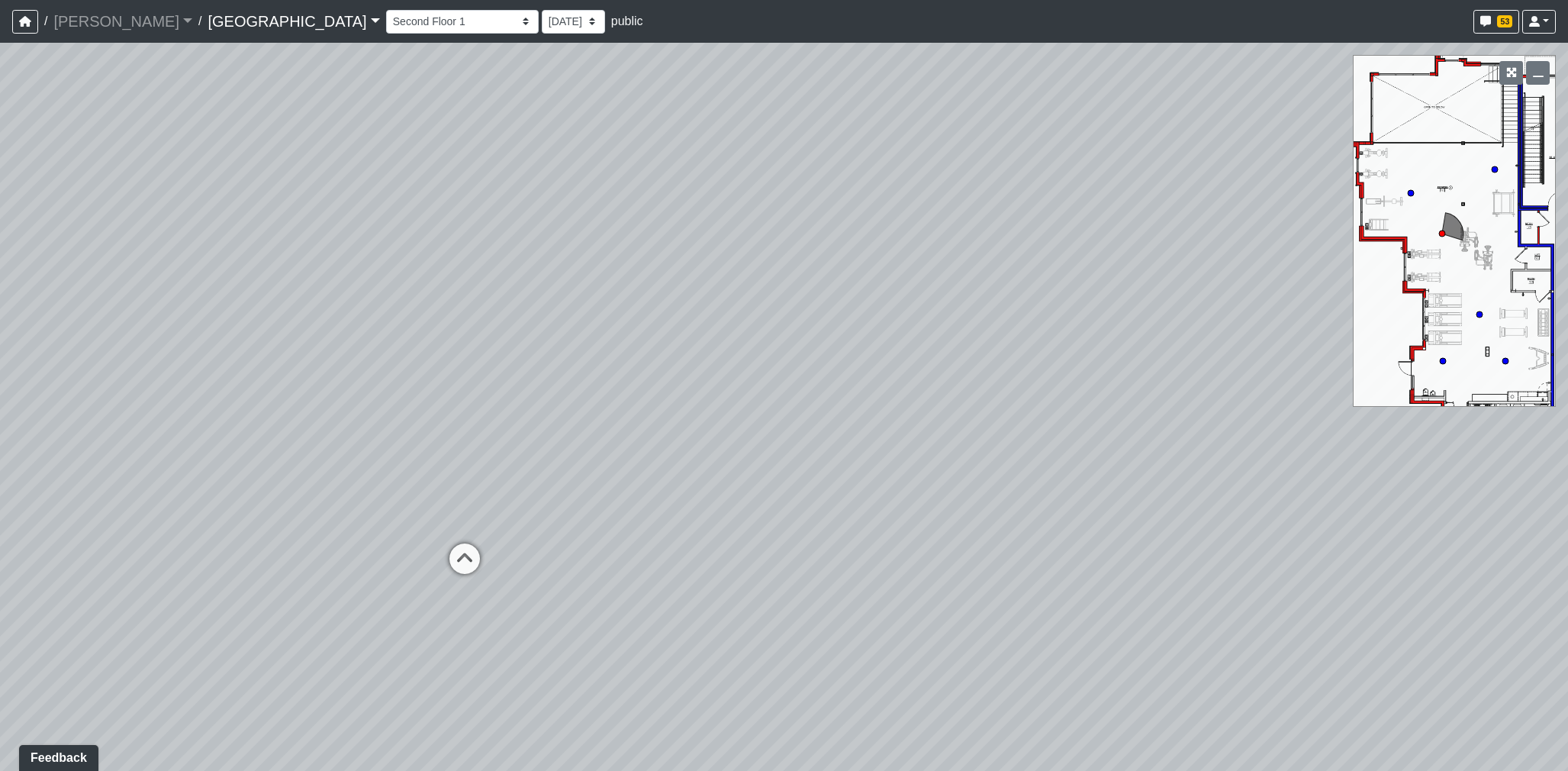
click at [954, 367] on div "Loading... Reception Desk Loading... Lobby Loading... Landing Loading... Create…" at bounding box center [784, 407] width 1568 height 728
drag, startPoint x: 818, startPoint y: 378, endPoint x: 1054, endPoint y: 375, distance: 236.0
click at [1101, 400] on div "Loading... Reception Desk Loading... Lobby Loading... Landing Loading... Create…" at bounding box center [784, 407] width 1568 height 728
drag, startPoint x: 410, startPoint y: 367, endPoint x: 909, endPoint y: 336, distance: 500.0
click at [909, 336] on div "Loading... Reception Desk Loading... Lobby Loading... Landing Loading... Create…" at bounding box center [784, 407] width 1568 height 728
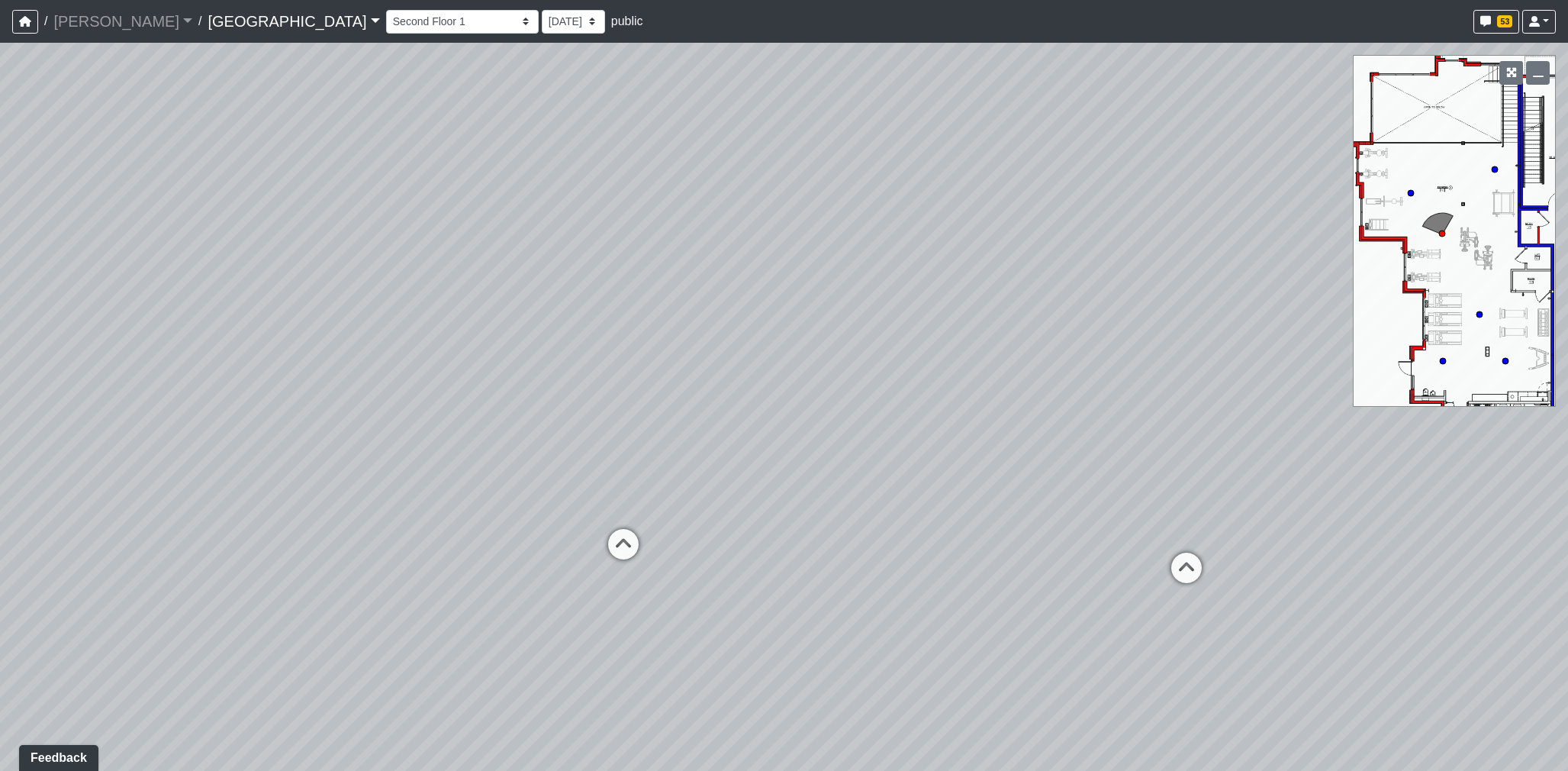
drag, startPoint x: 586, startPoint y: 435, endPoint x: 1103, endPoint y: 438, distance: 517.0
click at [1103, 438] on div "Loading... Reception Desk Loading... Lobby Loading... Landing Loading... Create…" at bounding box center [784, 407] width 1568 height 728
drag, startPoint x: 786, startPoint y: 438, endPoint x: 1207, endPoint y: 435, distance: 421.0
click at [1362, 438] on div "Loading... Reception Desk Loading... Lobby Loading... Landing Loading... Create…" at bounding box center [784, 407] width 1568 height 728
drag, startPoint x: 1321, startPoint y: 432, endPoint x: 1364, endPoint y: 432, distance: 43.0
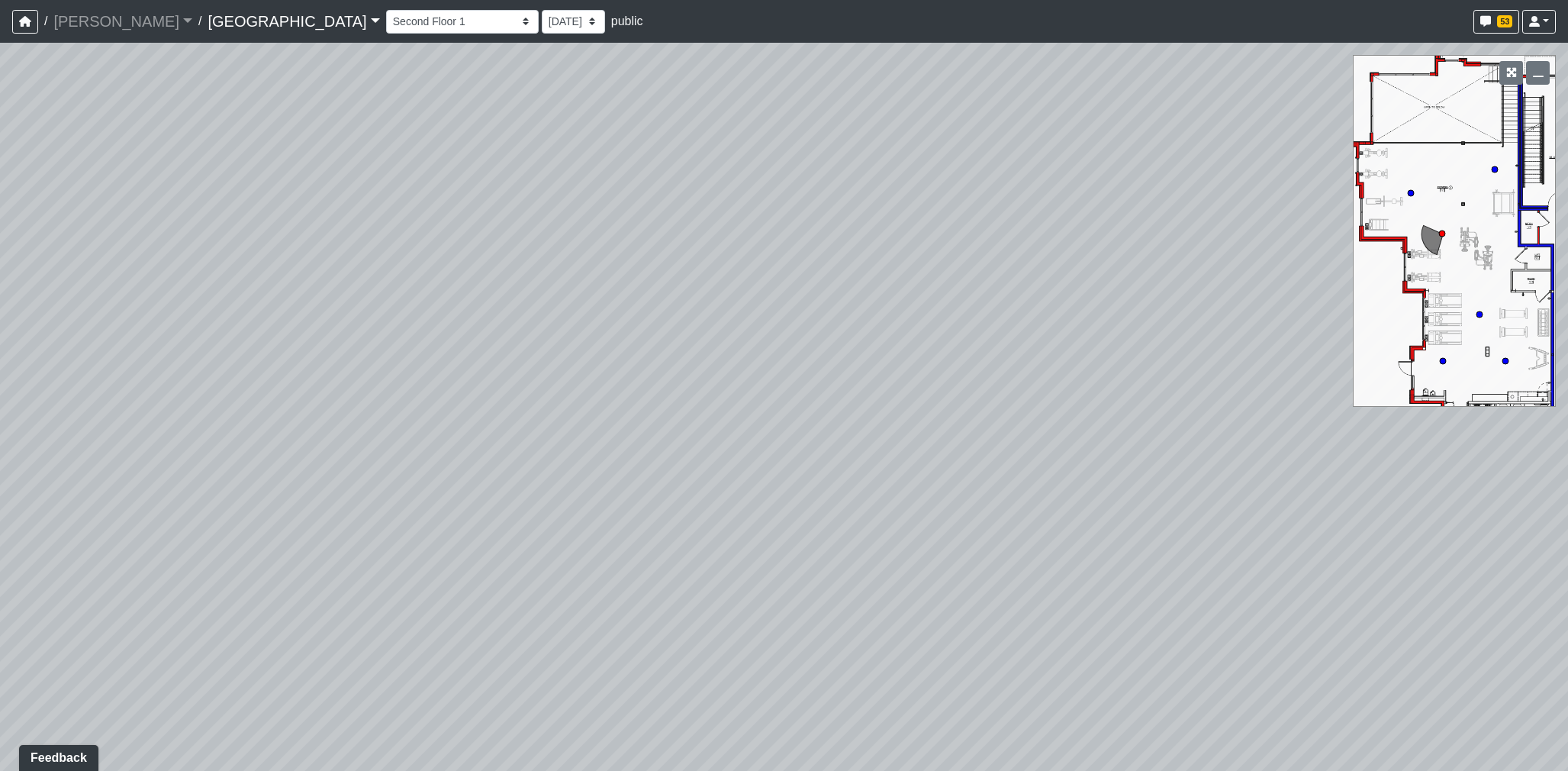
click at [1364, 432] on div "Loading... Reception Desk Loading... Lobby Loading... Landing Loading... Create…" at bounding box center [784, 407] width 1568 height 728
drag, startPoint x: 863, startPoint y: 417, endPoint x: 1310, endPoint y: 438, distance: 447.5
click at [1310, 438] on div "Loading... Reception Desk Loading... Lobby Loading... Landing Loading... Create…" at bounding box center [784, 407] width 1568 height 728
drag, startPoint x: 846, startPoint y: 429, endPoint x: 1290, endPoint y: 424, distance: 444.0
click at [1290, 424] on div "Loading... Reception Desk Loading... Lobby Loading... Landing Loading... Create…" at bounding box center [784, 407] width 1568 height 728
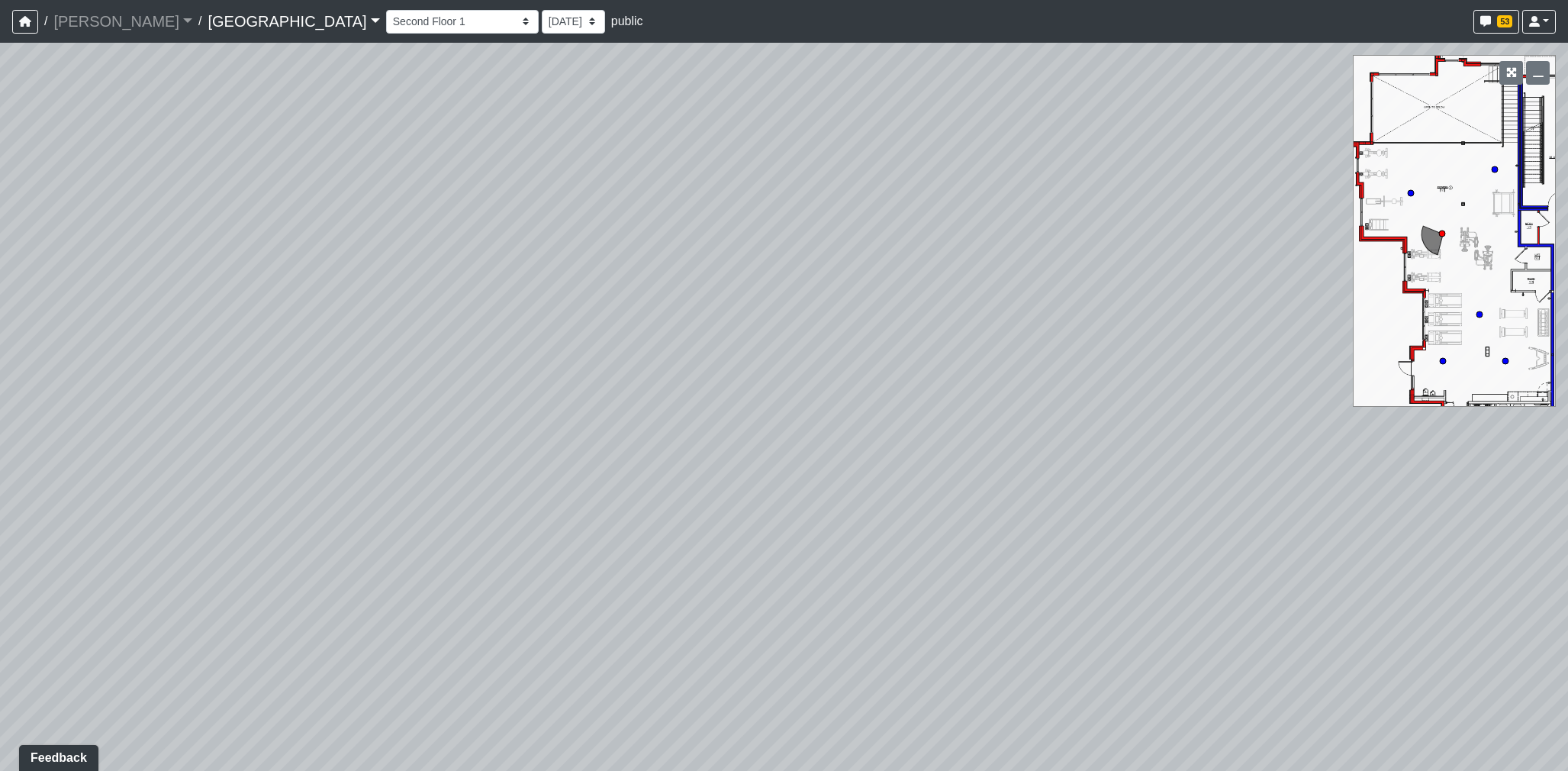
drag, startPoint x: 936, startPoint y: 330, endPoint x: 398, endPoint y: 319, distance: 538.1
click at [332, 326] on div "Loading... Reception Desk Loading... Lobby Loading... Landing Loading... Create…" at bounding box center [784, 407] width 1568 height 728
drag, startPoint x: 938, startPoint y: 324, endPoint x: 362, endPoint y: 324, distance: 576.0
click at [362, 324] on div "Loading... Reception Desk Loading... Lobby Loading... Landing Loading... Create…" at bounding box center [784, 407] width 1568 height 728
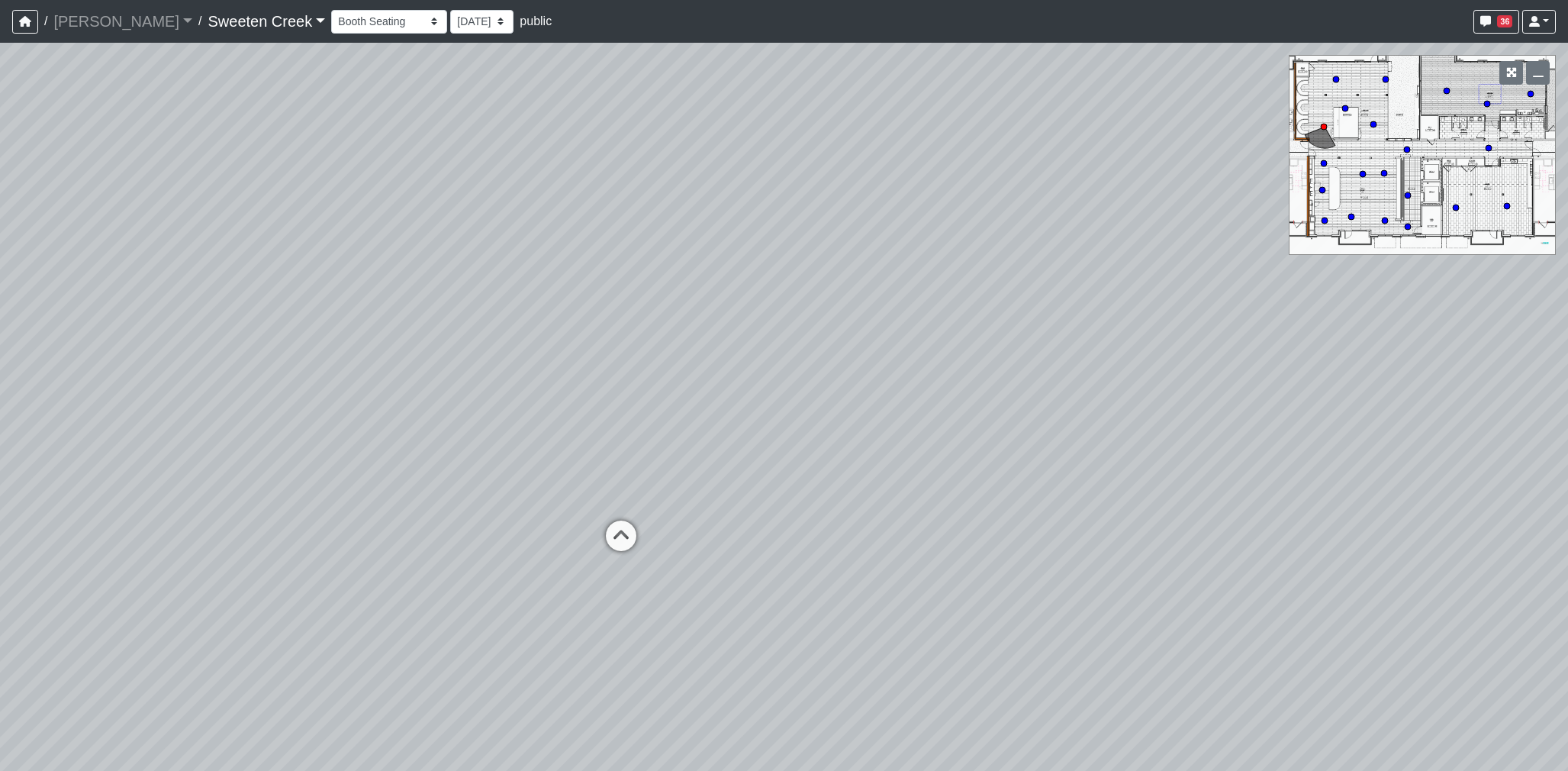
select select "q16zMmWStrE7BSECUAY27u"
drag, startPoint x: 849, startPoint y: 400, endPoint x: 1538, endPoint y: 487, distance: 694.5
click at [1538, 487] on div "Loading... Office Loading... Reception Loading... Mailroom - Elevator Lobby Loa…" at bounding box center [784, 407] width 1568 height 728
drag, startPoint x: 1116, startPoint y: 424, endPoint x: 1160, endPoint y: 277, distance: 153.4
click at [1160, 277] on div "Loading... Office Loading... Reception Loading... Mailroom - Elevator Lobby Loa…" at bounding box center [784, 407] width 1568 height 728
